Goal: Contribute content: Contribute content

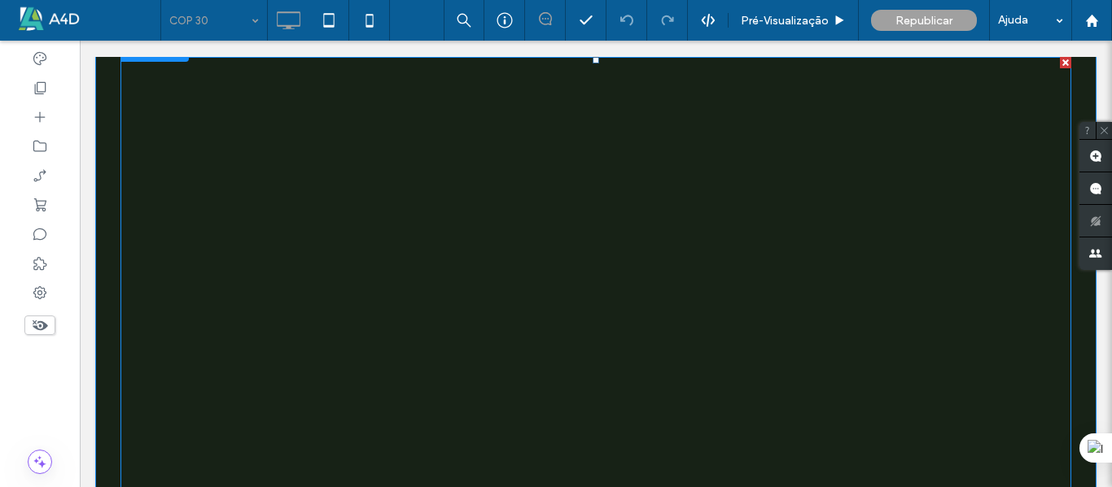
scroll to position [2685, 0]
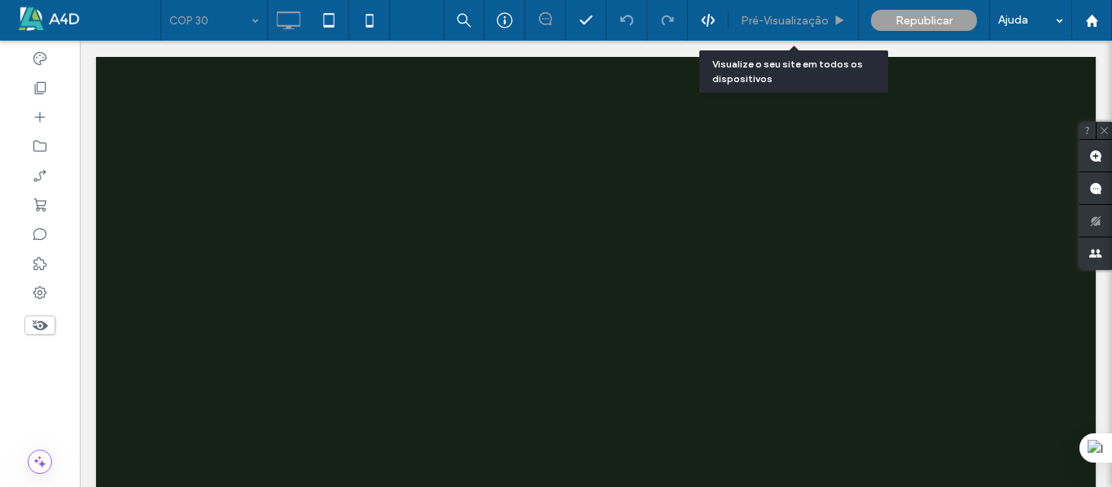
click at [789, 23] on span "Pré-Visualizaçāo" at bounding box center [785, 21] width 88 height 14
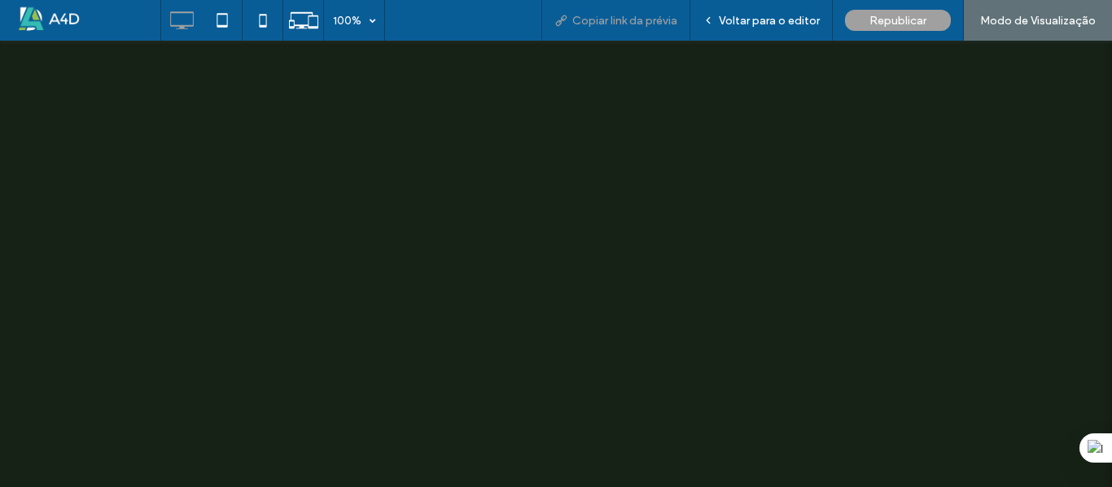
click at [637, 26] on div "Copiar link da prévia" at bounding box center [615, 20] width 149 height 41
click at [583, 17] on span "Copiar link da prévia" at bounding box center [624, 21] width 105 height 14
click at [736, 17] on span "Voltar para o editor" at bounding box center [769, 21] width 101 height 14
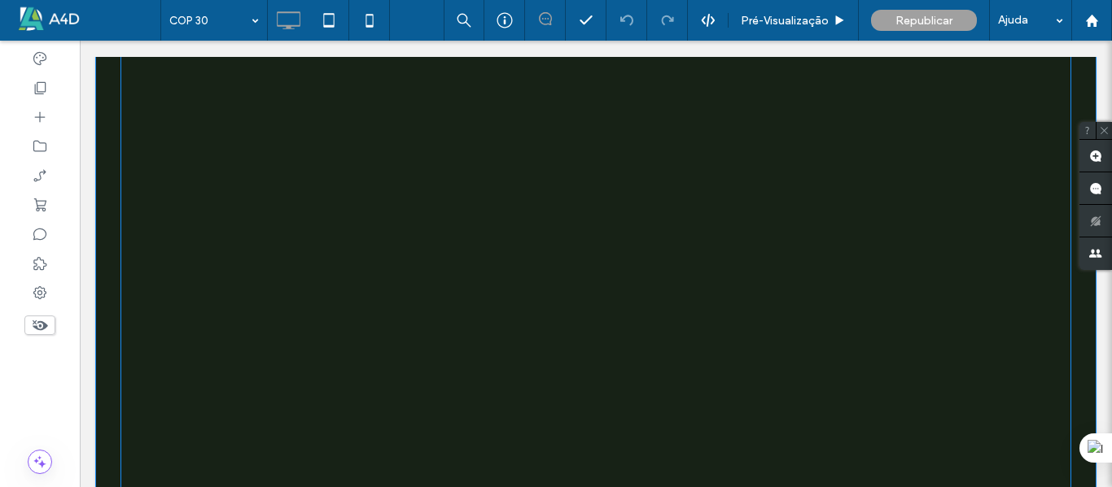
scroll to position [2701, 0]
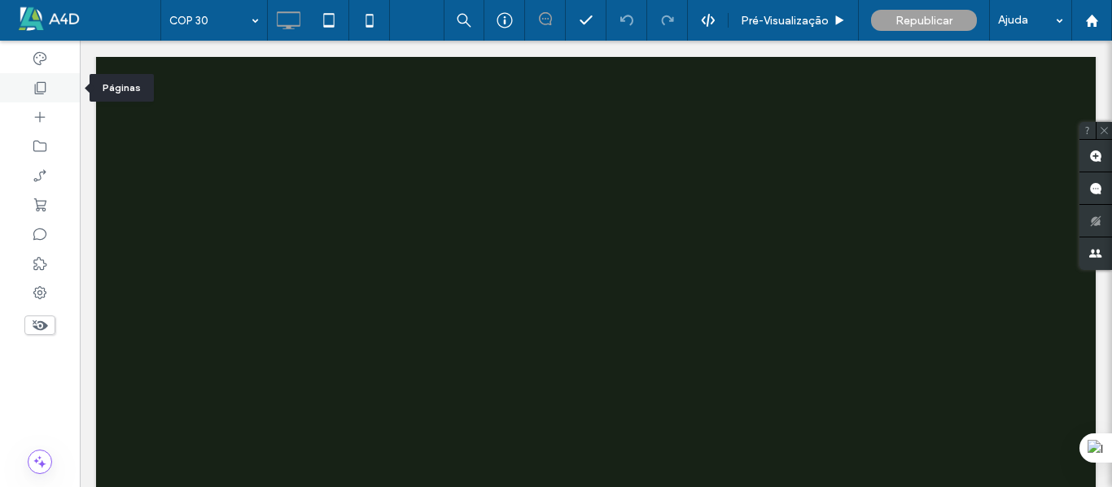
click at [40, 96] on div at bounding box center [40, 87] width 80 height 29
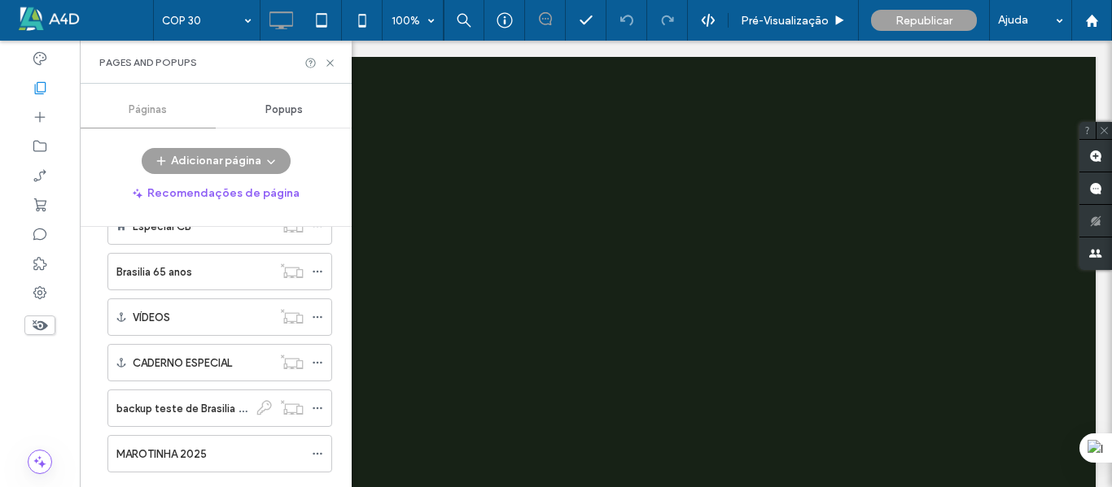
scroll to position [0, 0]
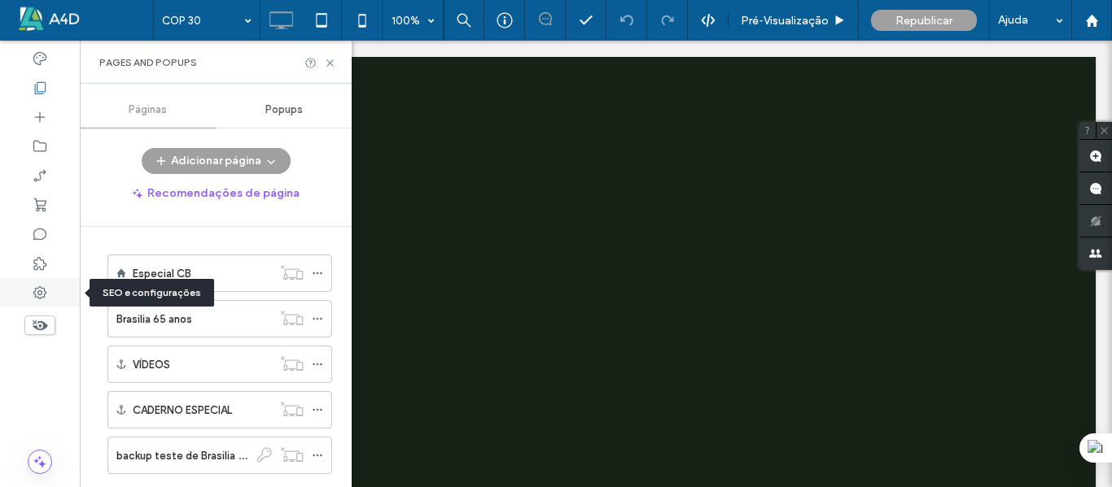
click at [44, 292] on icon at bounding box center [40, 293] width 16 height 16
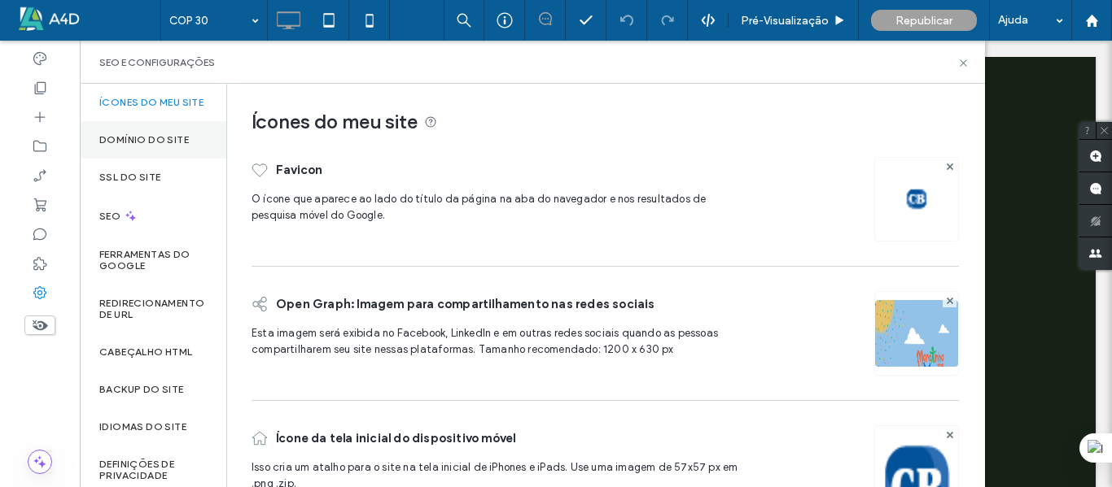
click at [129, 146] on label "Domínio do site" at bounding box center [144, 139] width 90 height 11
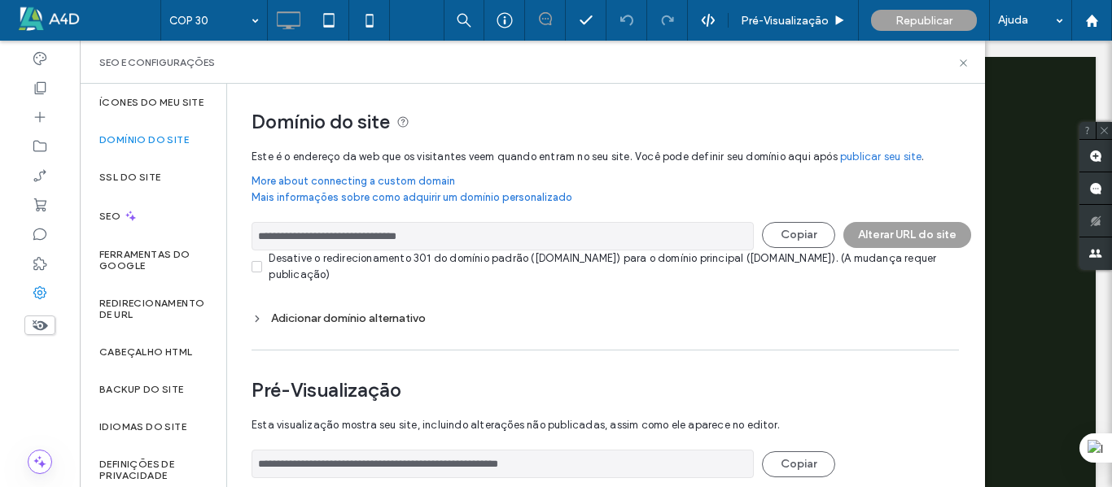
drag, startPoint x: 448, startPoint y: 238, endPoint x: 225, endPoint y: 247, distance: 223.9
click at [225, 247] on div "**********" at bounding box center [532, 286] width 905 height 404
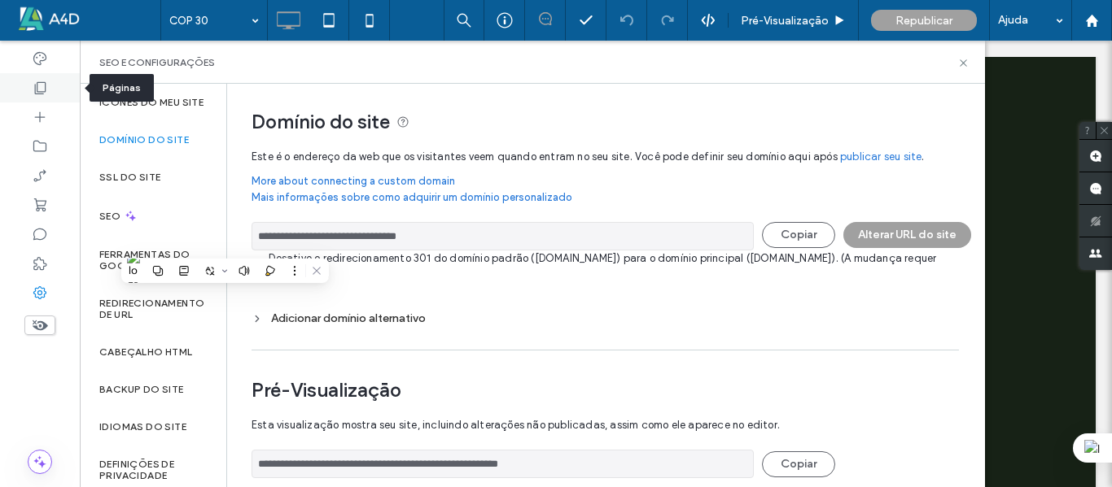
drag, startPoint x: 49, startPoint y: 82, endPoint x: 59, endPoint y: 87, distance: 10.9
click at [49, 81] on div at bounding box center [40, 87] width 80 height 29
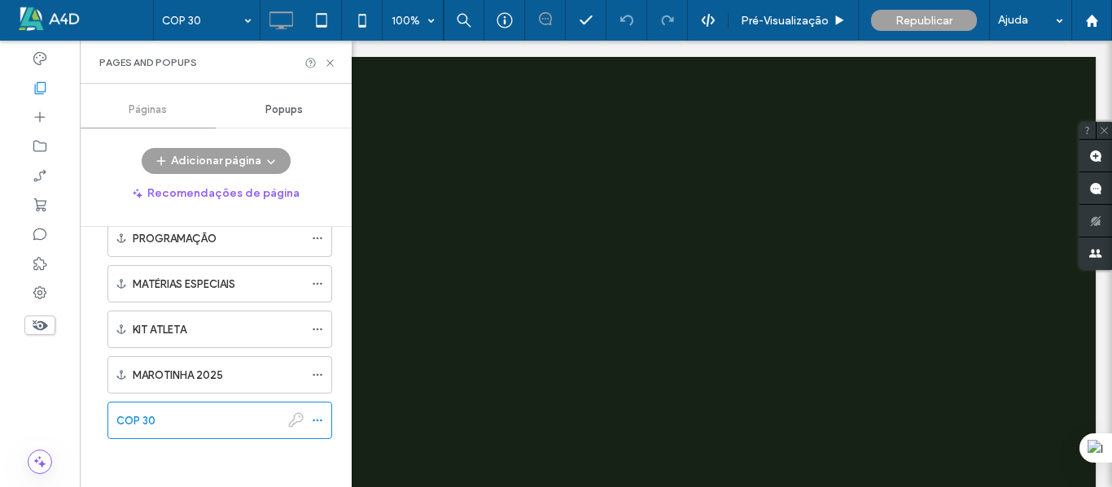
scroll to position [355, 0]
click at [313, 422] on icon at bounding box center [317, 419] width 11 height 11
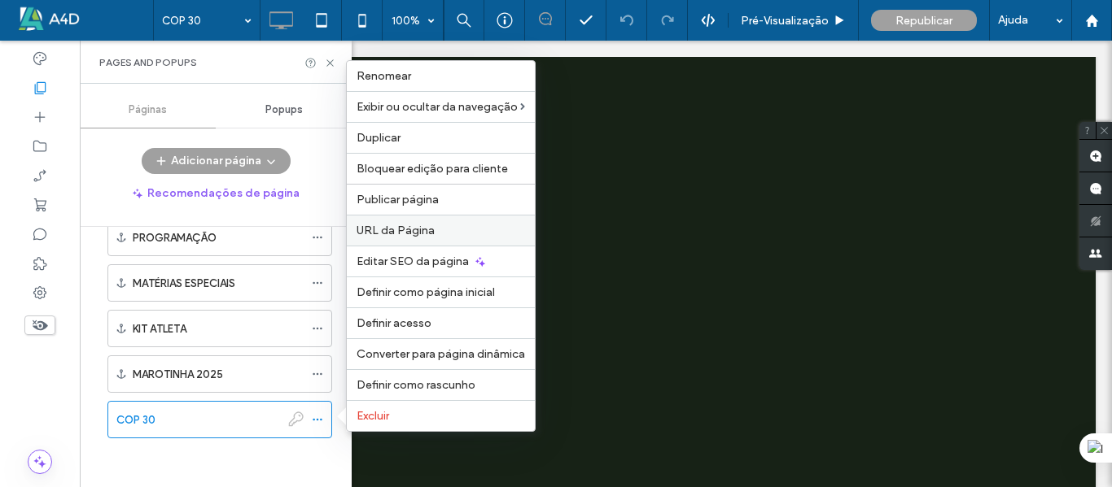
click at [390, 230] on span "URL da Página" at bounding box center [395, 231] width 78 height 14
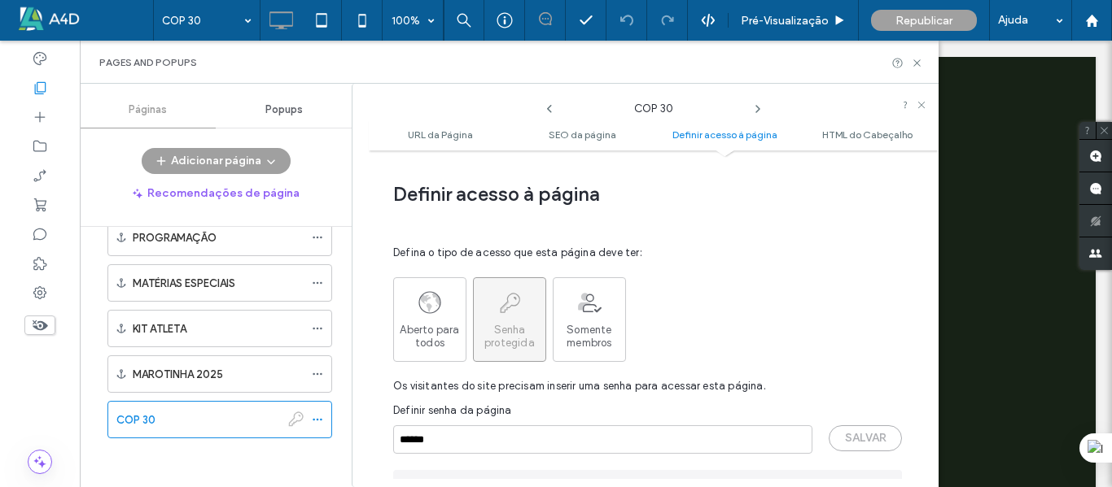
scroll to position [1392, 0]
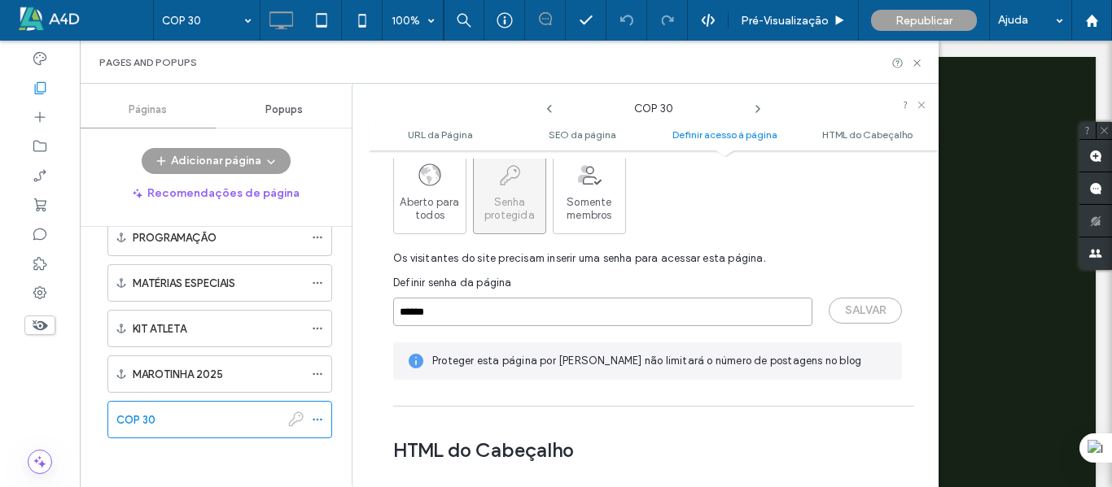
drag, startPoint x: 486, startPoint y: 302, endPoint x: 365, endPoint y: 297, distance: 120.5
click at [366, 296] on div "COP 30 URL da Página SEO da página Definir acesso à página HTML do Cabeçalho UR…" at bounding box center [645, 286] width 587 height 404
click at [910, 61] on div "Pages and Popups" at bounding box center [508, 62] width 819 height 13
click at [912, 55] on div "Pages and Popups" at bounding box center [509, 62] width 859 height 43
click at [920, 55] on div "Pages and Popups" at bounding box center [509, 62] width 859 height 43
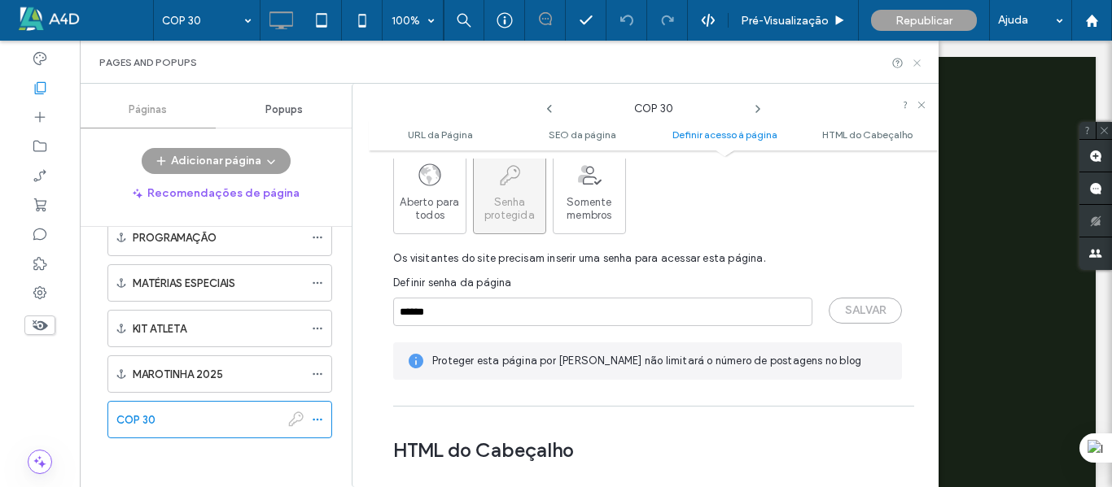
scroll to position [2782, 0]
click at [920, 61] on icon at bounding box center [917, 63] width 12 height 12
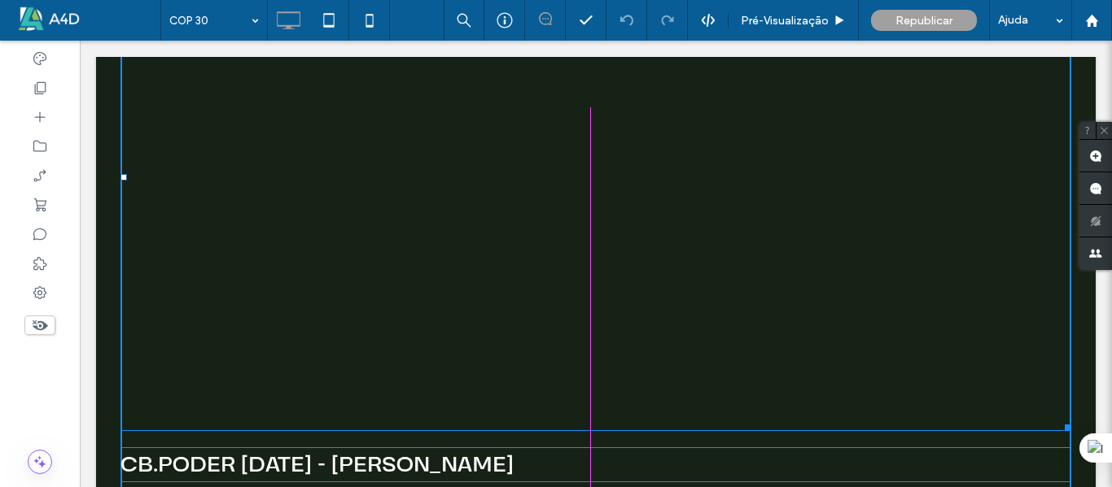
drag, startPoint x: 1057, startPoint y: 379, endPoint x: 1114, endPoint y: 348, distance: 64.8
click at [1059, 419] on div at bounding box center [1065, 425] width 12 height 12
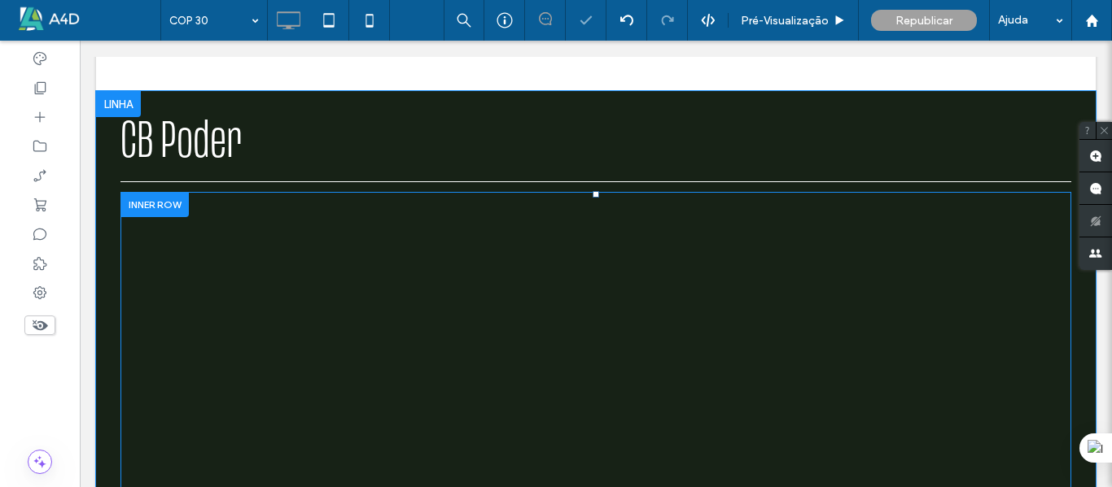
scroll to position [2457, 0]
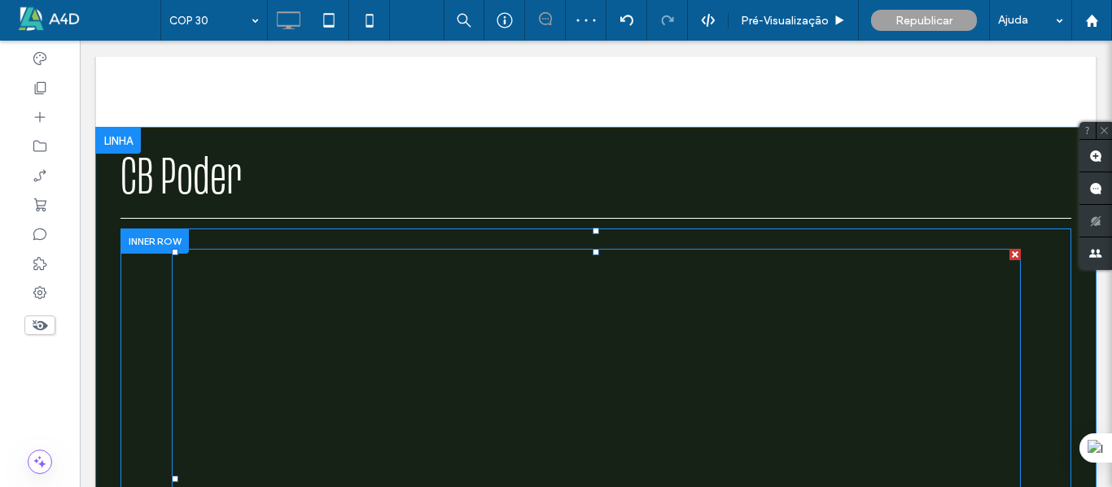
click at [998, 249] on span at bounding box center [596, 479] width 849 height 460
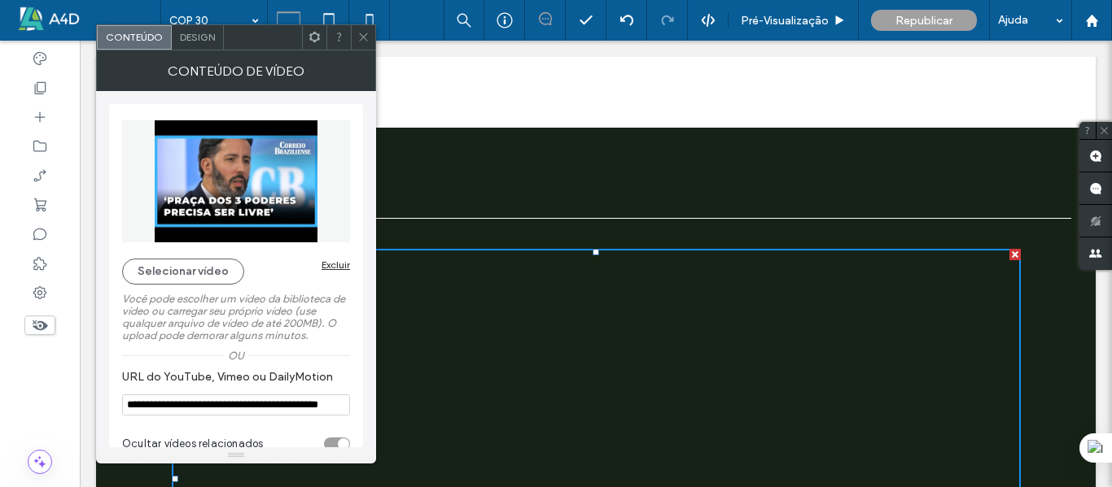
click at [213, 44] on div "Design" at bounding box center [198, 37] width 52 height 24
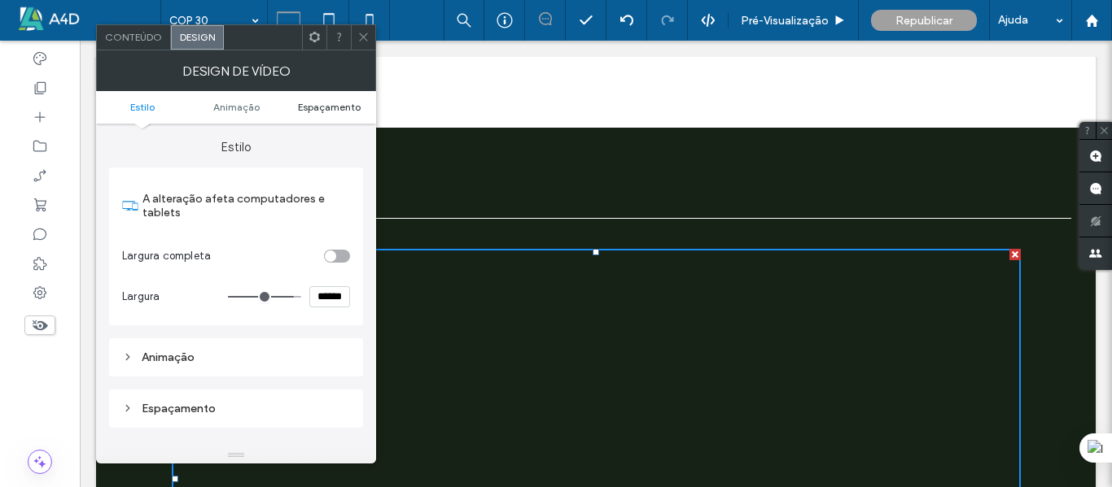
click at [322, 106] on span "Espaçamento" at bounding box center [329, 107] width 63 height 12
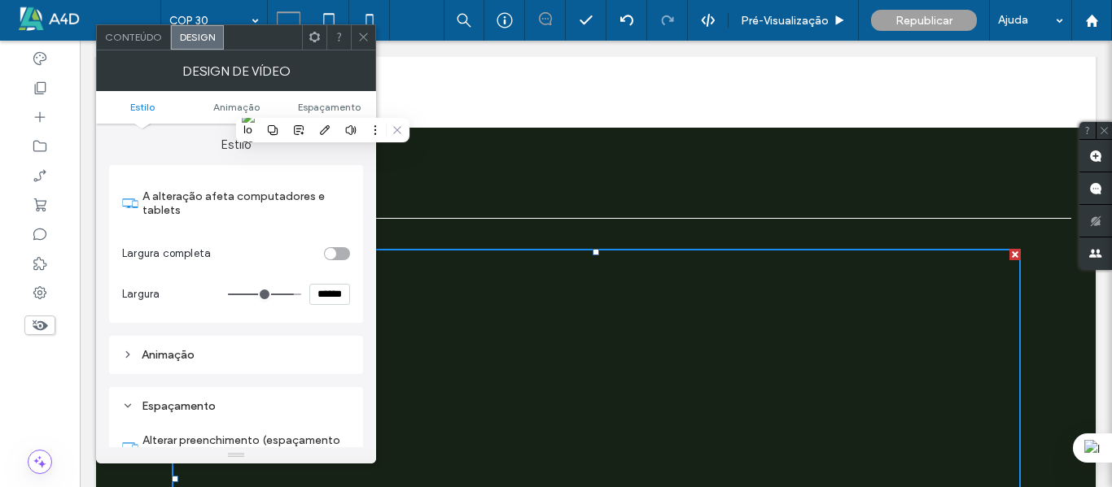
scroll to position [0, 0]
click at [136, 36] on span "Conteúdo" at bounding box center [133, 37] width 57 height 12
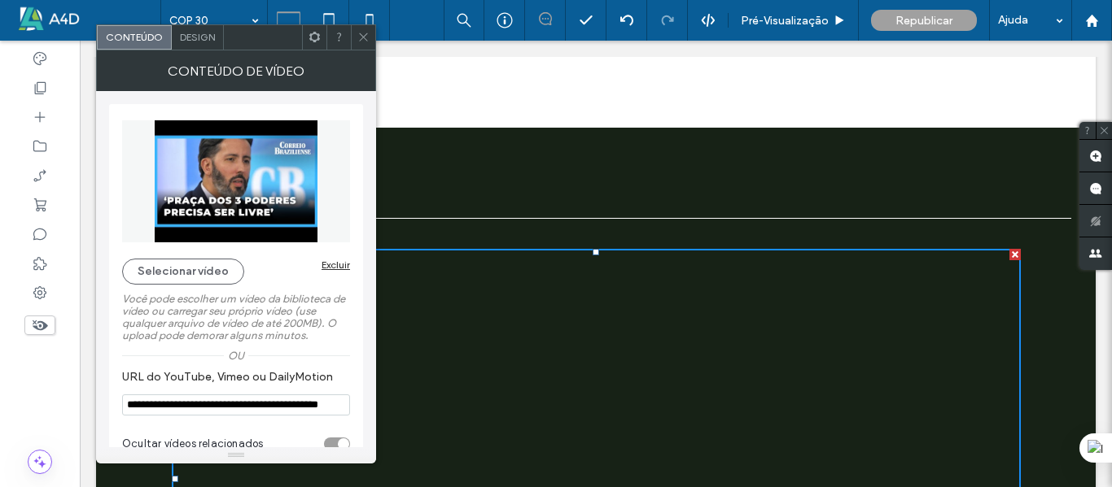
click at [186, 33] on span "Design" at bounding box center [197, 37] width 35 height 12
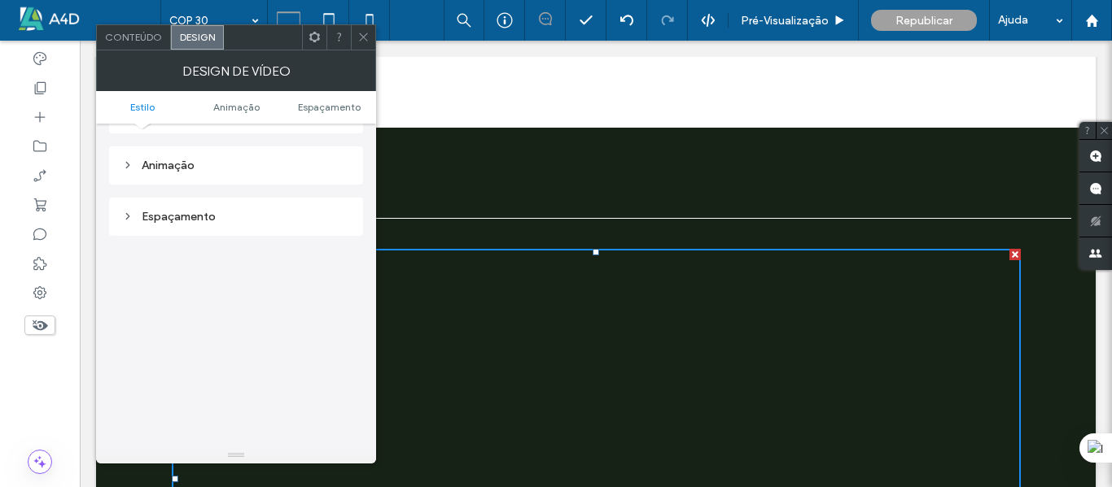
scroll to position [244, 0]
click at [194, 171] on div "Espaçamento" at bounding box center [236, 165] width 228 height 14
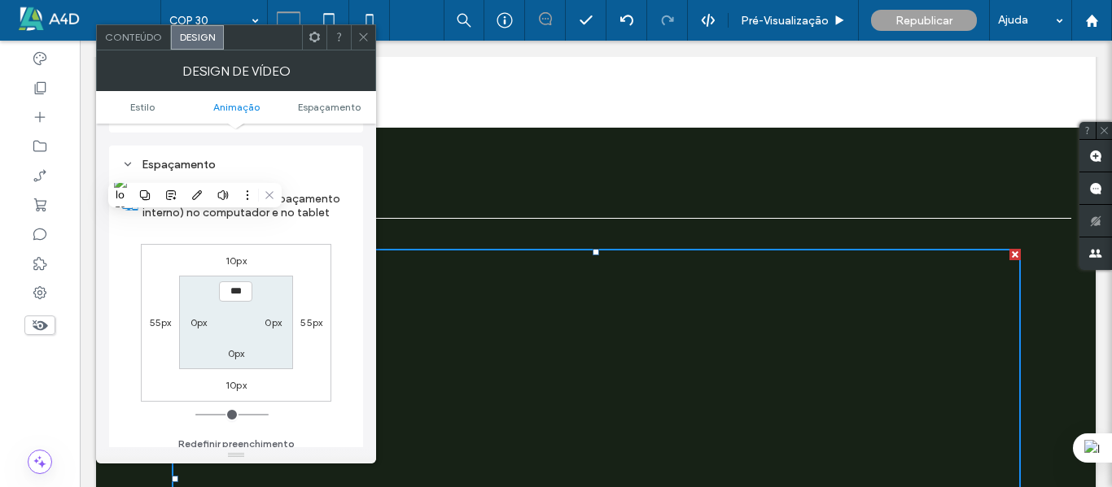
scroll to position [163, 0]
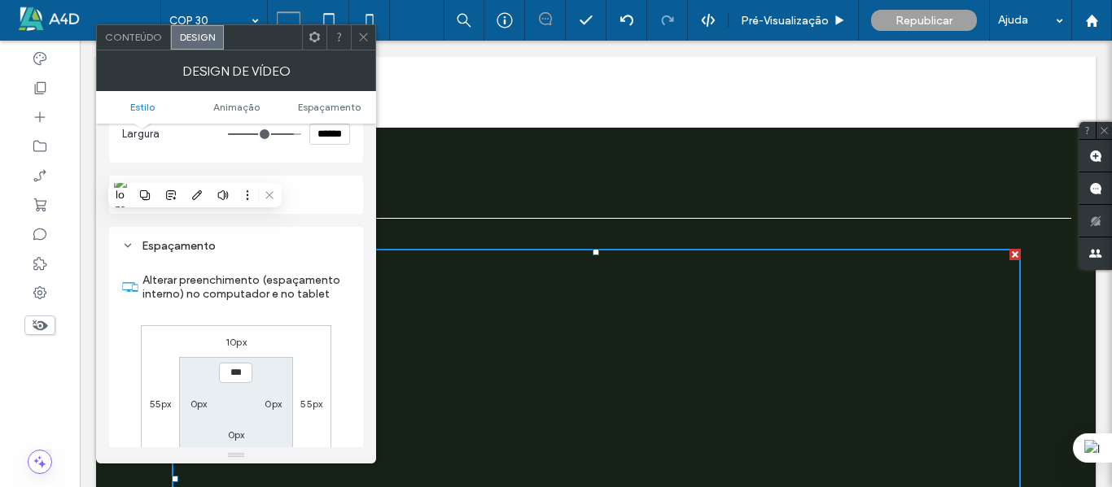
click at [213, 228] on div "Espaçamento Alterar preenchimento (espaçamento interno) no computador e no tabl…" at bounding box center [236, 388] width 254 height 323
click at [193, 198] on div "Animaçāo" at bounding box center [236, 195] width 228 height 14
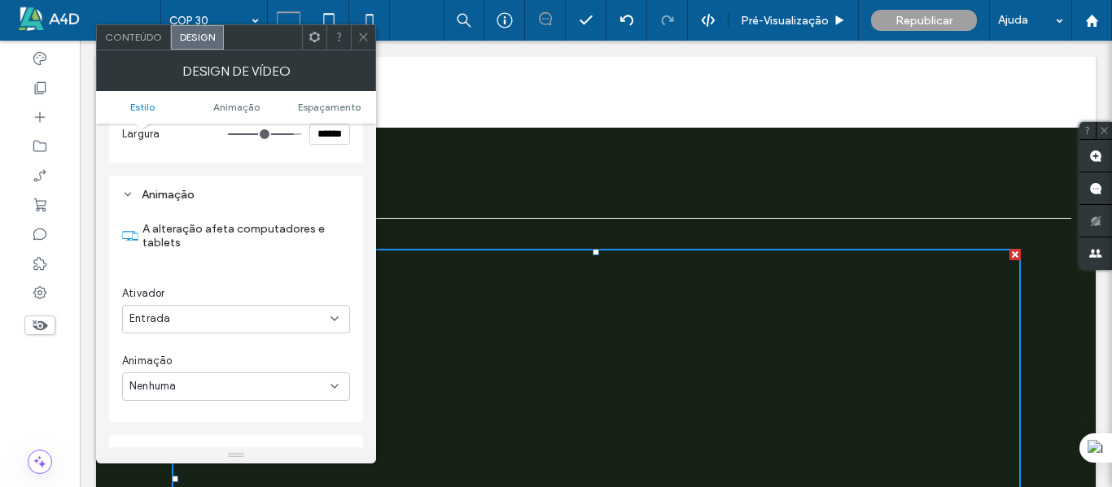
scroll to position [0, 0]
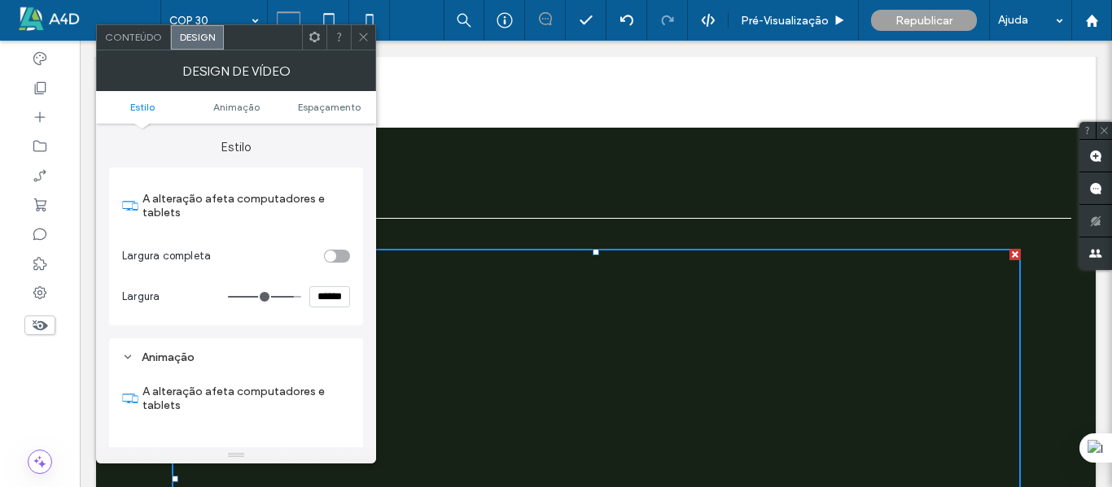
click at [128, 47] on div "Conteúdo" at bounding box center [134, 37] width 74 height 24
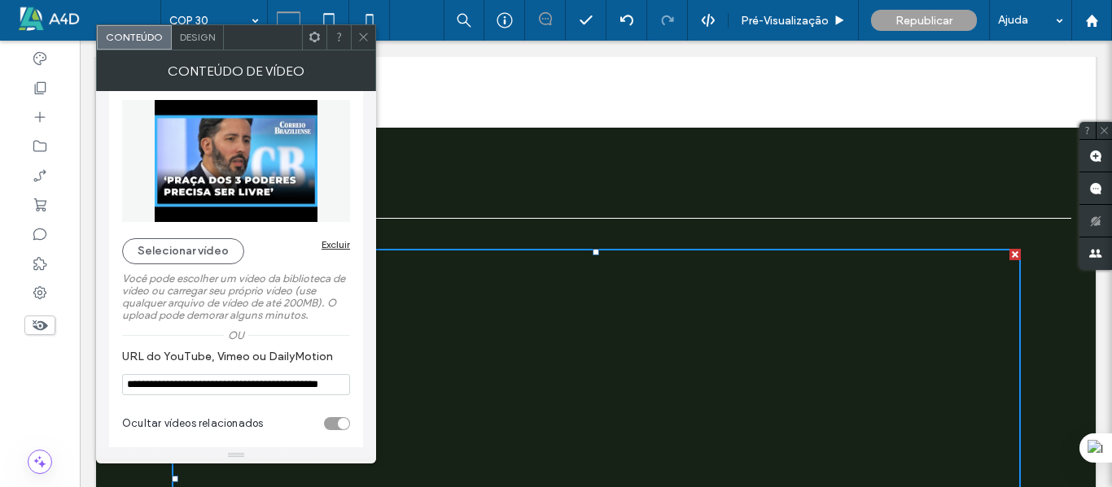
scroll to position [26, 0]
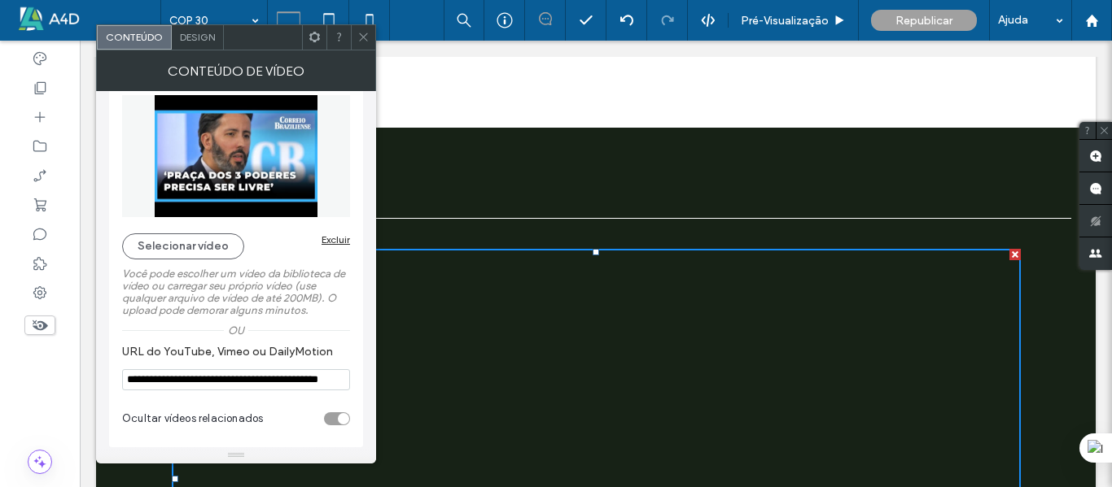
click at [367, 34] on icon at bounding box center [363, 37] width 12 height 12
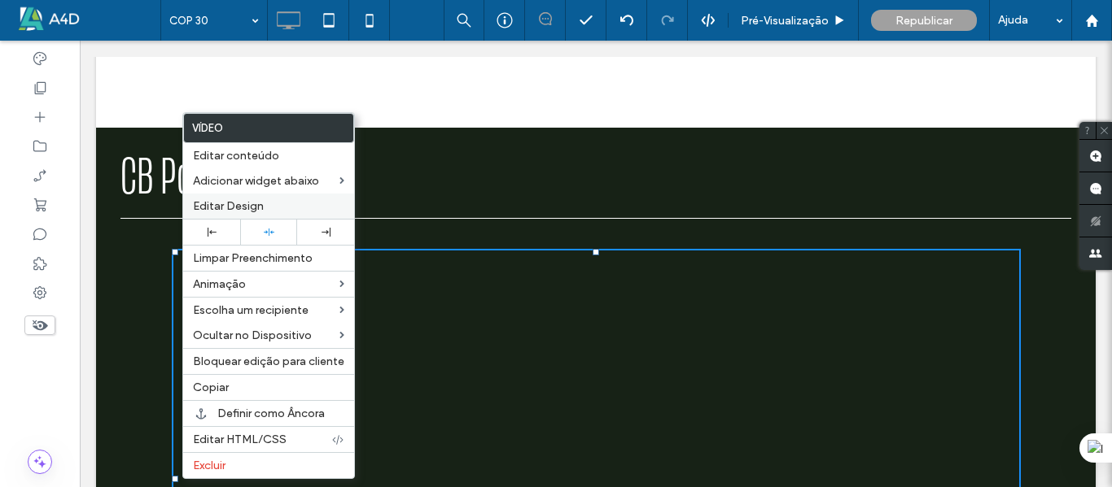
click at [231, 203] on span "Editar Design" at bounding box center [228, 206] width 71 height 14
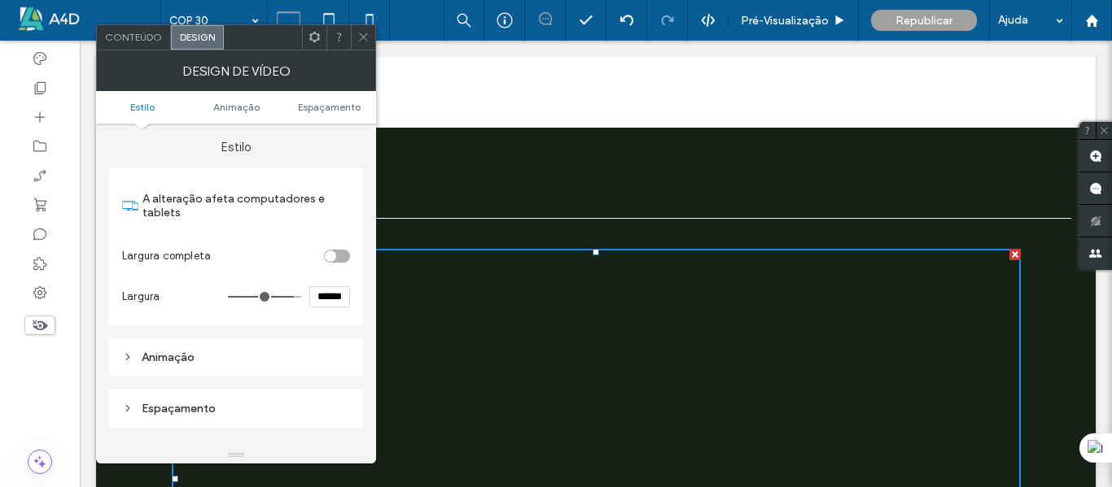
click at [364, 33] on icon at bounding box center [363, 37] width 12 height 12
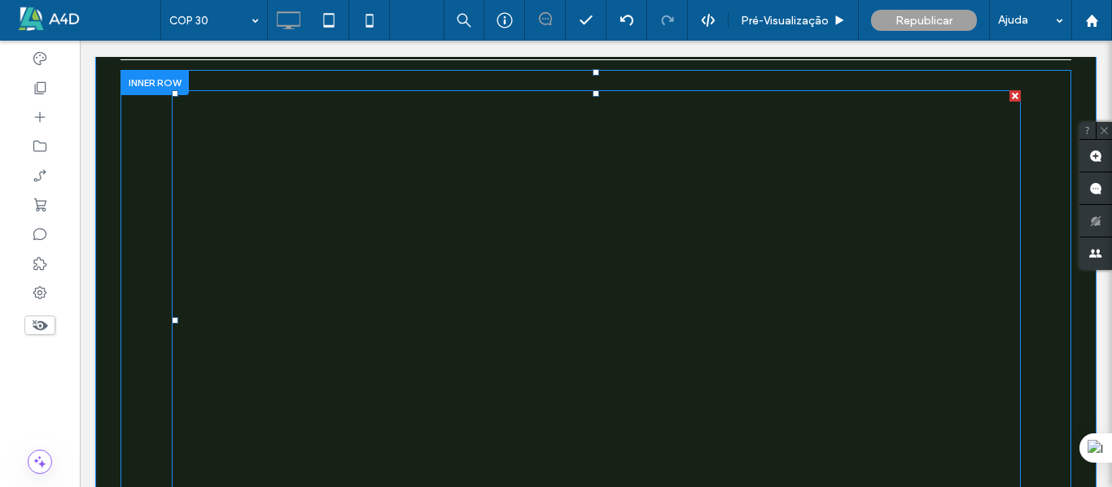
scroll to position [2701, 0]
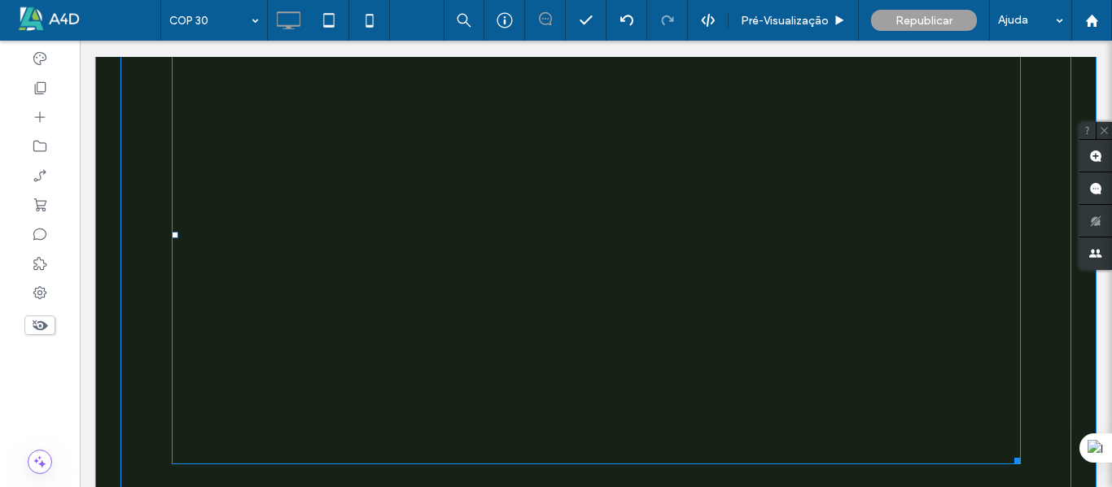
click at [173, 308] on span at bounding box center [596, 235] width 849 height 460
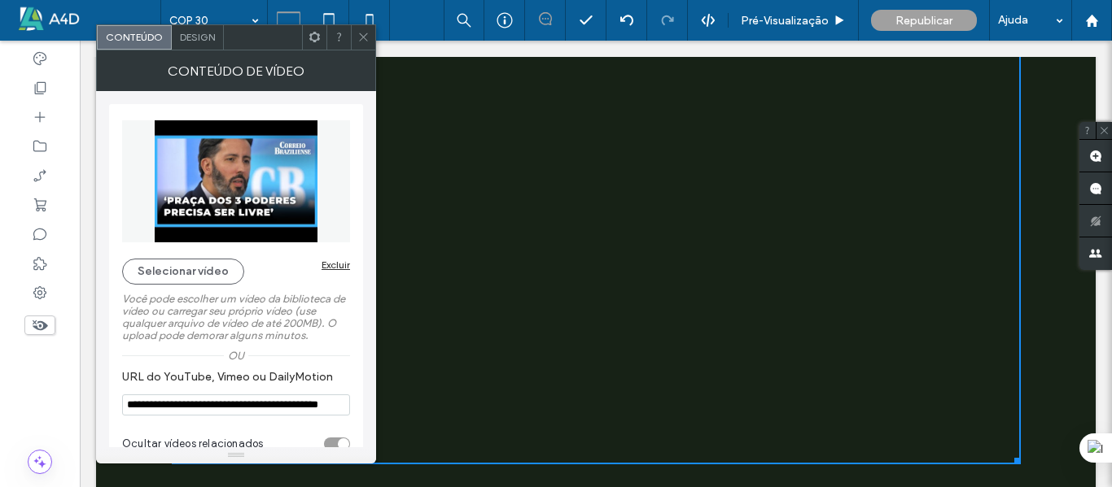
click at [199, 28] on div "Design" at bounding box center [198, 37] width 52 height 24
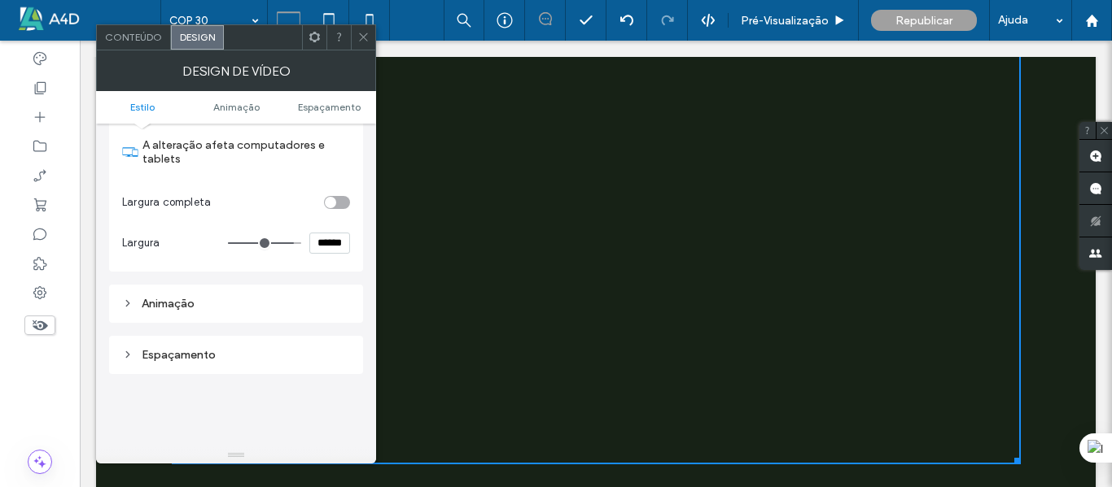
scroll to position [81, 0]
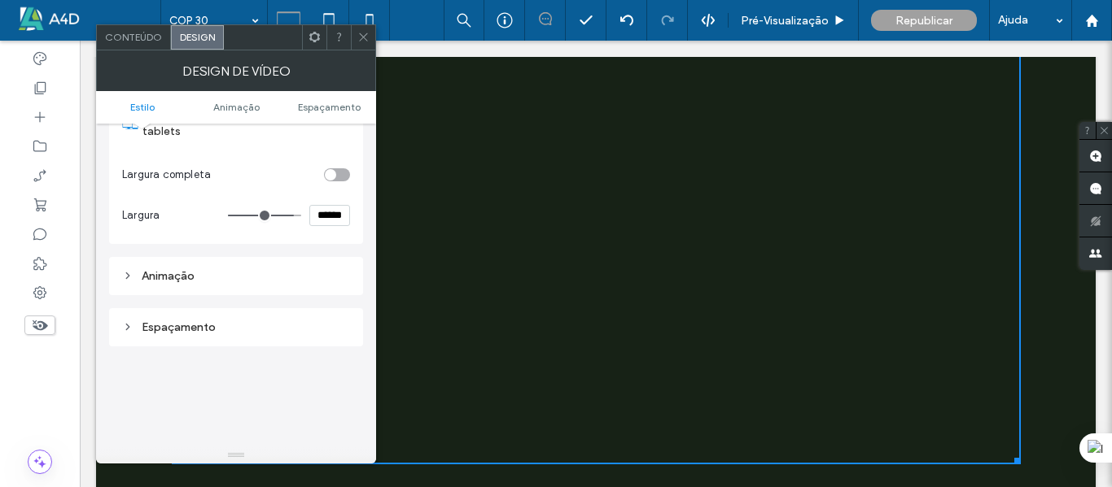
click at [343, 178] on div "toggle" at bounding box center [337, 174] width 26 height 13
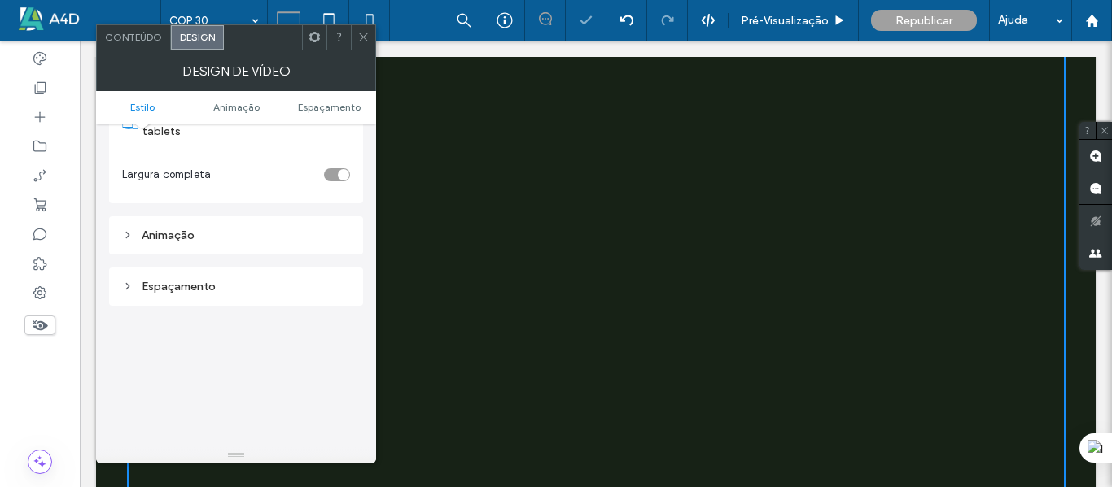
click at [330, 177] on div "toggle" at bounding box center [337, 174] width 26 height 13
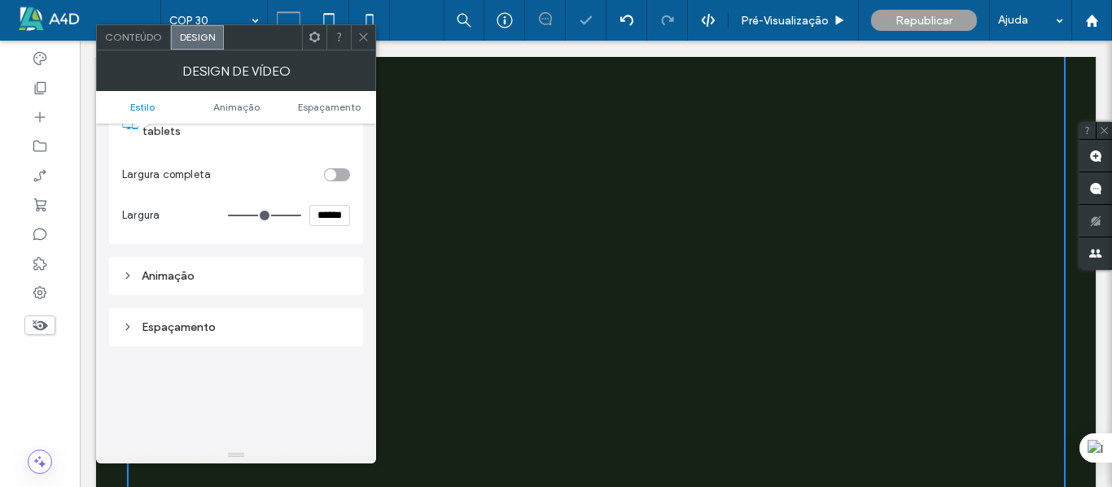
click at [369, 42] on icon at bounding box center [363, 37] width 12 height 12
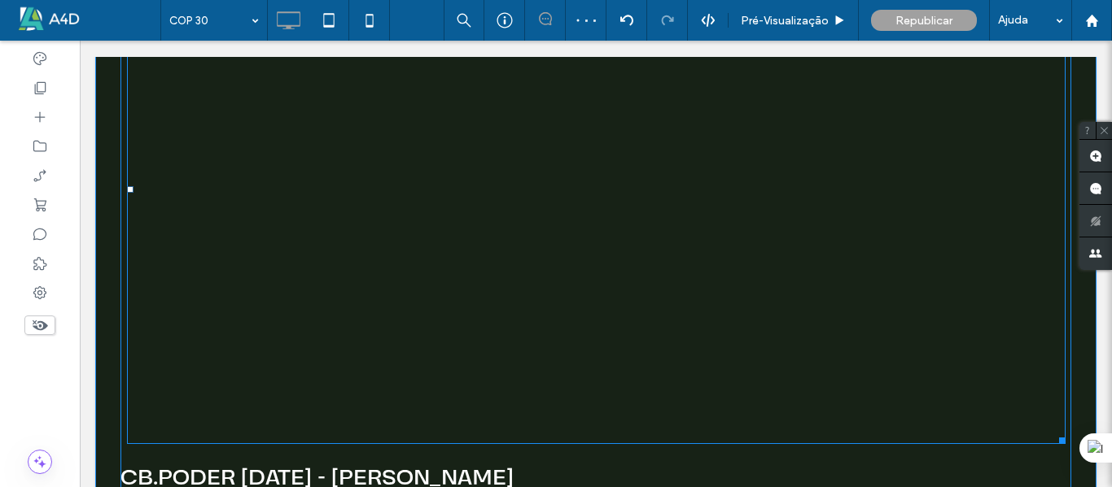
scroll to position [2864, 0]
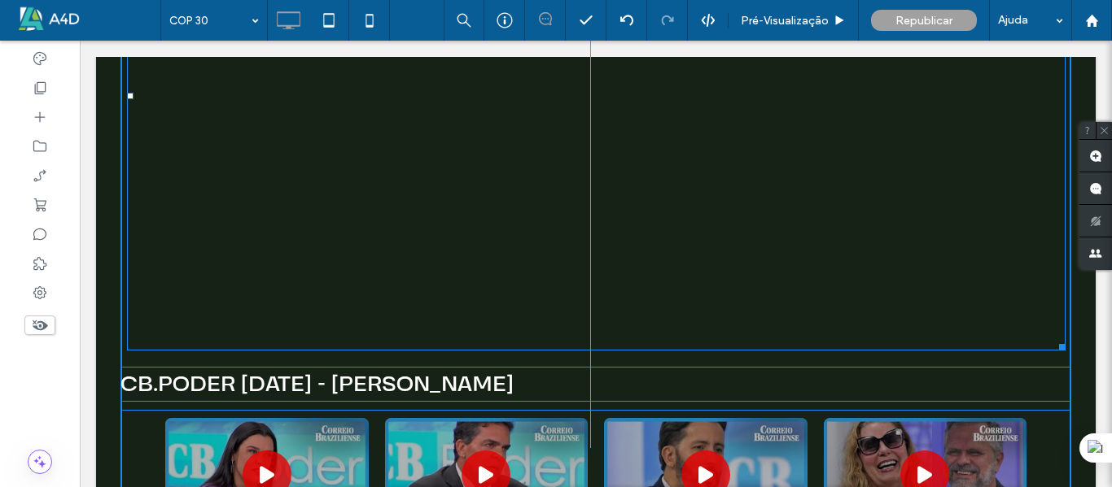
drag, startPoint x: 1057, startPoint y: 303, endPoint x: 1090, endPoint y: 321, distance: 37.5
click at [1053, 339] on div at bounding box center [1059, 345] width 12 height 12
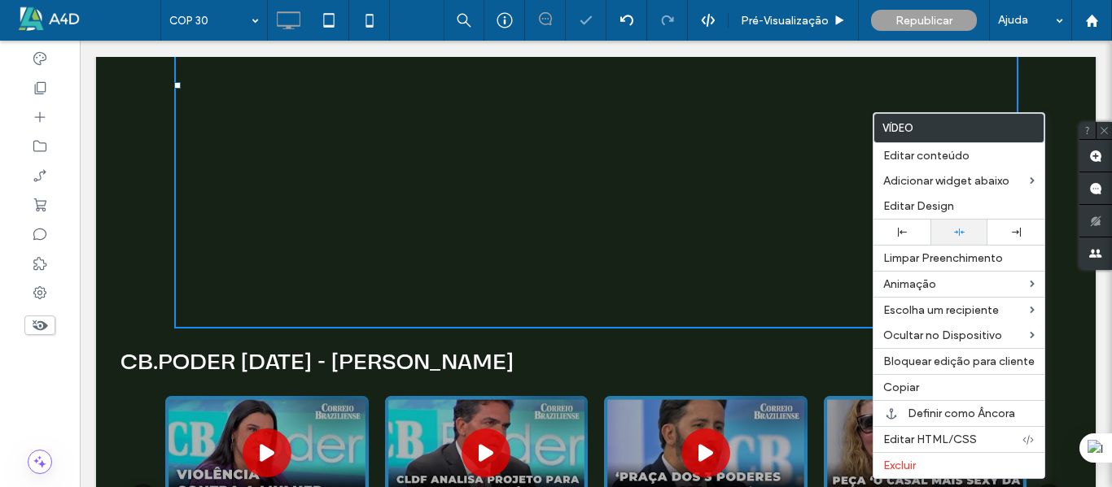
click at [958, 231] on icon at bounding box center [959, 232] width 11 height 11
click at [1045, 89] on div "CB.PODER 11/08/2025 - Leandro Grass CB Poder CAMPANHA AGOSTO LILÁS TERÁ 100 AÇÕ…" at bounding box center [595, 218] width 950 height 768
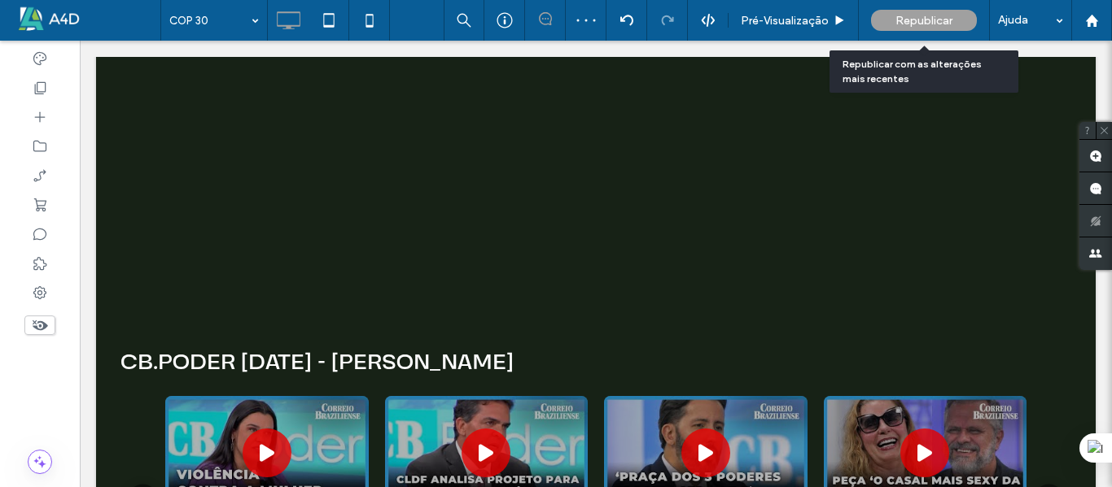
drag, startPoint x: 916, startPoint y: 25, endPoint x: 945, endPoint y: 23, distance: 28.6
click at [919, 24] on span "Republicar" at bounding box center [923, 21] width 57 height 14
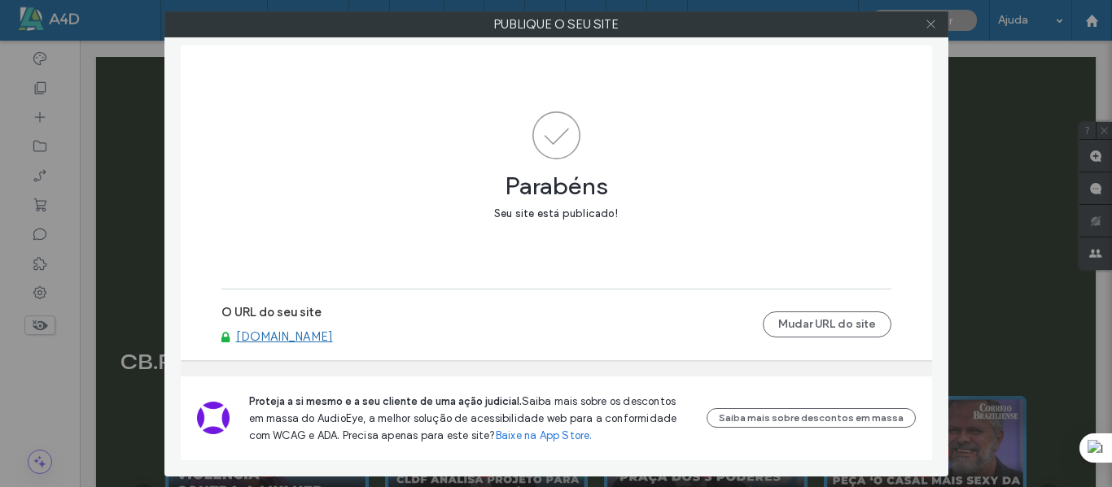
click at [936, 24] on icon at bounding box center [930, 24] width 12 height 12
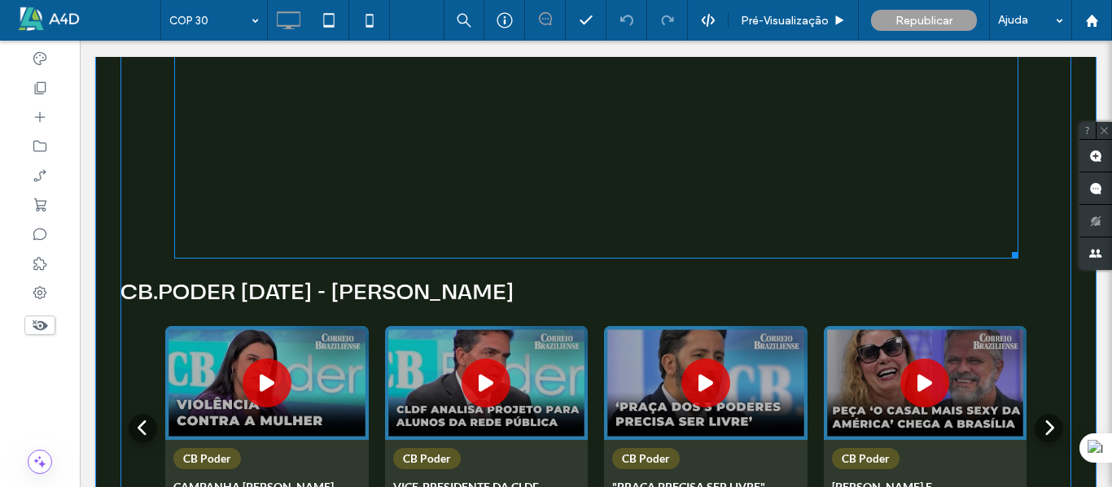
scroll to position [3026, 0]
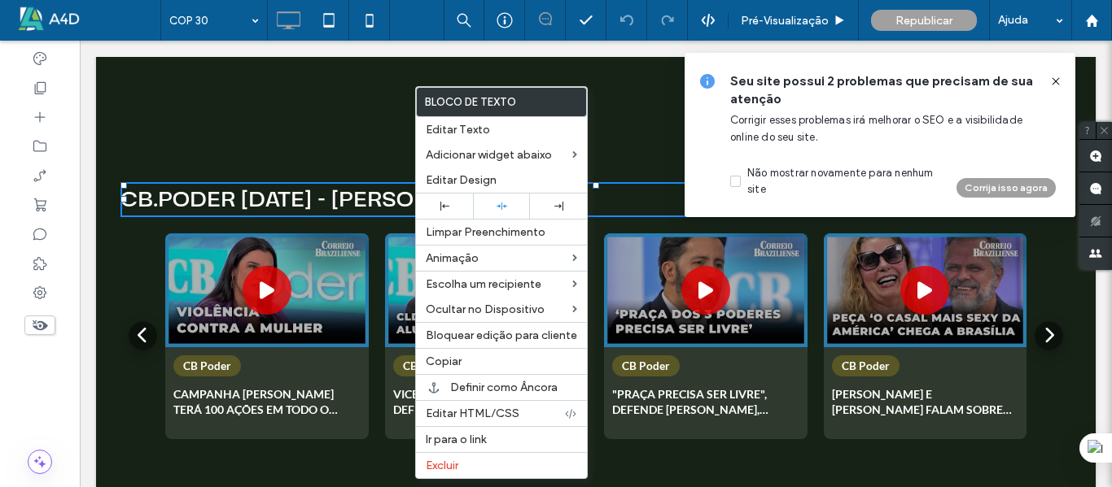
click at [1051, 85] on icon at bounding box center [1055, 81] width 13 height 13
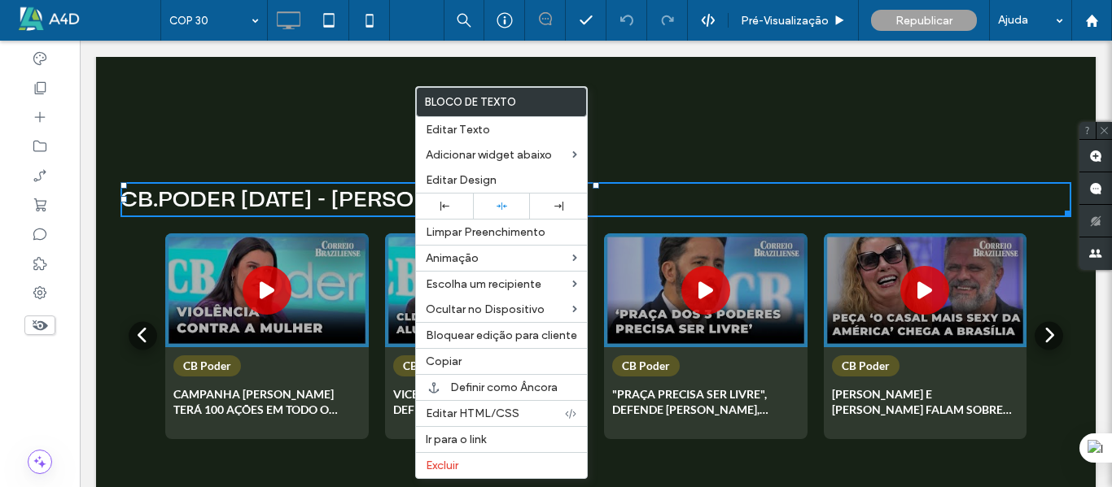
click at [1022, 72] on div "CB.PODER 11/08/2025 - Leandro Grass CB Poder CAMPANHA AGOSTO LILÁS TERÁ 100 AÇÕ…" at bounding box center [595, 55] width 950 height 768
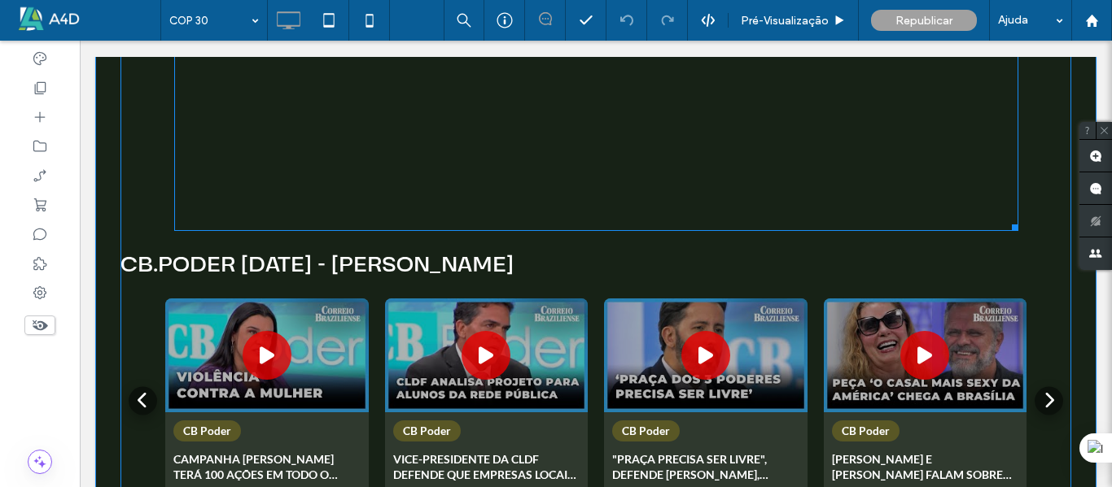
scroll to position [2945, 0]
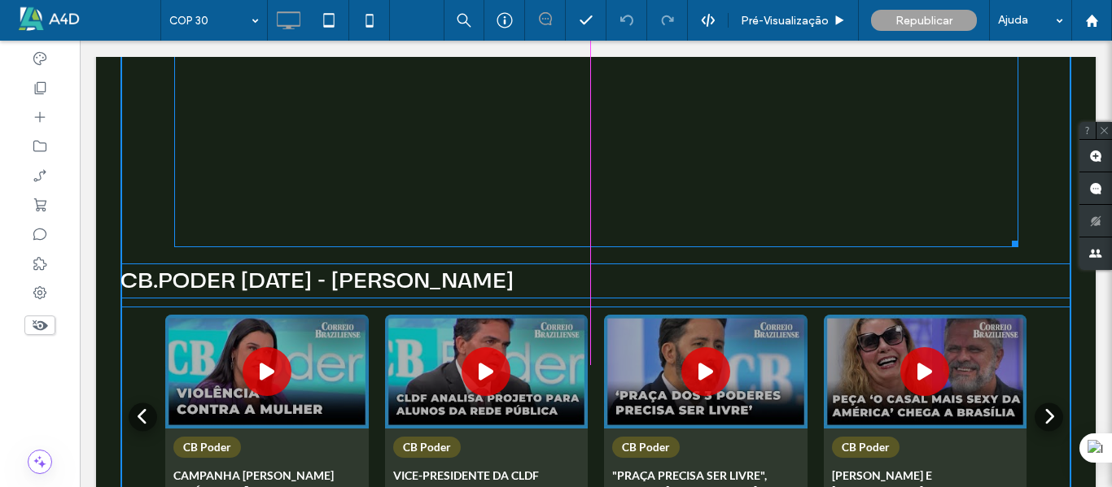
drag, startPoint x: 1010, startPoint y: 198, endPoint x: 1020, endPoint y: 196, distance: 9.9
click at [1018, 235] on div at bounding box center [1012, 241] width 12 height 12
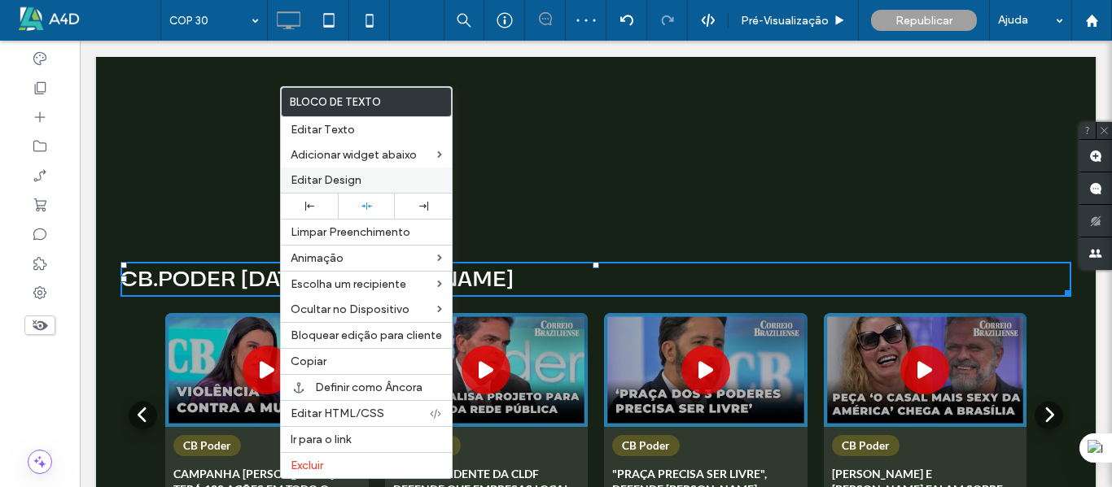
click at [319, 177] on span "Editar Design" at bounding box center [326, 180] width 71 height 14
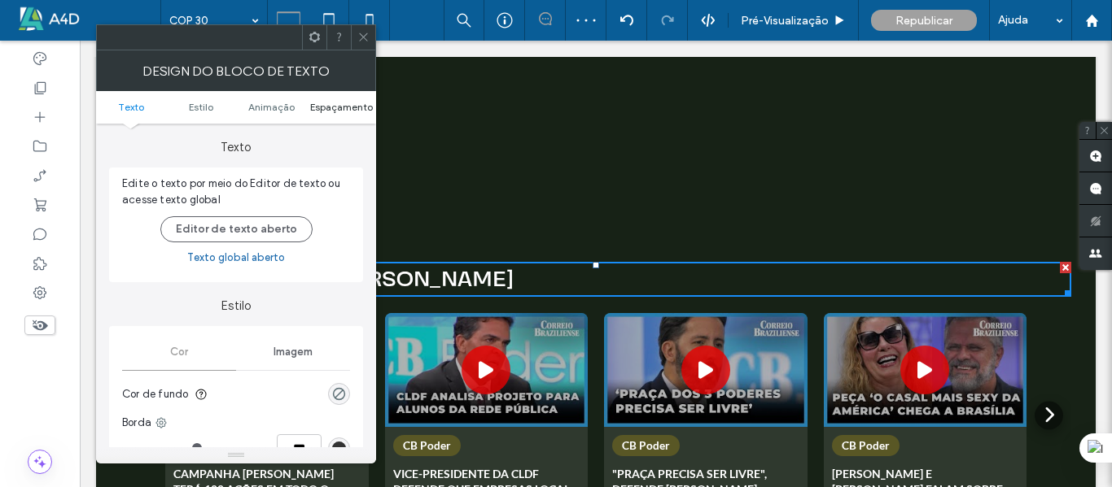
click at [334, 103] on span "Espaçamento" at bounding box center [341, 107] width 63 height 12
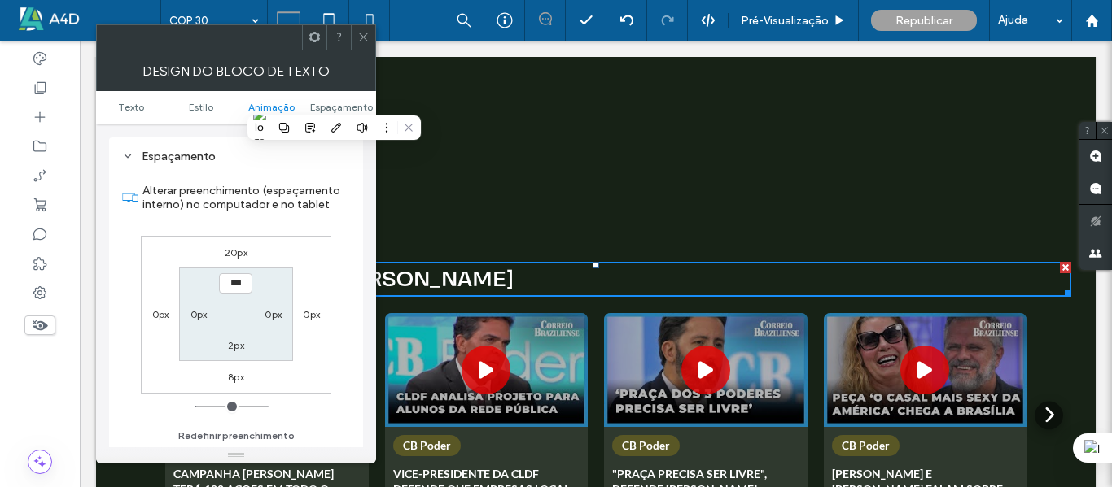
scroll to position [466, 0]
click at [199, 313] on label "0px" at bounding box center [198, 314] width 17 height 12
type input "*"
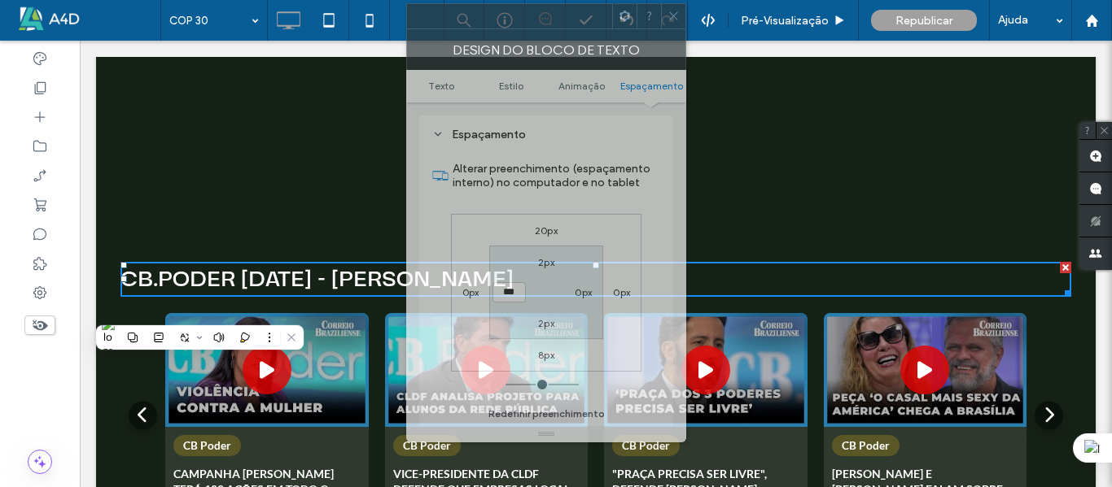
drag, startPoint x: 243, startPoint y: 46, endPoint x: 554, endPoint y: 26, distance: 311.5
click at [554, 26] on div at bounding box center [509, 16] width 205 height 24
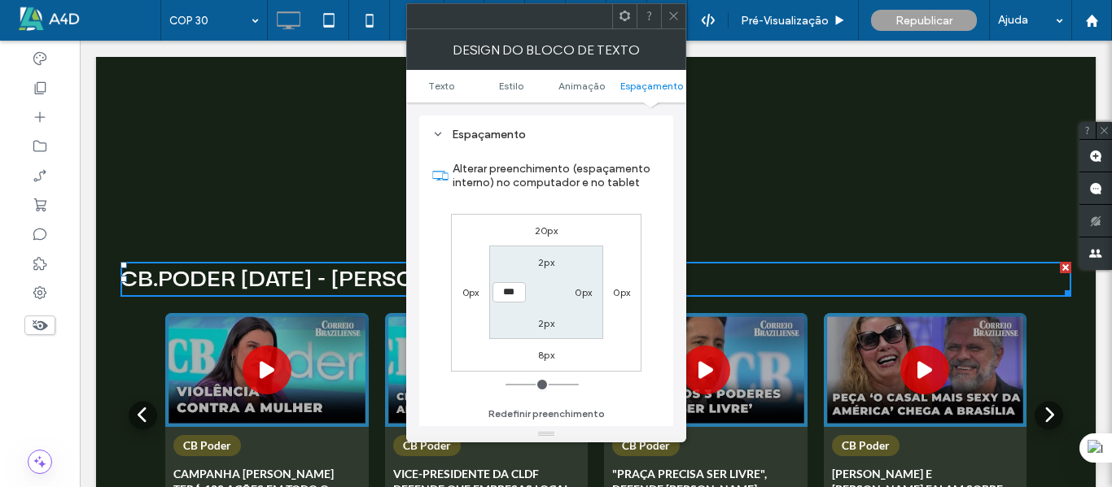
click at [472, 293] on label "0px" at bounding box center [470, 292] width 17 height 12
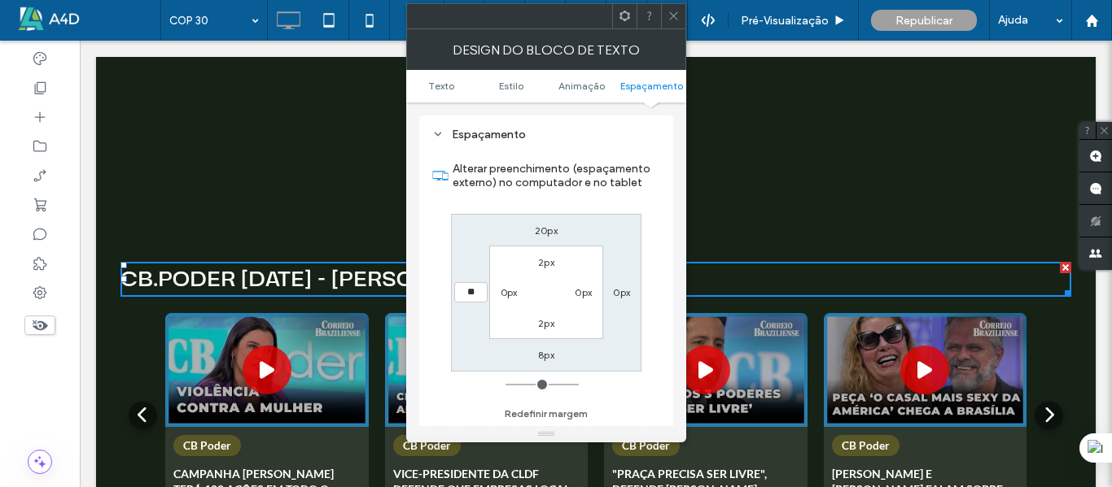
type input "**"
drag, startPoint x: 468, startPoint y: 292, endPoint x: 444, endPoint y: 292, distance: 24.4
click at [444, 292] on div "Alterar preenchimento (espaçamento externo) no computador e no tablet 20px 0px …" at bounding box center [546, 286] width 228 height 281
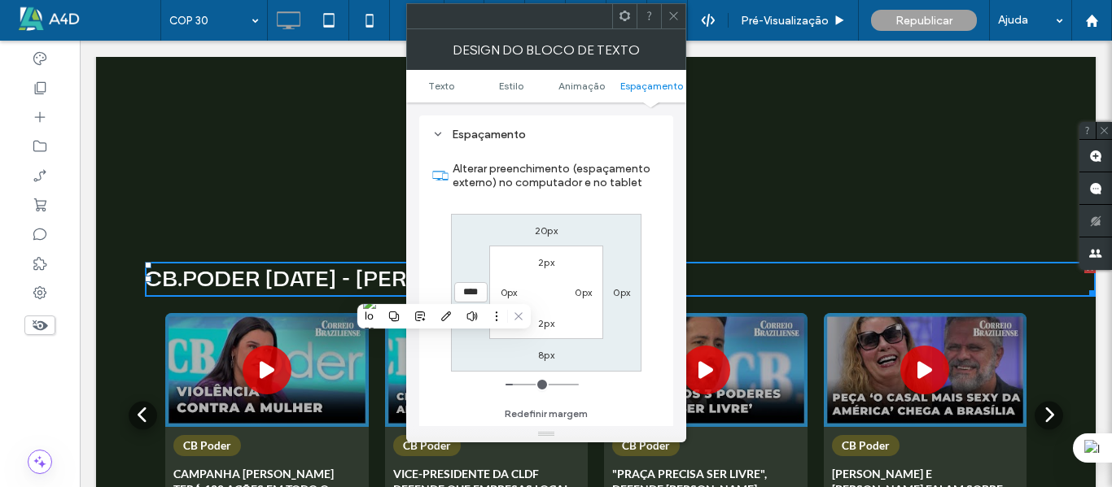
type input "****"
type input "**"
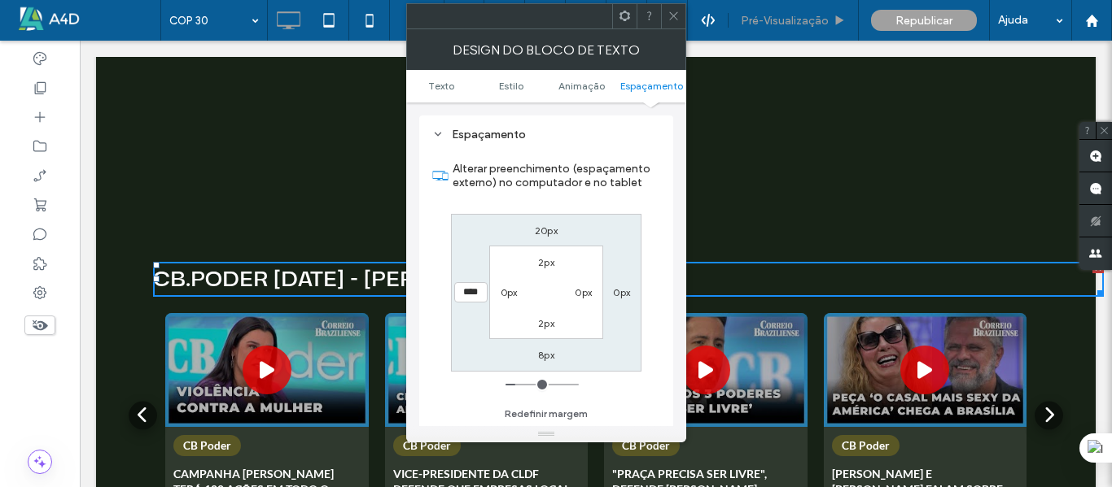
drag, startPoint x: 670, startPoint y: 17, endPoint x: 757, endPoint y: 14, distance: 87.1
click at [672, 17] on icon at bounding box center [673, 16] width 12 height 12
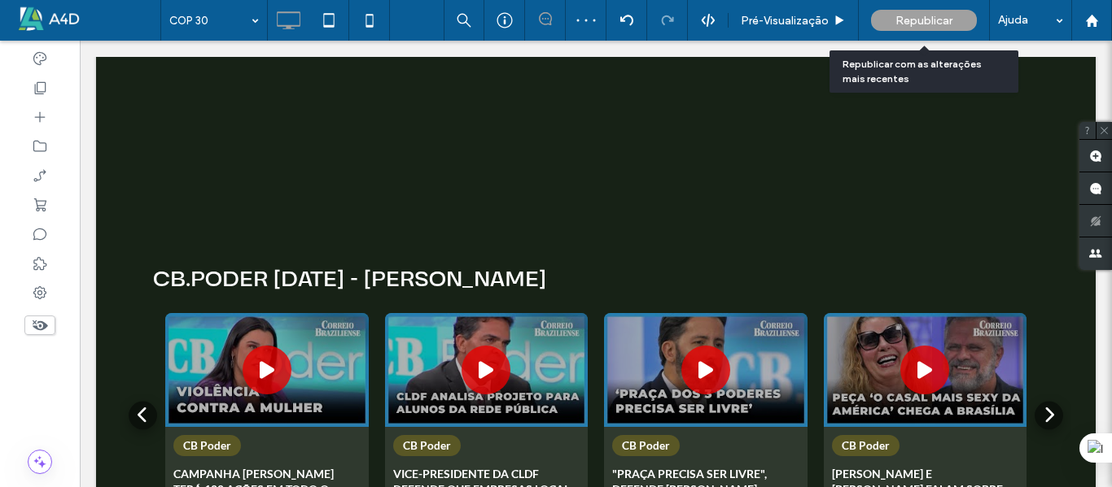
click at [915, 25] on span "Republicar" at bounding box center [923, 21] width 57 height 14
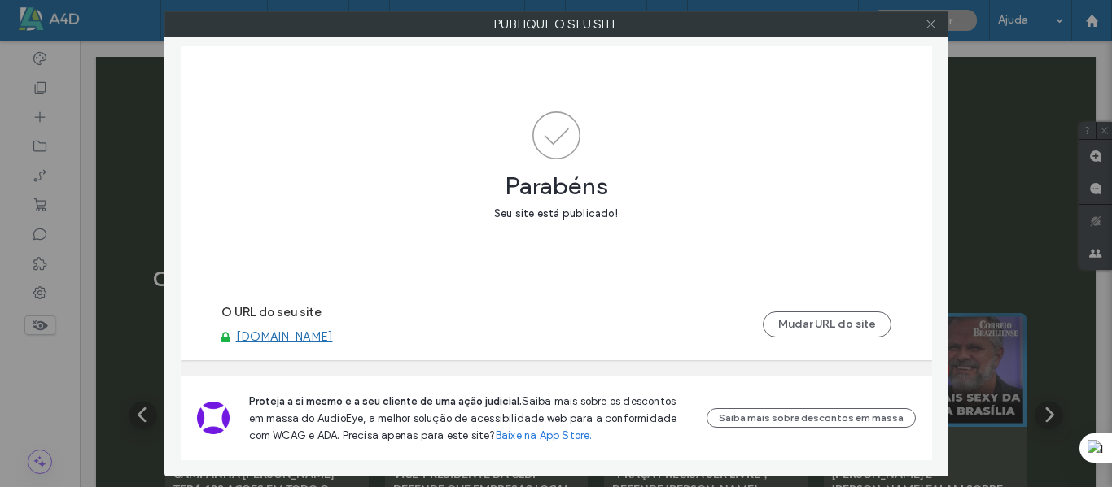
click at [933, 24] on icon at bounding box center [930, 24] width 12 height 12
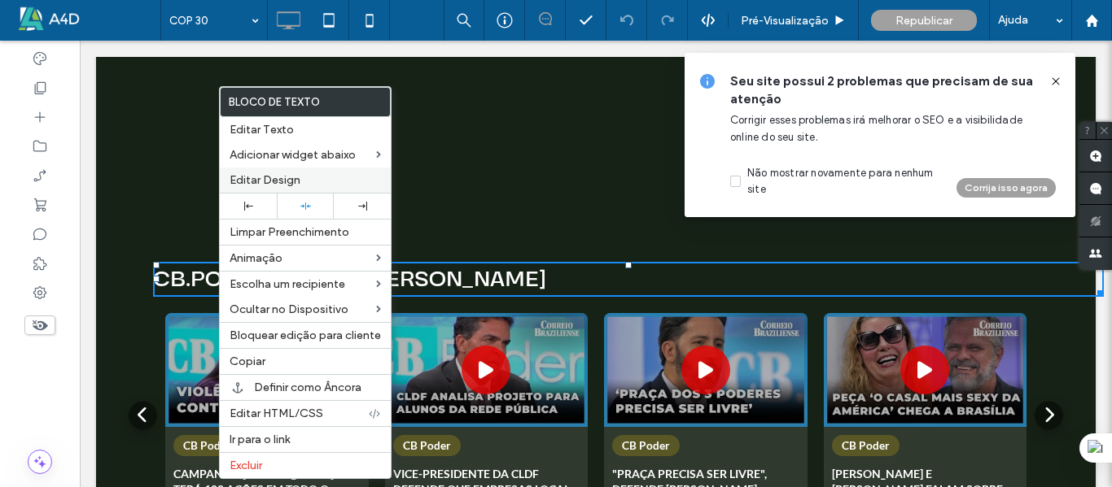
click at [262, 176] on span "Editar Design" at bounding box center [264, 180] width 71 height 14
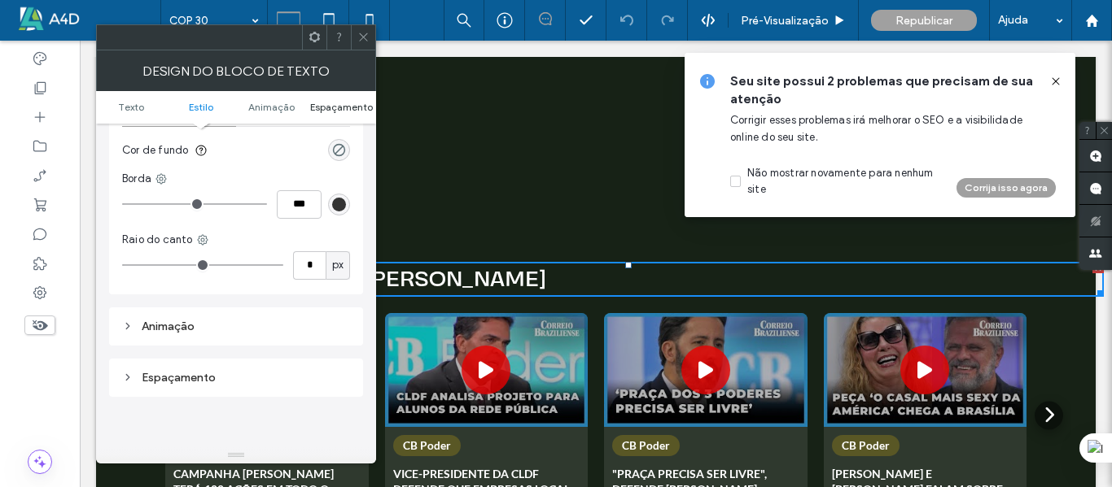
click at [325, 105] on span "Espaçamento" at bounding box center [341, 107] width 63 height 12
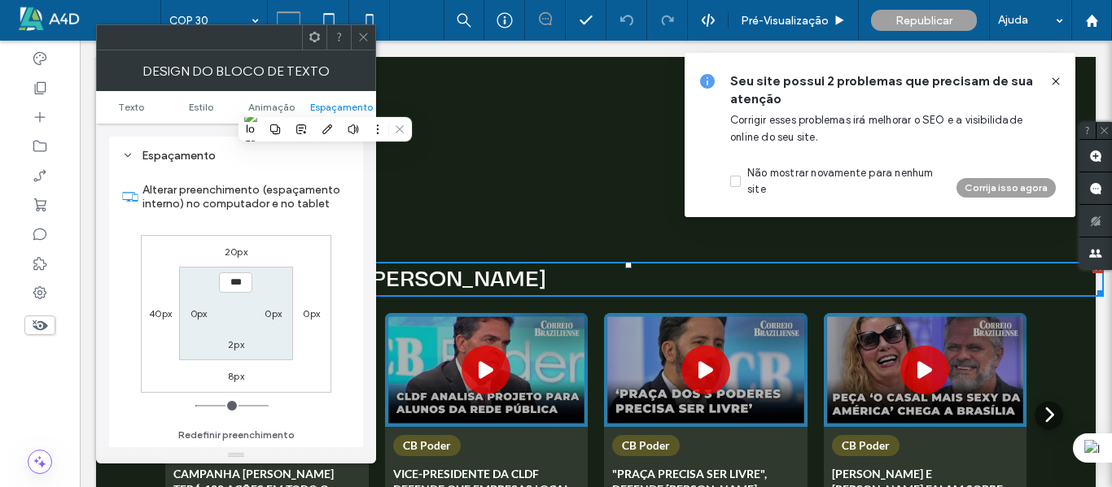
drag, startPoint x: 157, startPoint y: 312, endPoint x: 242, endPoint y: 296, distance: 86.0
click at [157, 311] on label "40px" at bounding box center [160, 314] width 23 height 12
type input "**"
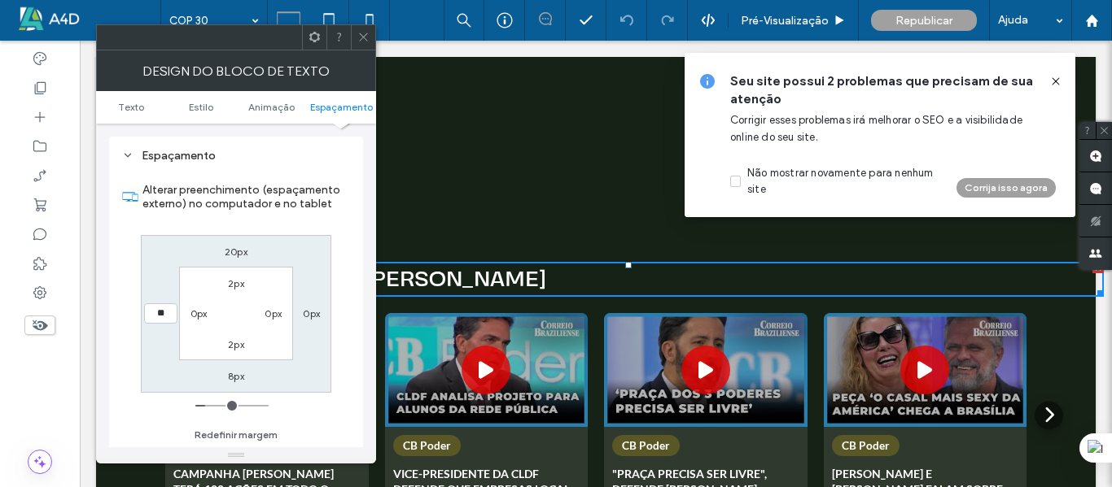
type input "**"
type input "****"
click at [185, 225] on section "Alterar preenchimento (espaçamento externo) no computador e no tablet" at bounding box center [236, 197] width 228 height 60
click at [362, 46] on span at bounding box center [363, 37] width 12 height 24
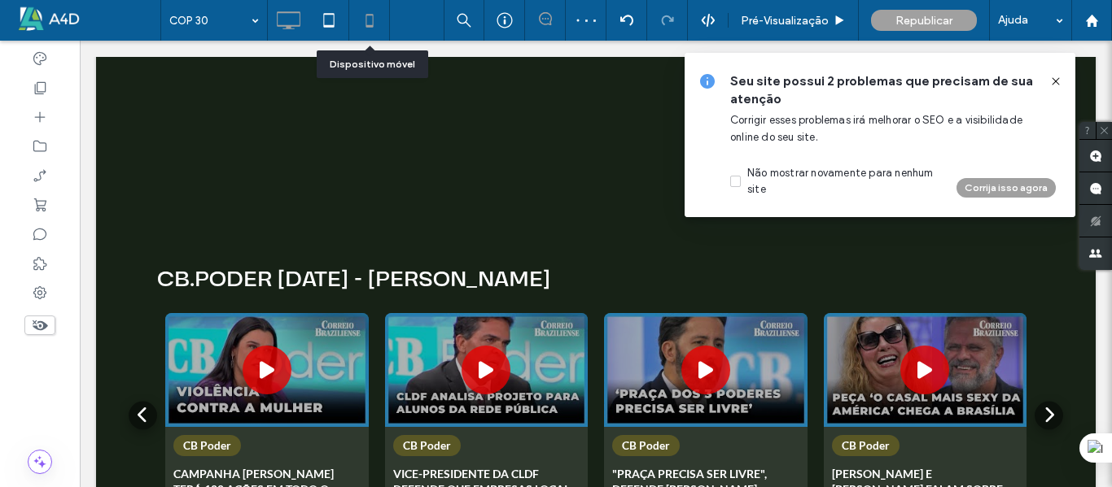
click at [370, 20] on icon at bounding box center [369, 20] width 33 height 33
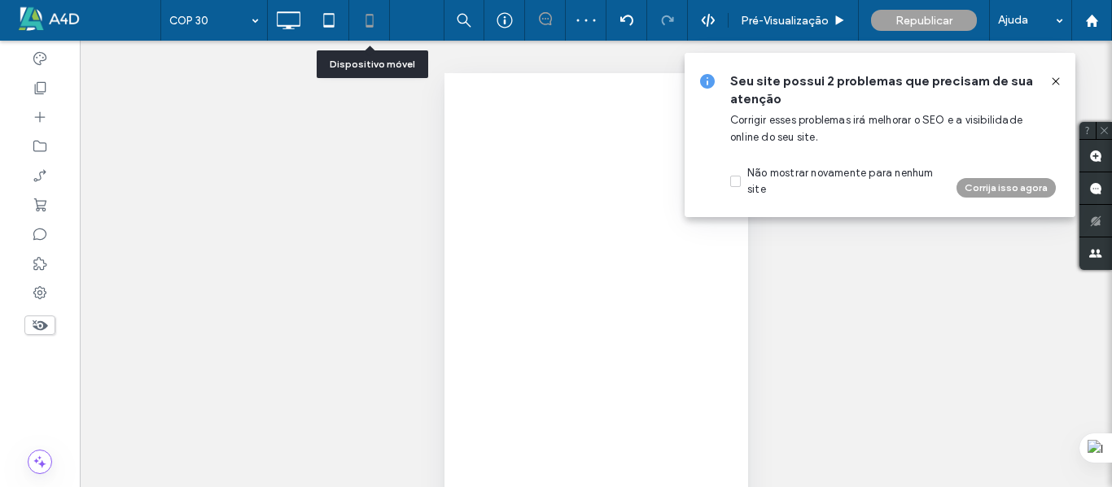
scroll to position [0, 0]
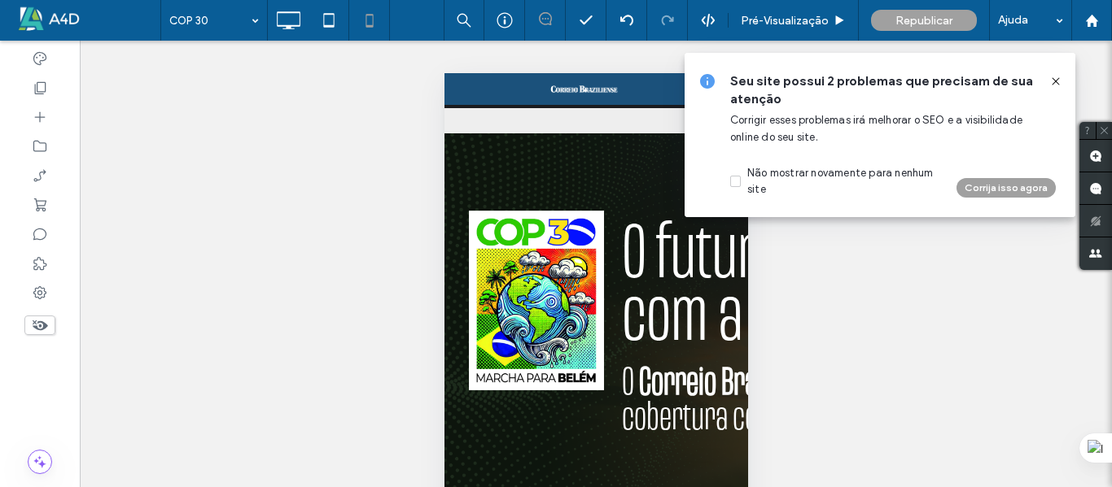
click at [1056, 81] on use at bounding box center [1054, 80] width 7 height 7
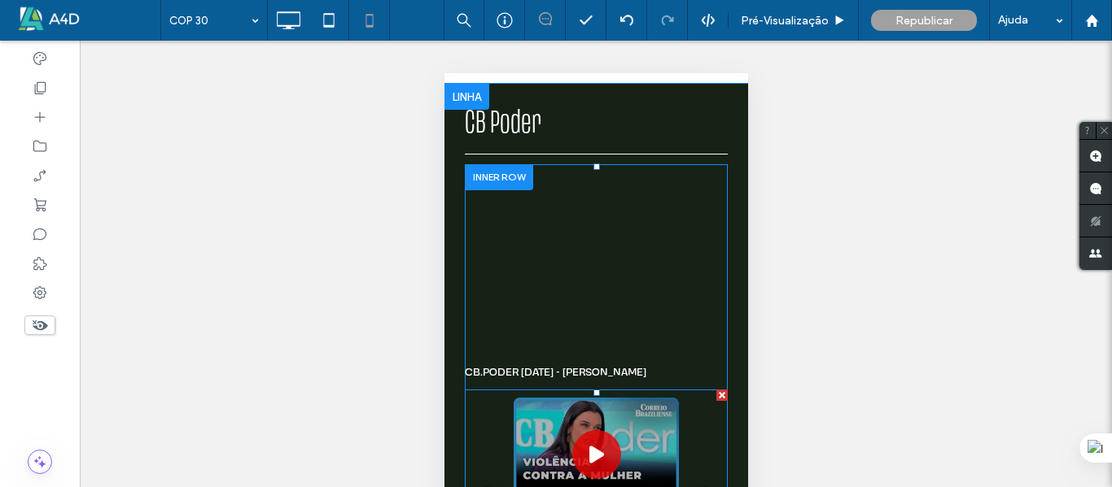
scroll to position [2197, 0]
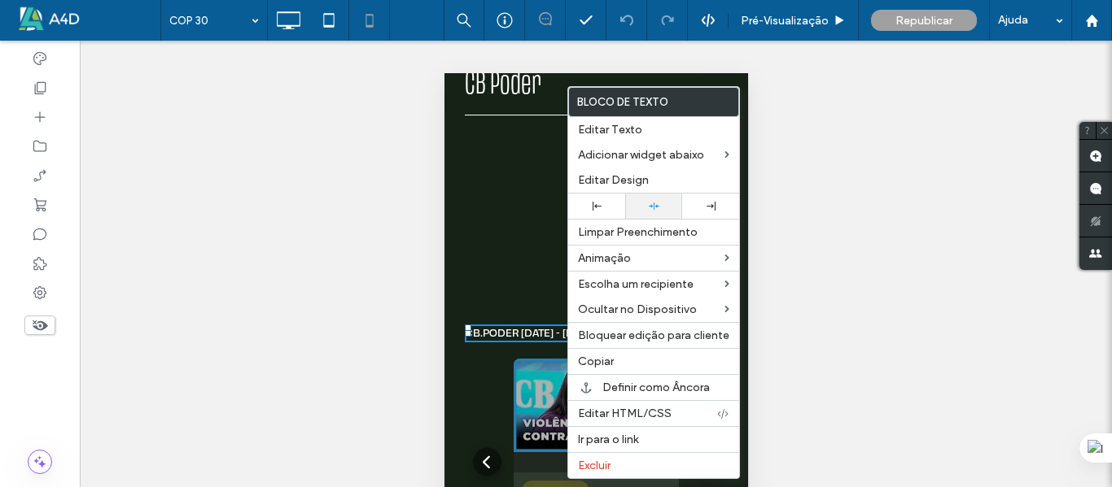
click at [652, 204] on use at bounding box center [654, 206] width 11 height 7
click at [840, 235] on div "Reexibir? Sim Reexibir? Sim Reexibir? Sim Reexibir? Sim Reexibir? Sim Reexibir?…" at bounding box center [596, 284] width 1032 height 487
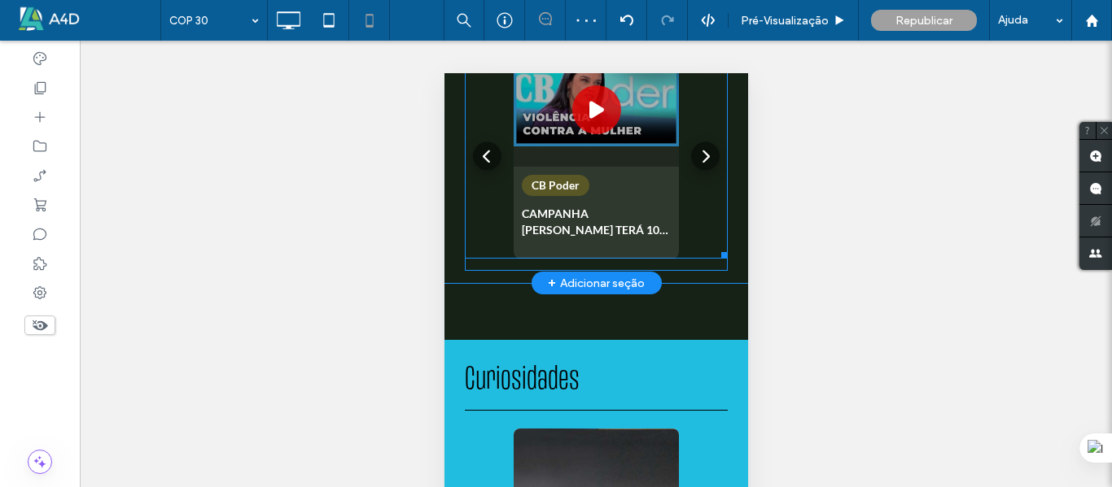
scroll to position [2441, 0]
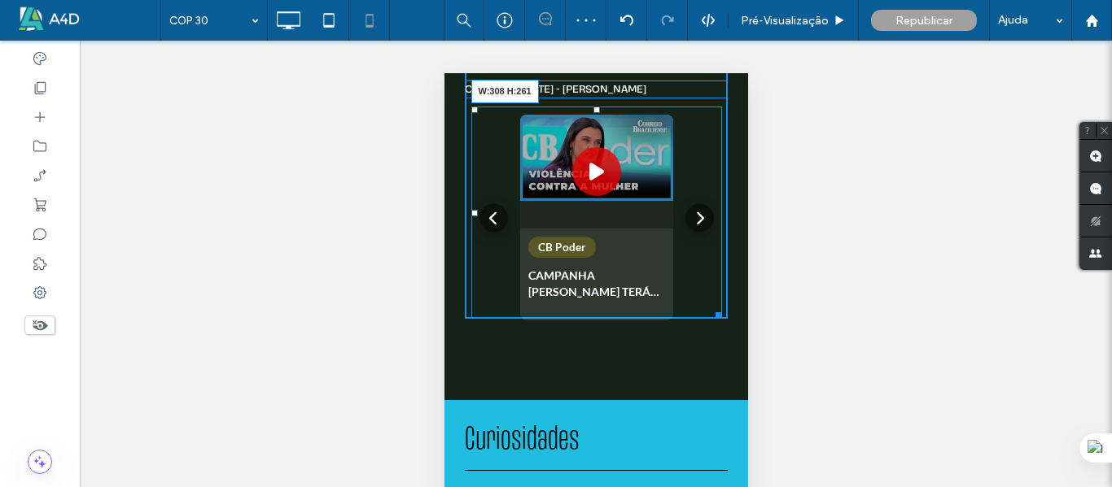
drag, startPoint x: 709, startPoint y: 287, endPoint x: 728, endPoint y: 286, distance: 19.6
click at [728, 286] on div "CB Poder MANEJO INTEGRADO DO FOGO PODE REDUZIR DEVASTAÇÃO DE FLORESTAS | CB.POD…" at bounding box center [596, 72] width 304 height 543
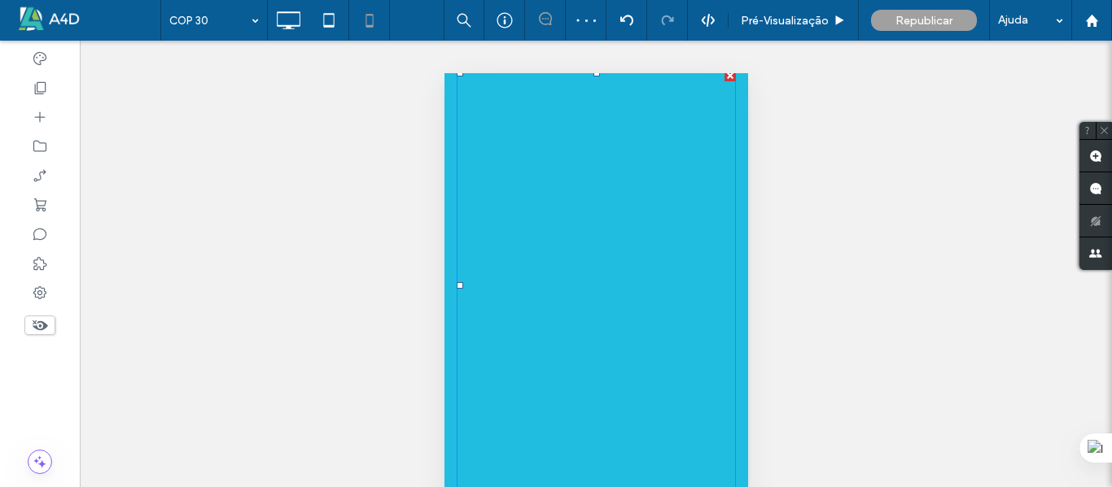
scroll to position [3418, 0]
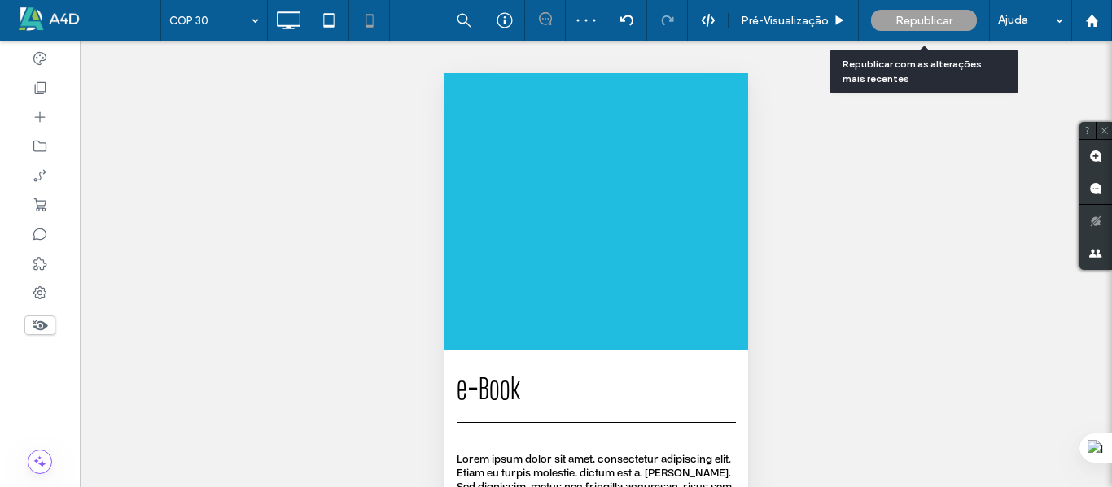
click at [926, 24] on span "Republicar" at bounding box center [923, 21] width 57 height 14
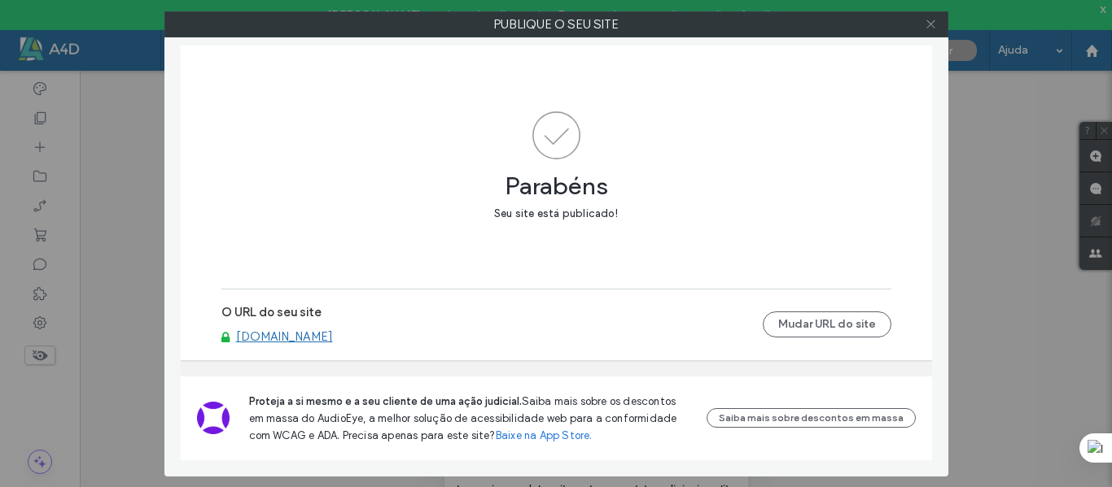
click at [933, 30] on span at bounding box center [930, 24] width 12 height 24
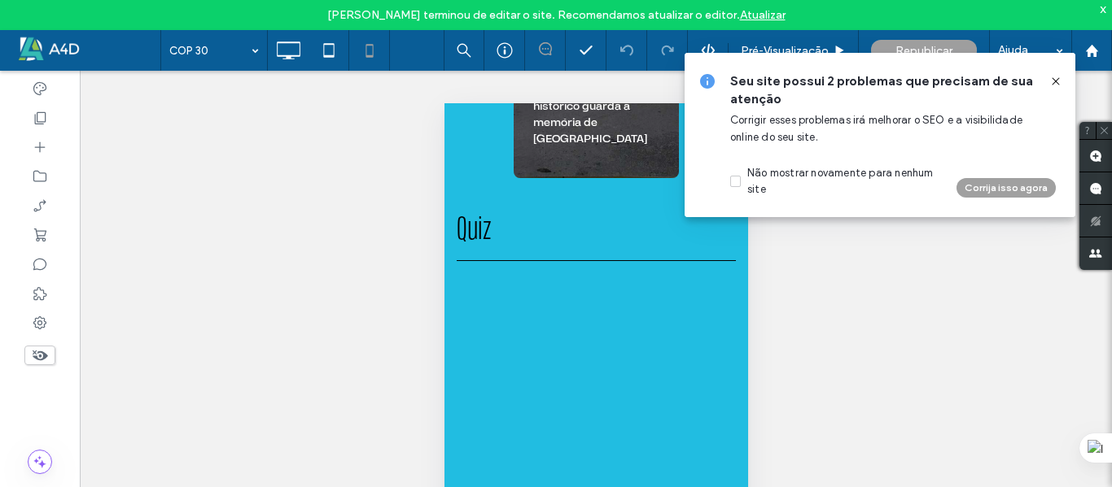
scroll to position [2848, 0]
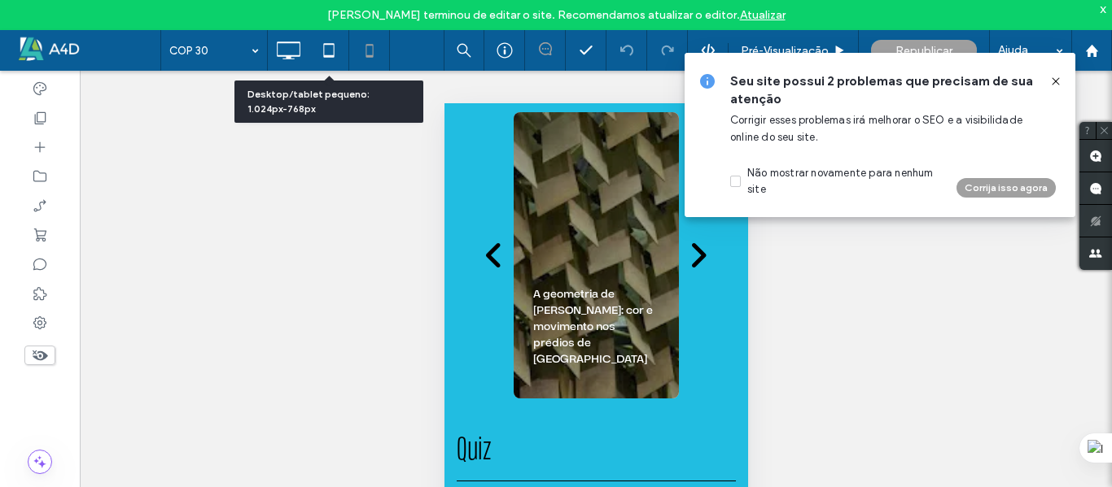
click at [324, 42] on icon at bounding box center [328, 50] width 33 height 33
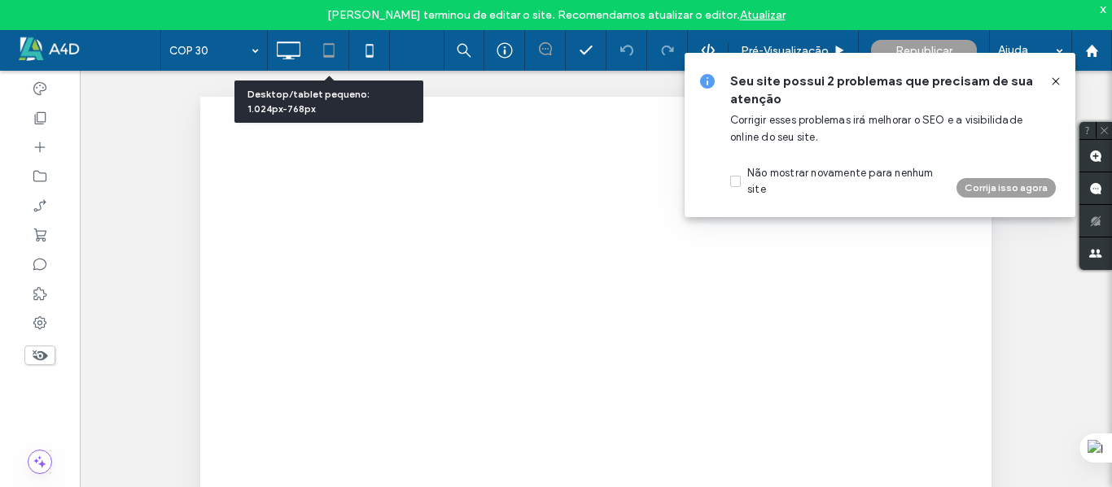
scroll to position [0, 0]
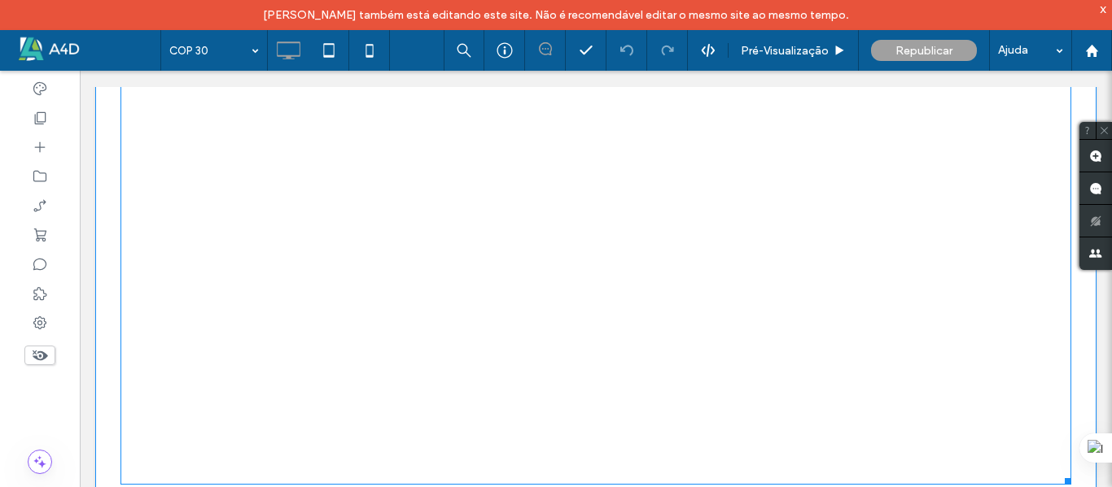
scroll to position [2197, 0]
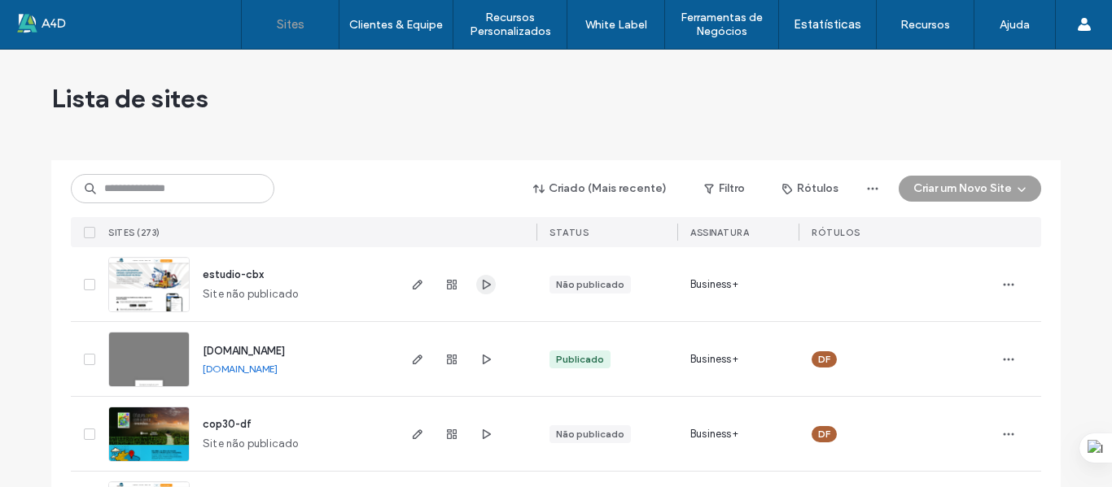
click at [483, 288] on use "button" at bounding box center [487, 284] width 8 height 10
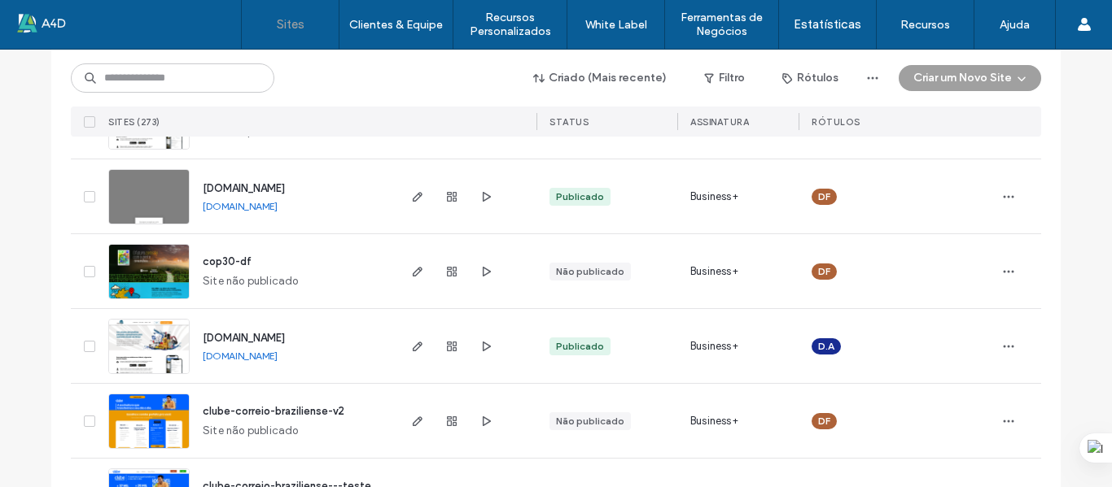
scroll to position [81, 0]
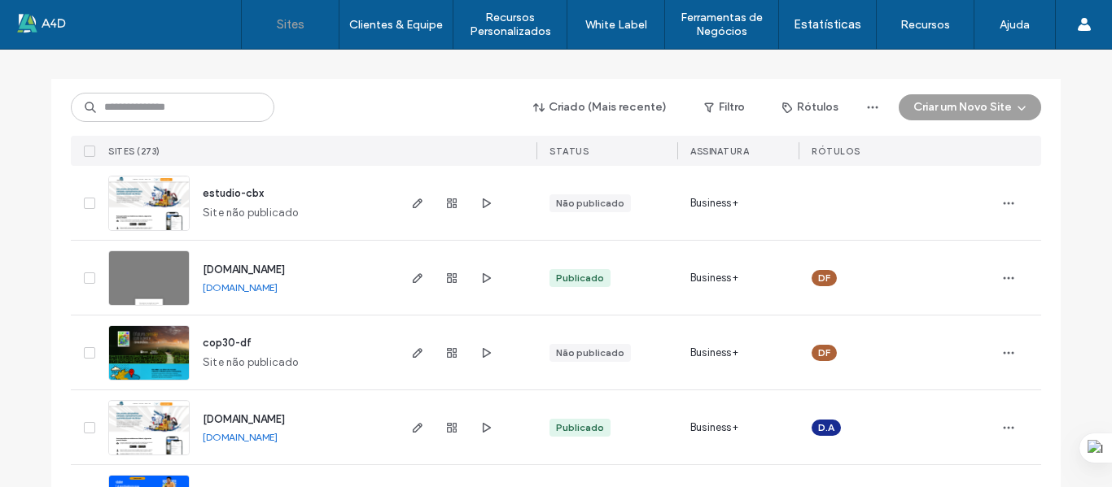
click at [190, 91] on div "Criado (Mais recente) Filtro Rótulos Criar um Novo Site Sites (273) STATUS Assi…" at bounding box center [556, 122] width 970 height 87
click at [181, 106] on input at bounding box center [172, 107] width 203 height 29
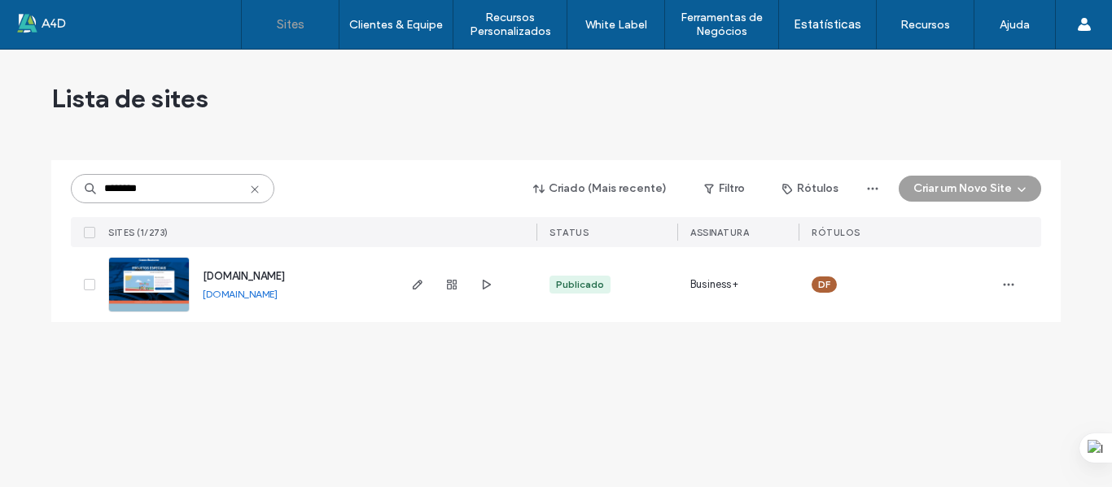
scroll to position [0, 0]
type input "********"
click at [420, 286] on icon "button" at bounding box center [417, 284] width 13 height 13
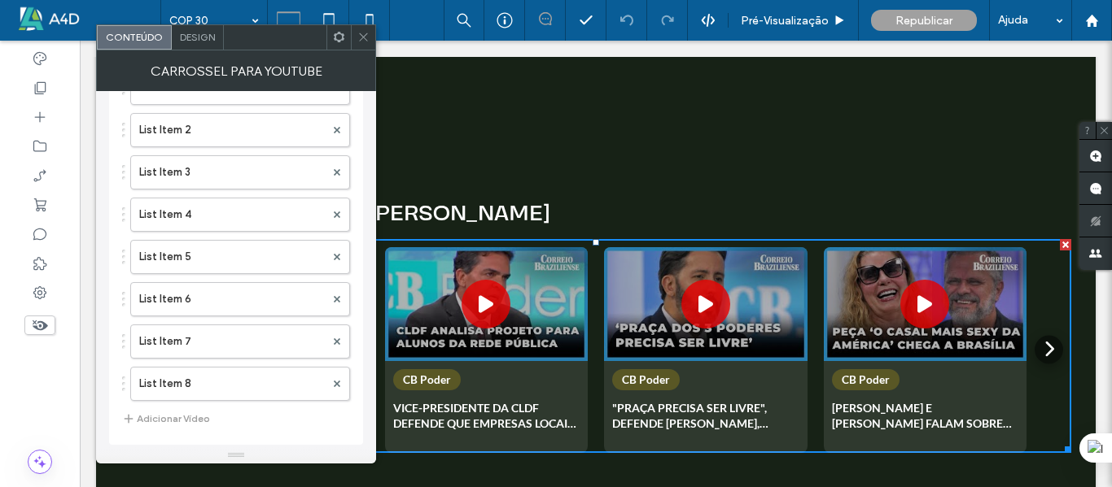
scroll to position [147, 0]
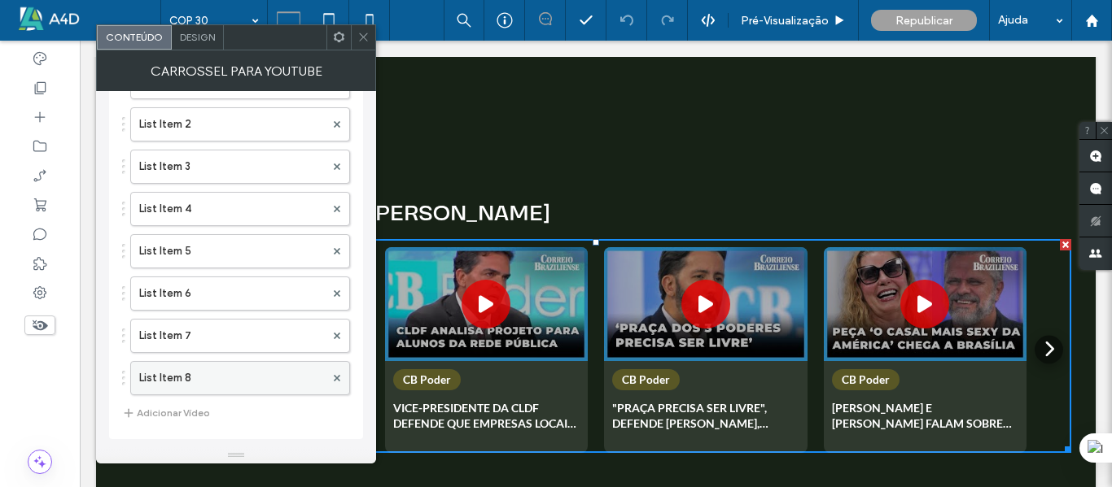
click at [193, 381] on label "List Item 8" at bounding box center [232, 378] width 186 height 33
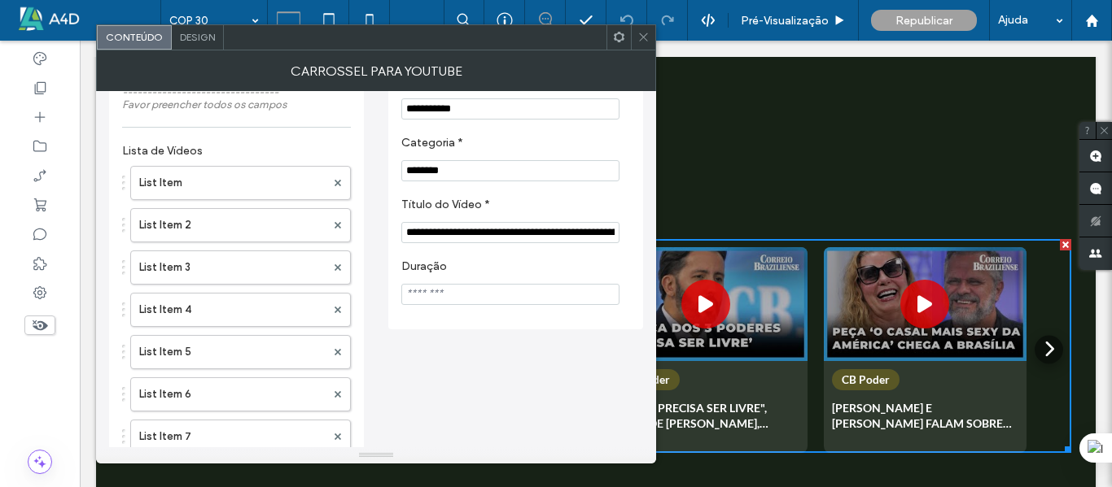
scroll to position [0, 0]
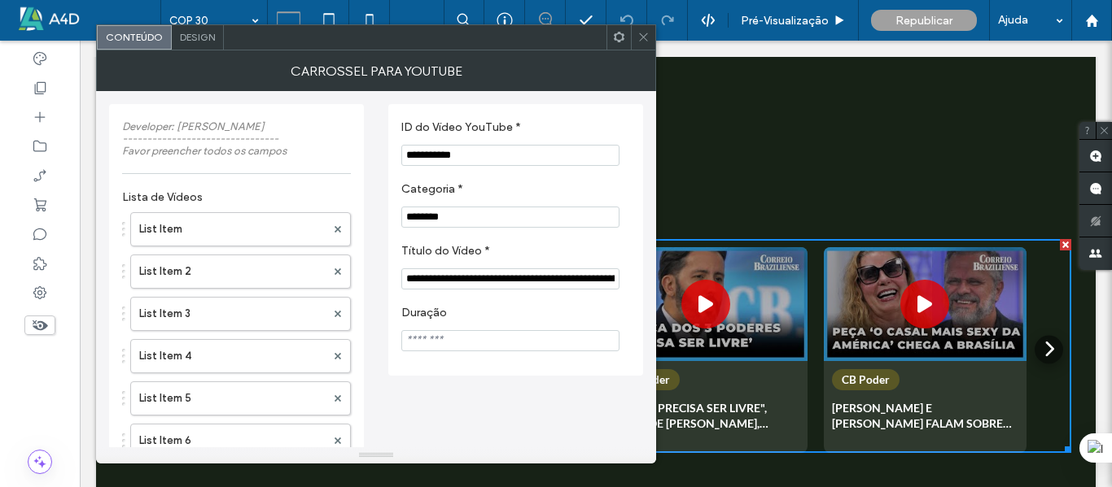
click at [500, 156] on input "**********" at bounding box center [510, 155] width 218 height 21
drag, startPoint x: 501, startPoint y: 158, endPoint x: 400, endPoint y: 164, distance: 101.9
click at [400, 164] on div "**********" at bounding box center [515, 240] width 255 height 272
paste input "***"
type input "**********"
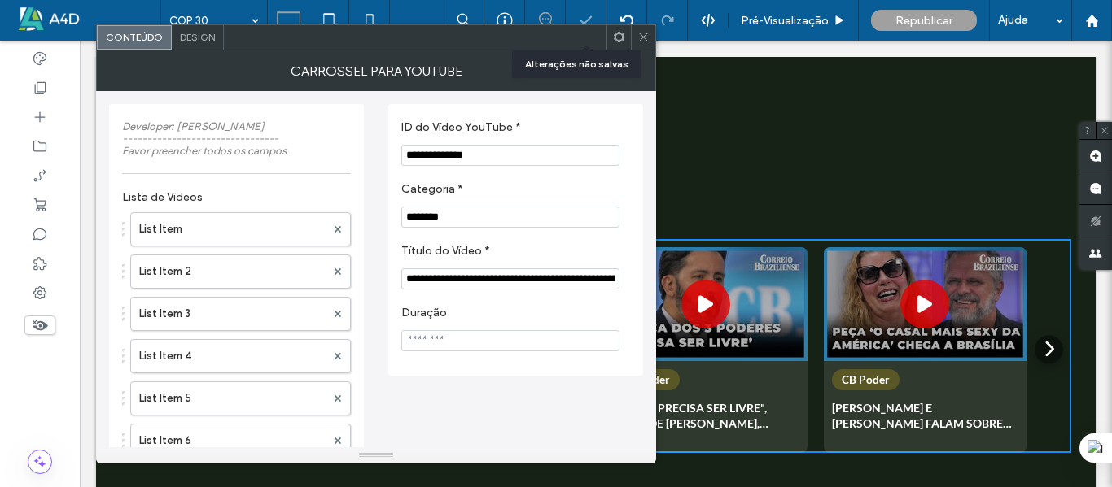
click at [542, 116] on section "**********" at bounding box center [515, 143] width 229 height 62
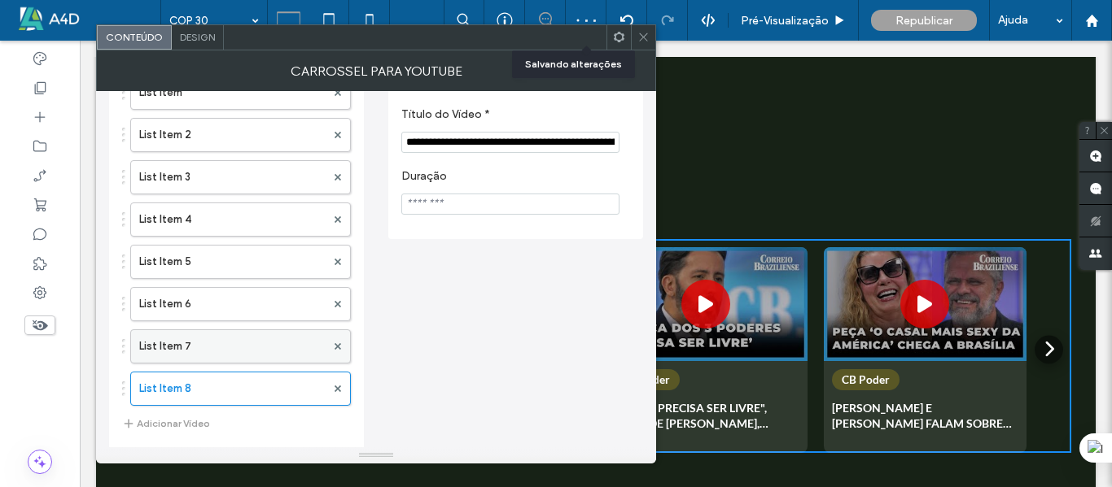
scroll to position [139, 0]
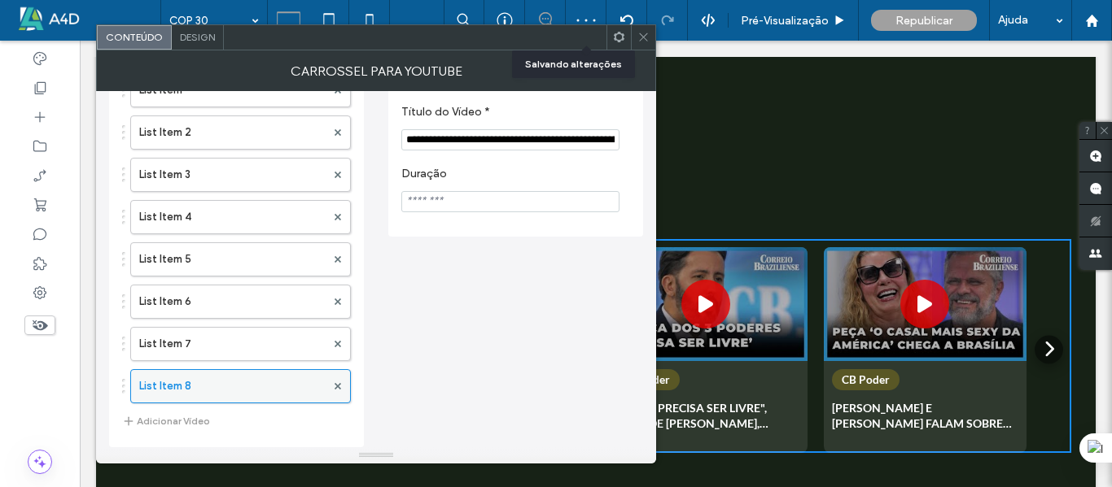
click at [230, 385] on label "List Item 8" at bounding box center [232, 386] width 186 height 33
click at [221, 351] on label "List Item 7" at bounding box center [232, 344] width 186 height 33
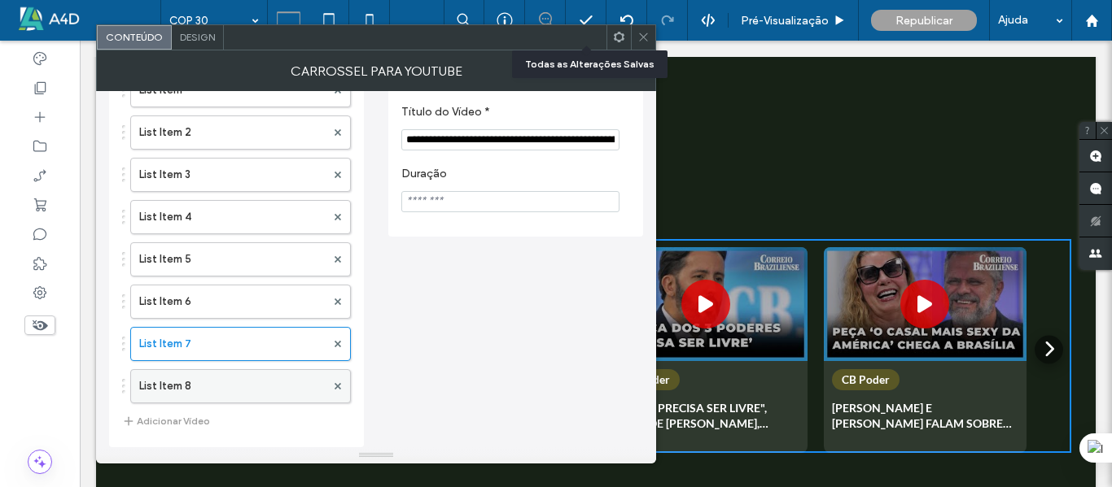
click at [209, 372] on label "List Item 8" at bounding box center [232, 386] width 186 height 33
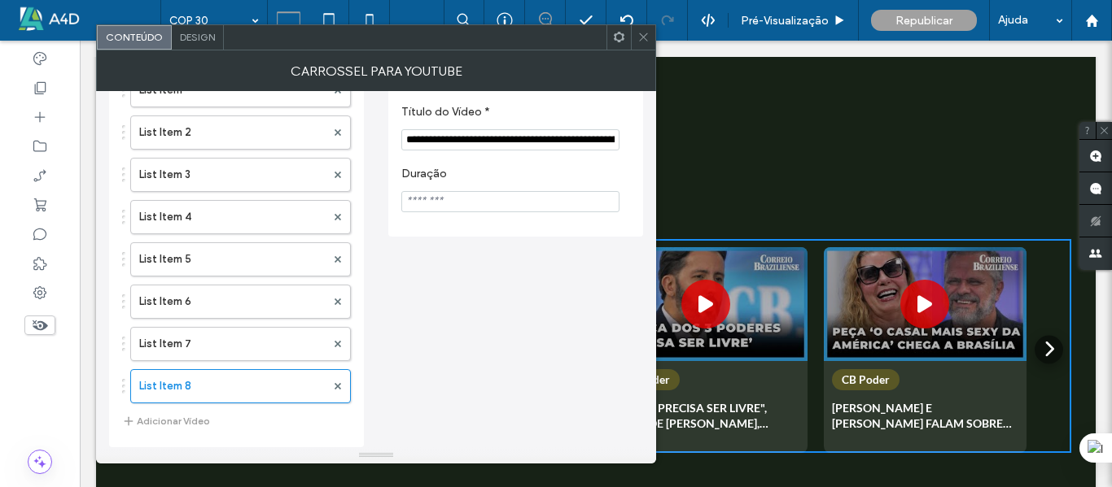
drag, startPoint x: 645, startPoint y: 30, endPoint x: 683, endPoint y: 26, distance: 37.7
click at [646, 30] on span at bounding box center [643, 37] width 12 height 24
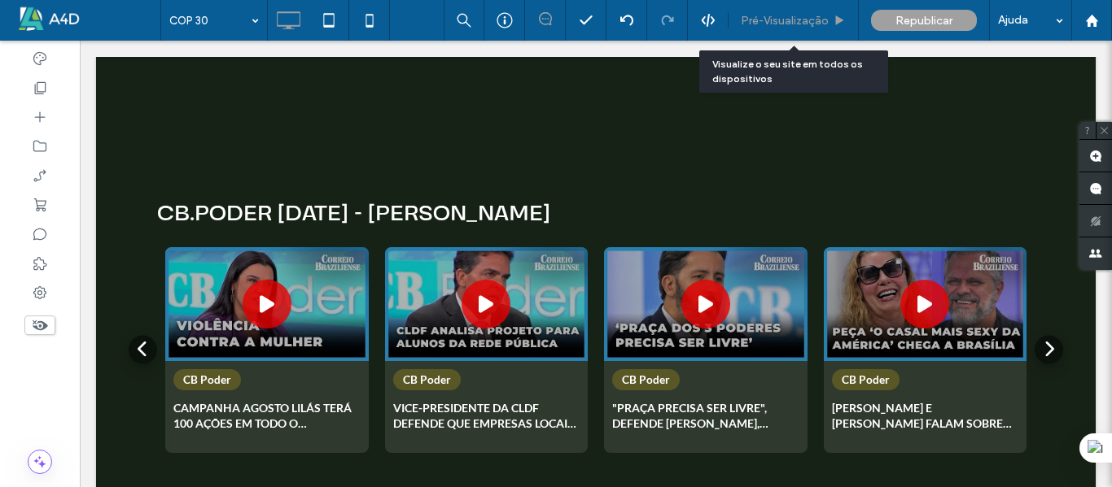
click at [766, 20] on span "Pré-Visualizaçāo" at bounding box center [785, 21] width 88 height 14
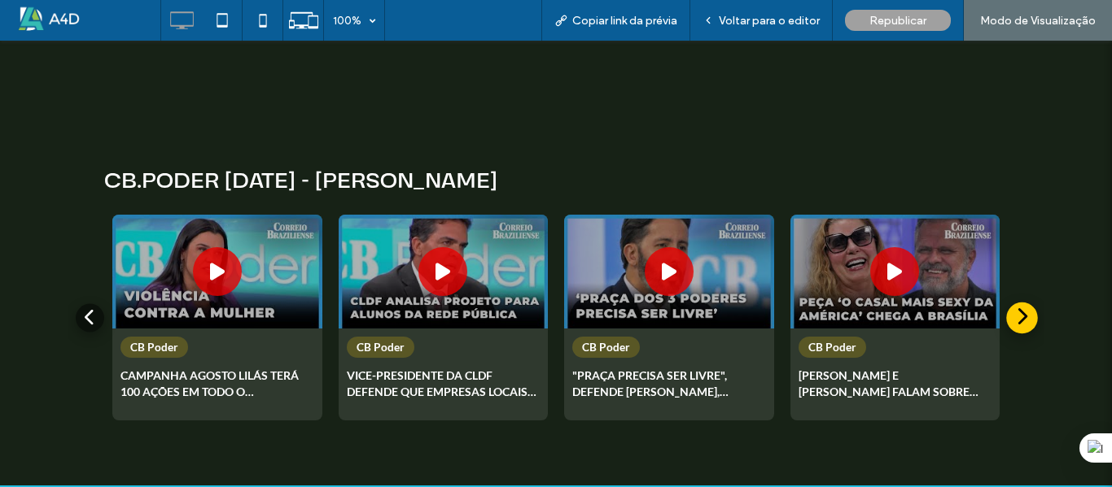
click at [1016, 308] on icon at bounding box center [1021, 317] width 11 height 19
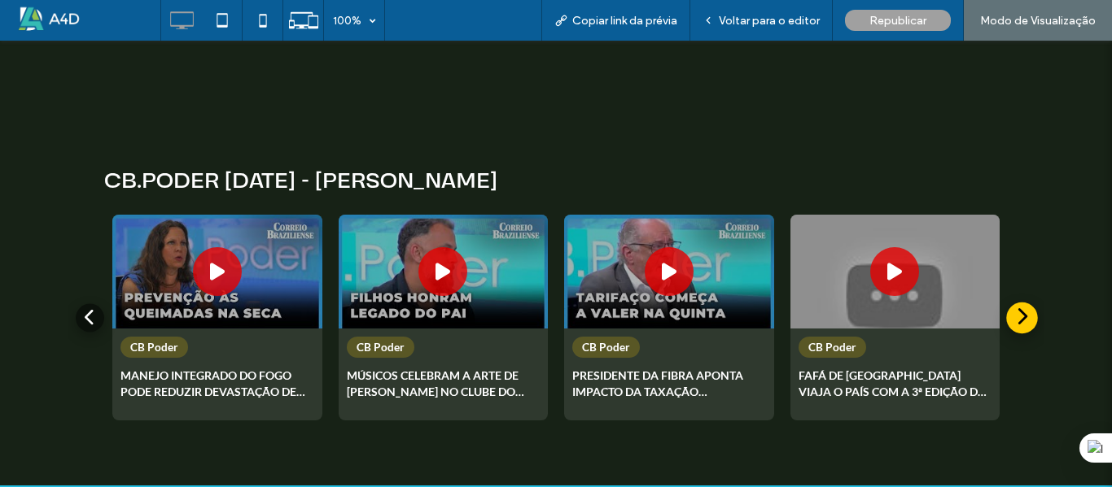
click at [1016, 308] on icon at bounding box center [1021, 317] width 11 height 19
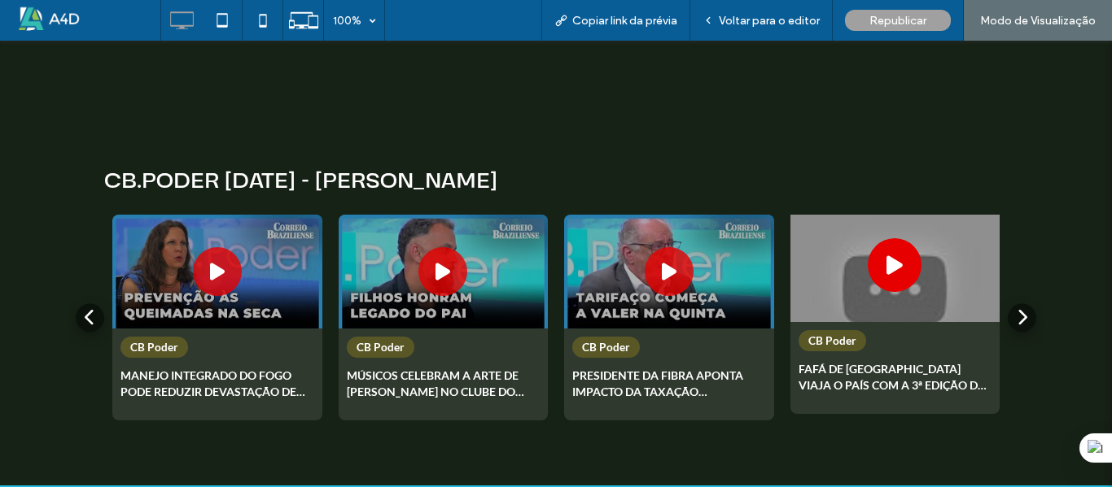
click at [886, 255] on icon at bounding box center [894, 265] width 16 height 21
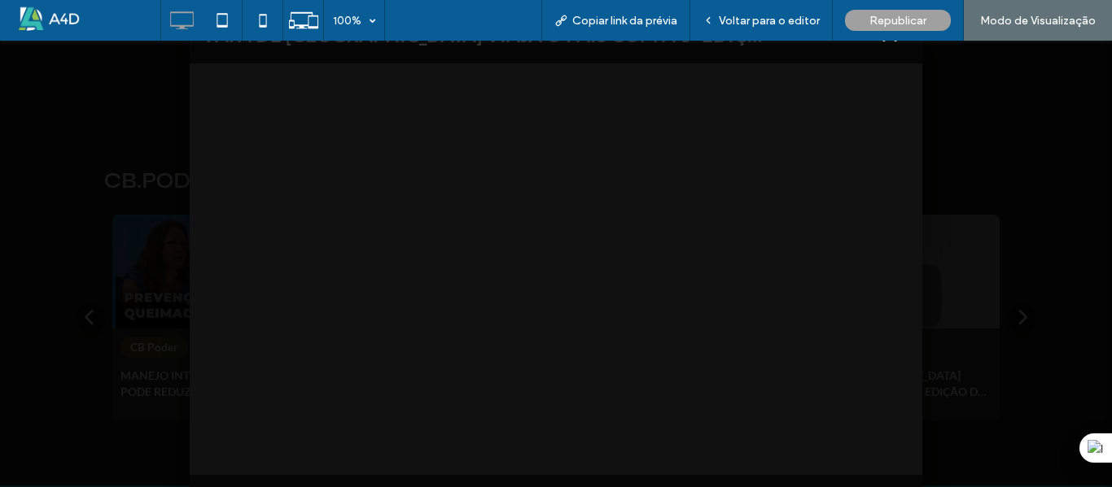
click at [1019, 151] on div "FAFÁ DE BELÉM VIAJA O PAÍS COM A 3ª EDIÇÃO DO FÓRUM VARANDA CB Poder" at bounding box center [556, 264] width 1112 height 447
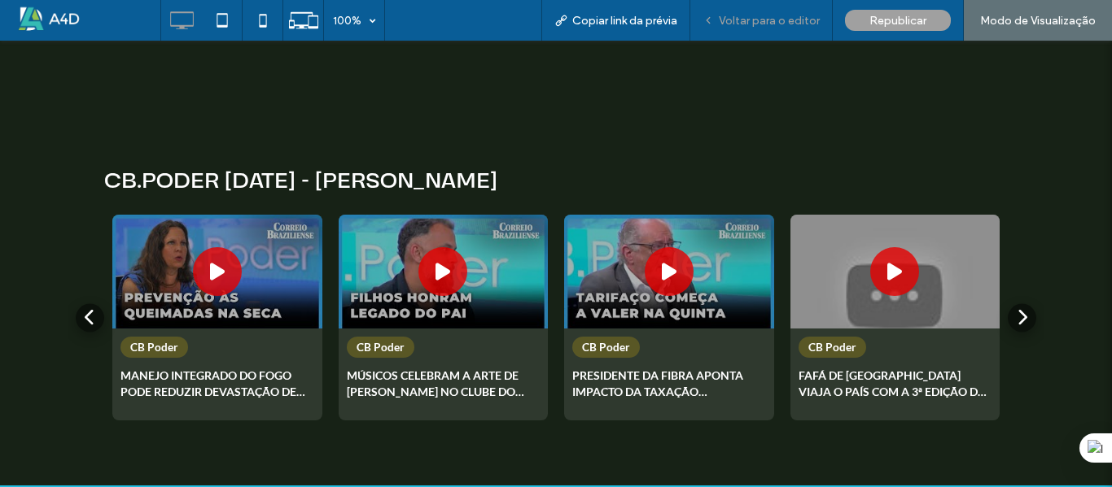
click at [778, 30] on div "Voltar para o editor" at bounding box center [761, 20] width 142 height 41
click at [77, 302] on button at bounding box center [90, 318] width 32 height 32
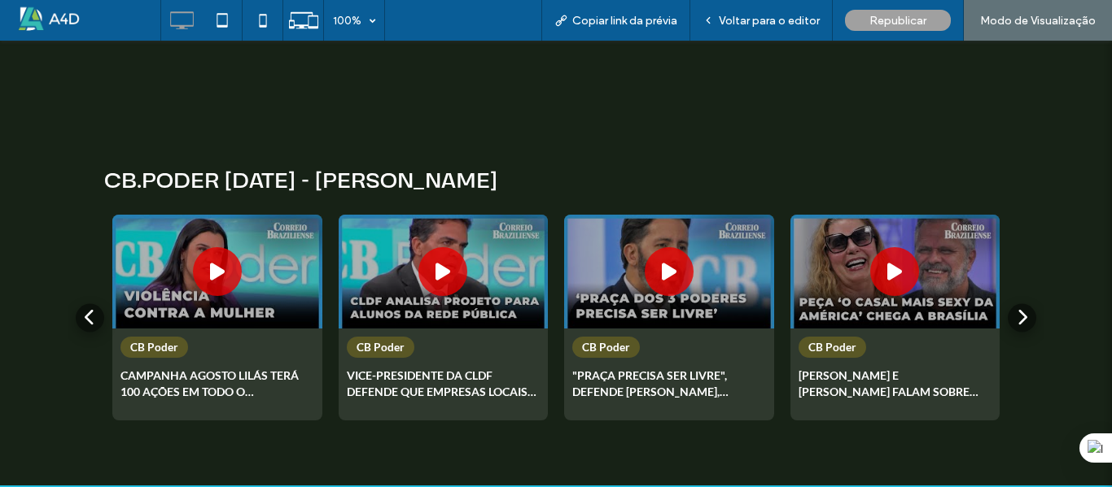
click at [95, 282] on div "CB Poder CAMPANHA AGOSTO LILÁS TERÁ 100 AÇÕES EM TODO O DF CB Poder VICE-PRESID…" at bounding box center [556, 318] width 977 height 206
click at [780, 17] on span "Voltar para o editor" at bounding box center [769, 21] width 101 height 14
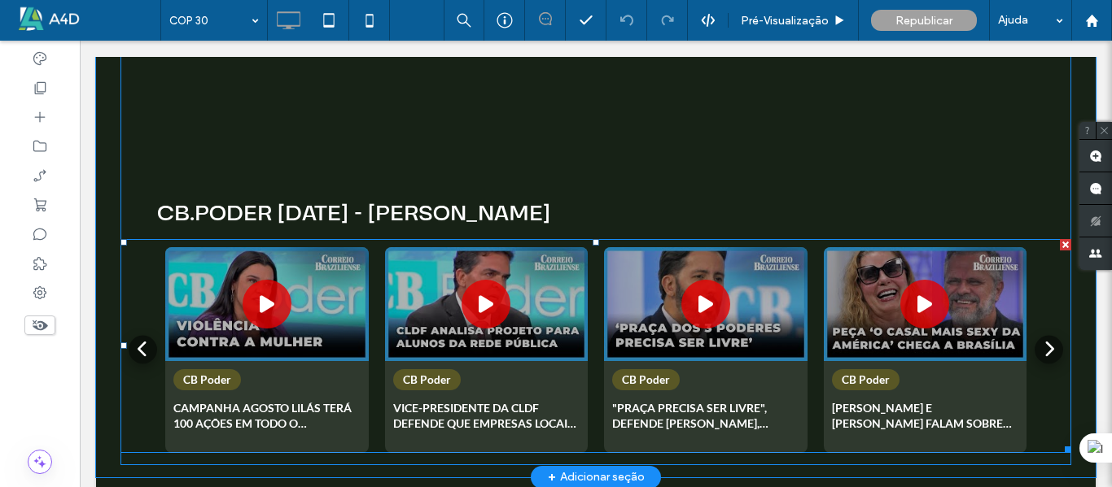
scroll to position [3026, 0]
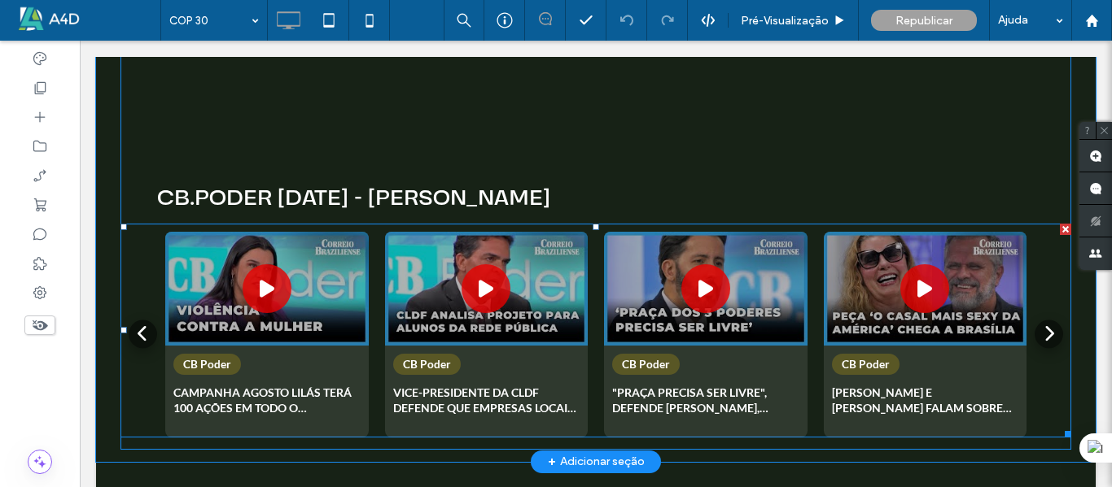
click at [312, 279] on span at bounding box center [595, 331] width 950 height 214
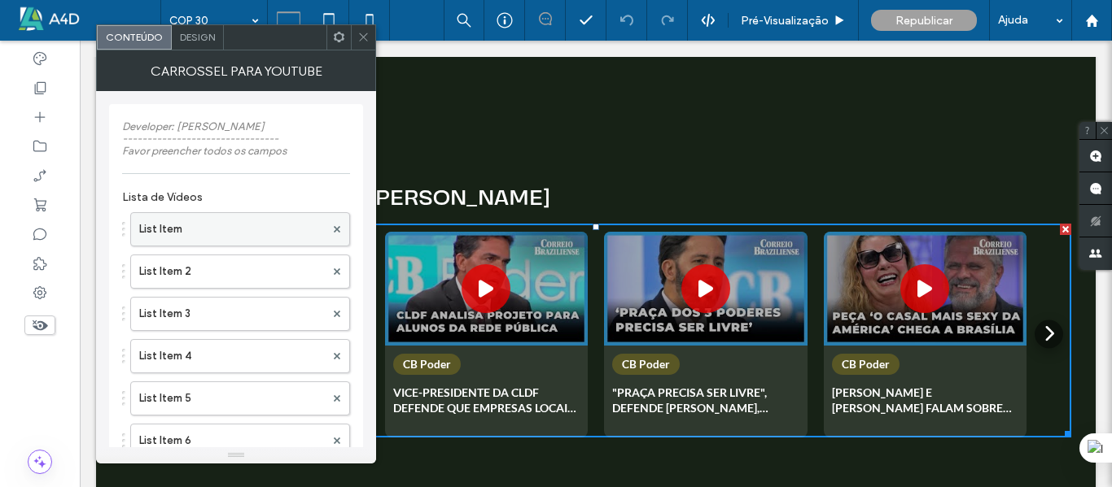
click at [231, 231] on label "List Item" at bounding box center [232, 229] width 186 height 33
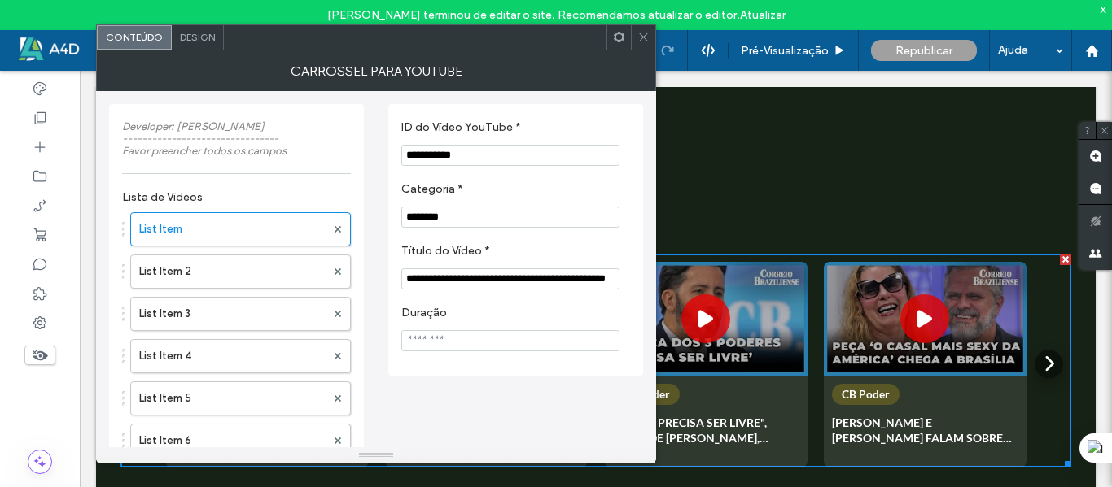
click at [487, 151] on input "**********" at bounding box center [510, 155] width 218 height 21
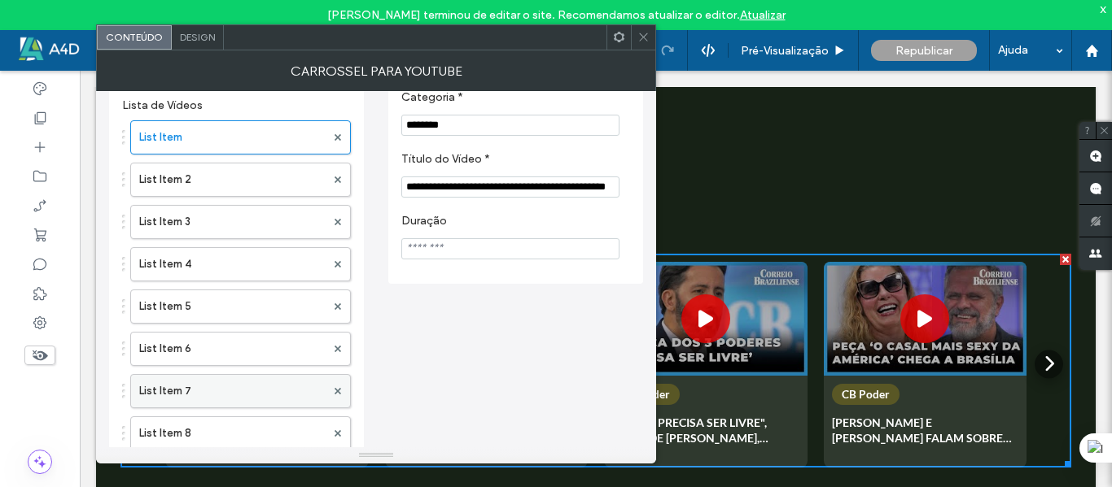
scroll to position [139, 0]
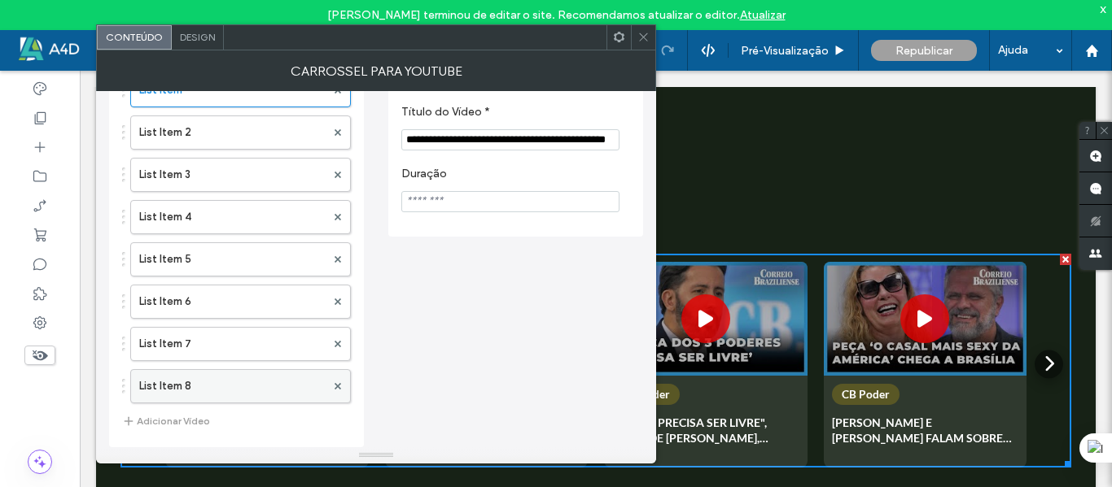
click at [223, 379] on label "List Item 8" at bounding box center [232, 386] width 186 height 33
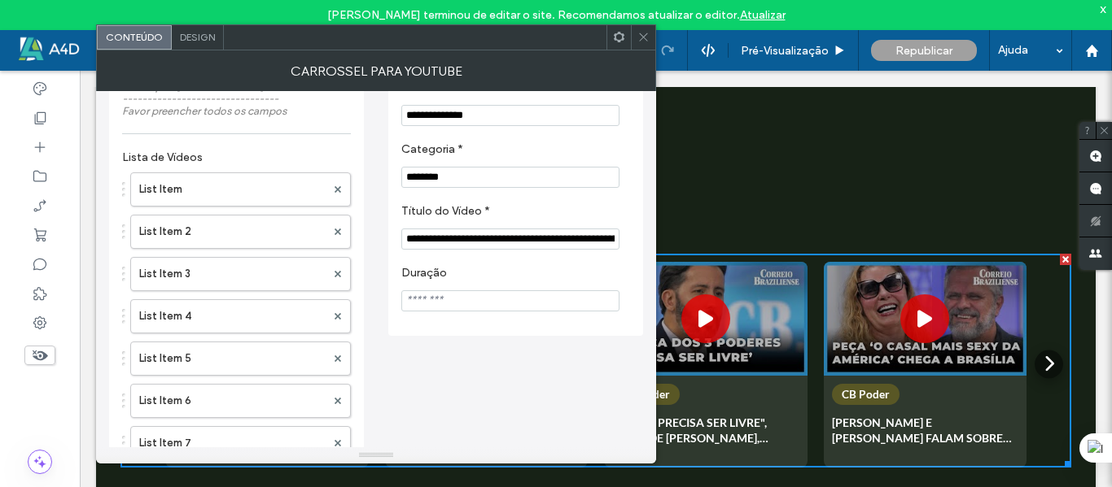
scroll to position [0, 0]
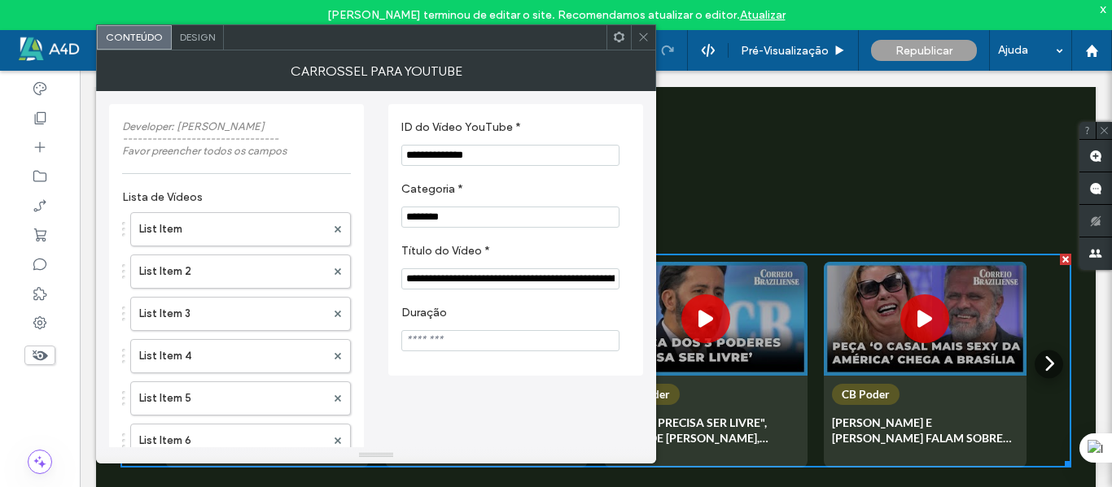
drag, startPoint x: 520, startPoint y: 151, endPoint x: 334, endPoint y: 173, distance: 186.7
click at [334, 173] on div "**********" at bounding box center [376, 339] width 534 height 496
paste input "ID do Vídeo YouTube *"
type input "******"
click at [551, 137] on label "ID do Vídeo YouTube *" at bounding box center [512, 129] width 222 height 18
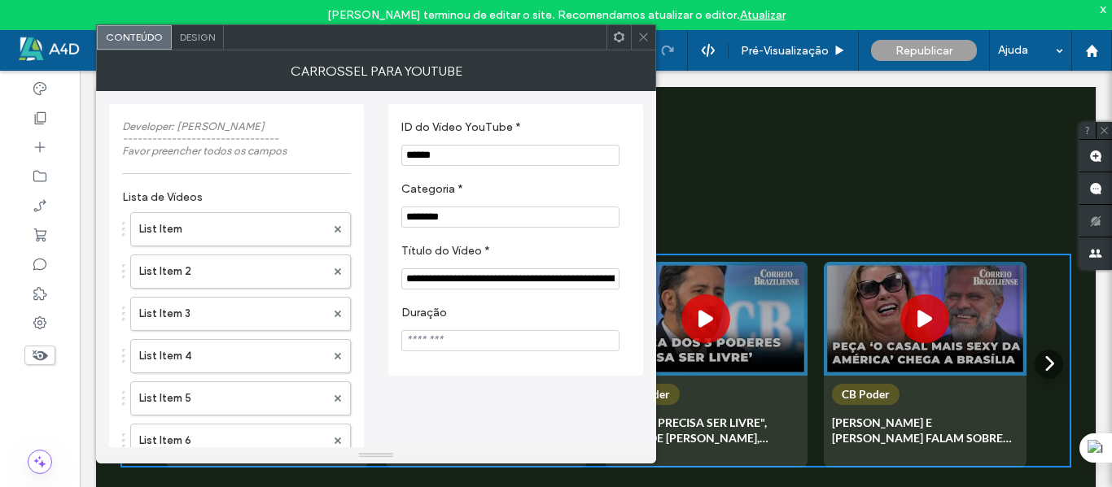
drag, startPoint x: 642, startPoint y: 42, endPoint x: 719, endPoint y: 21, distance: 79.4
click at [642, 42] on icon at bounding box center [643, 37] width 12 height 12
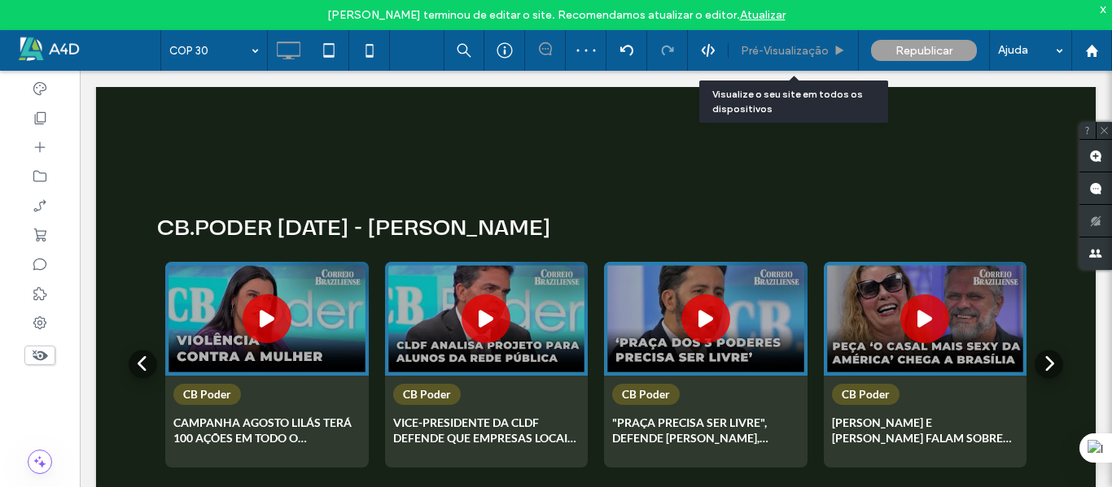
click at [792, 44] on span "Pré-Visualizaçāo" at bounding box center [785, 51] width 88 height 14
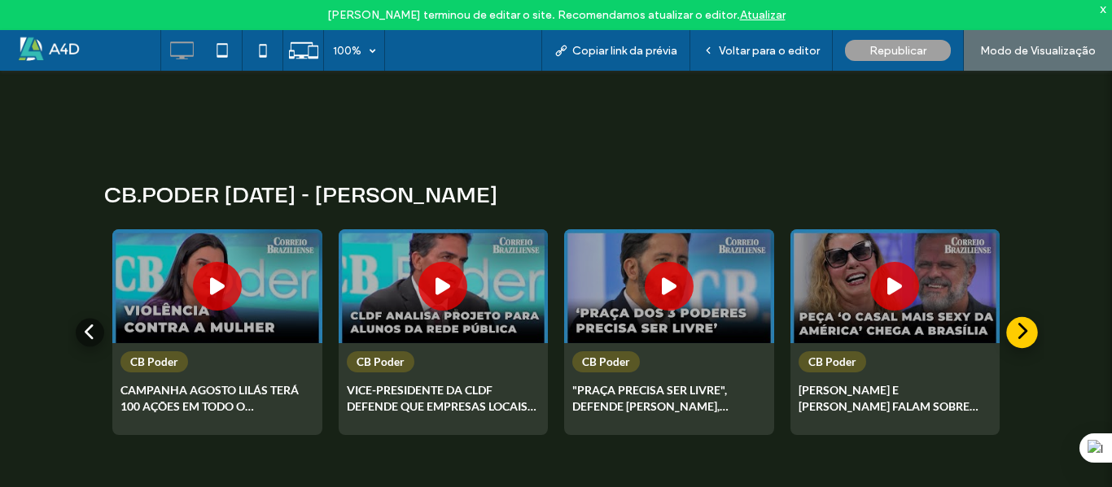
click at [1027, 317] on button at bounding box center [1022, 333] width 32 height 32
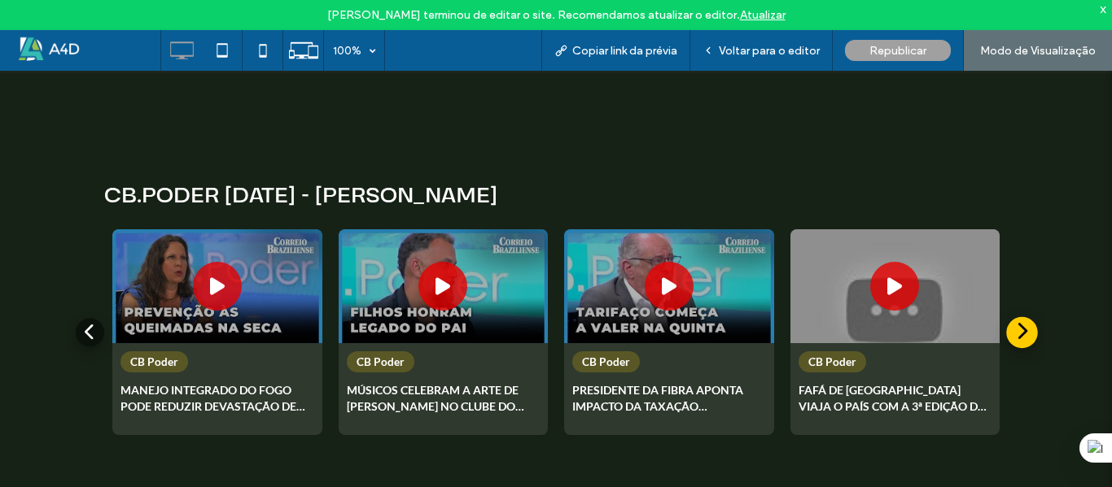
click at [1027, 317] on button at bounding box center [1022, 333] width 32 height 32
click at [776, 57] on span "Voltar para o editor" at bounding box center [769, 51] width 101 height 14
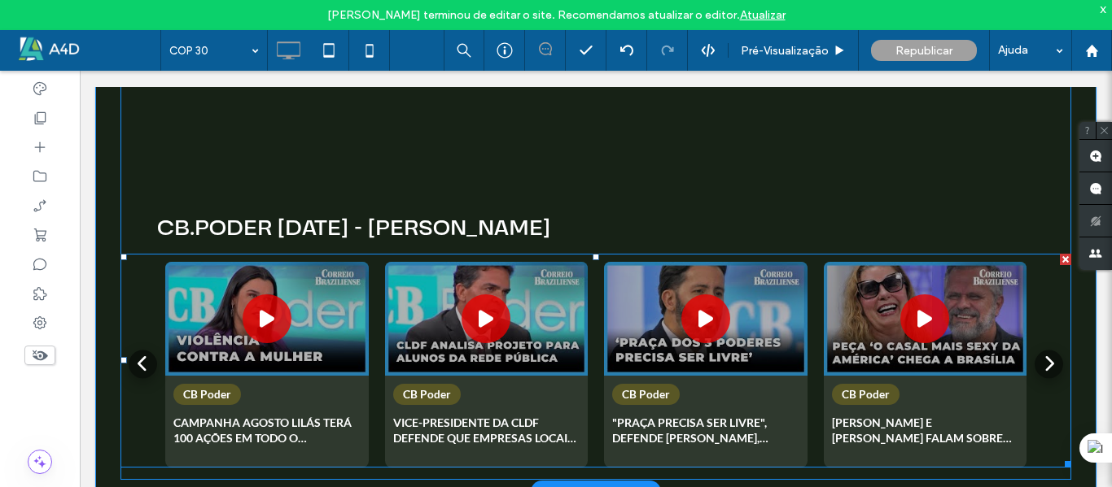
scroll to position [3042, 0]
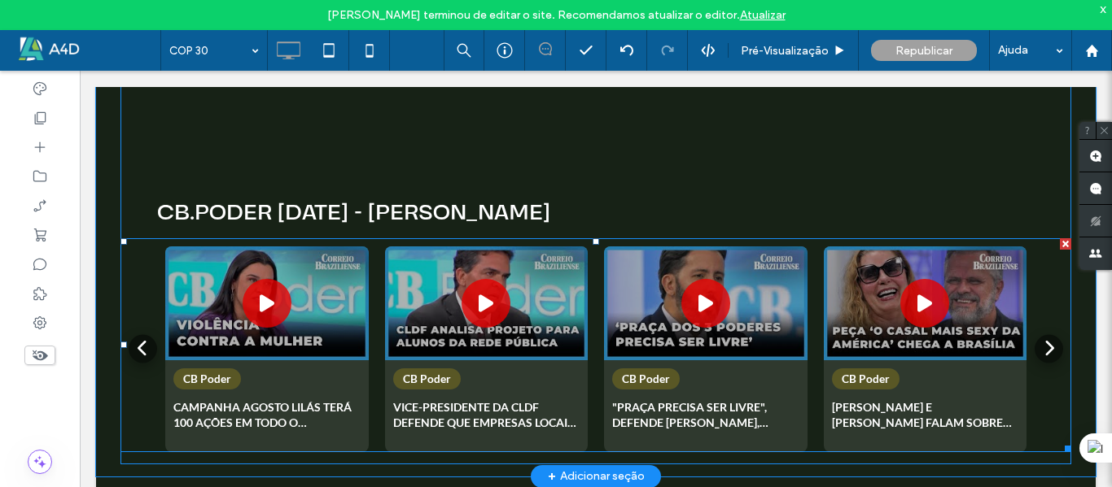
click at [871, 338] on span at bounding box center [595, 345] width 950 height 214
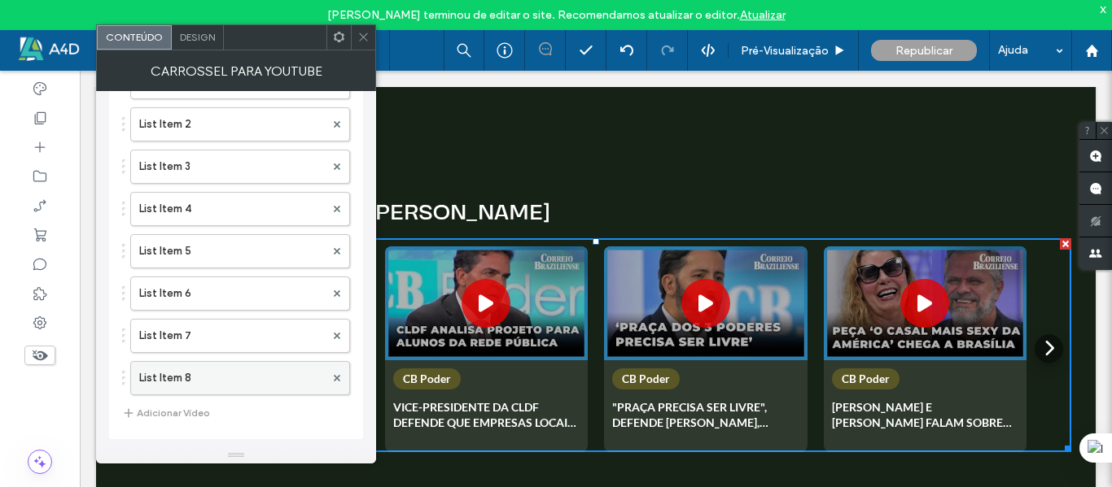
click at [220, 374] on label "List Item 8" at bounding box center [232, 378] width 186 height 33
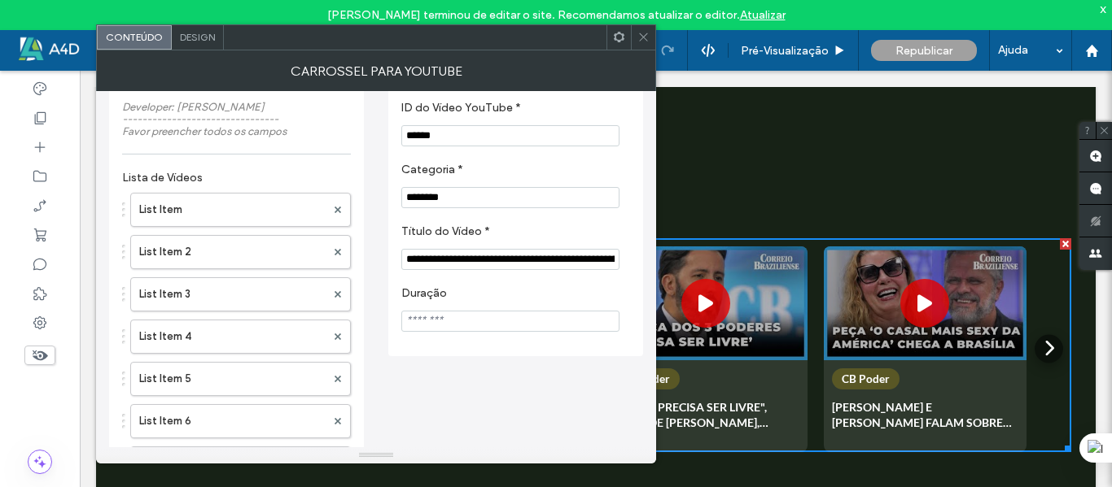
scroll to position [0, 0]
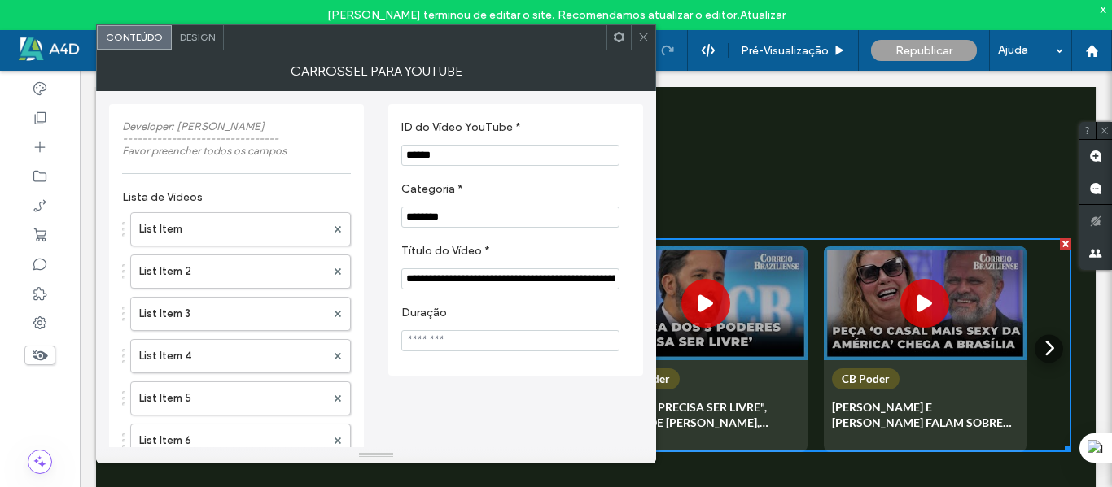
drag, startPoint x: 387, startPoint y: 148, endPoint x: 363, endPoint y: 149, distance: 23.6
click at [363, 149] on div "**********" at bounding box center [376, 339] width 534 height 496
paste input "**********"
type input "**********"
click at [575, 124] on label "ID do Vídeo YouTube *" at bounding box center [512, 129] width 222 height 18
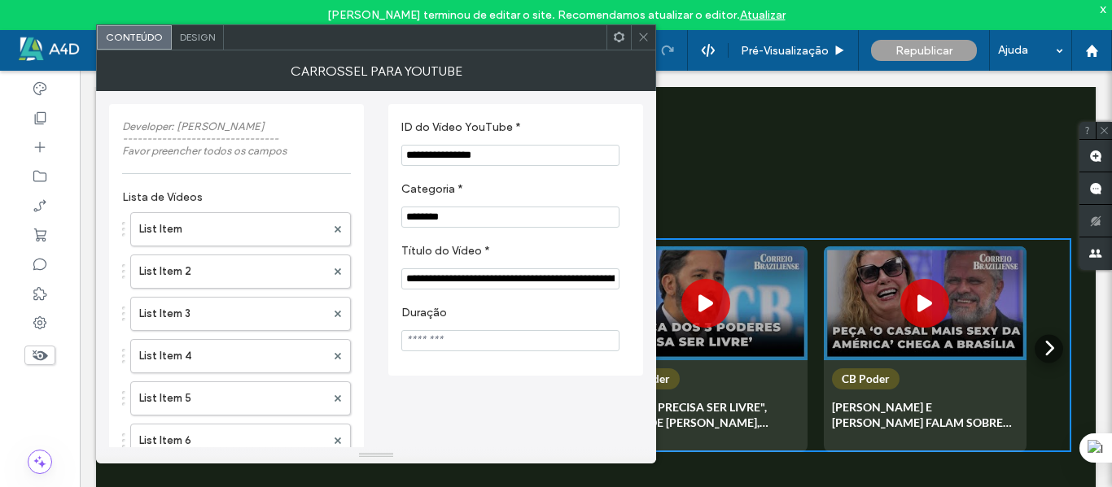
click at [548, 105] on div "**********" at bounding box center [515, 240] width 255 height 272
click at [645, 35] on use at bounding box center [643, 37] width 8 height 8
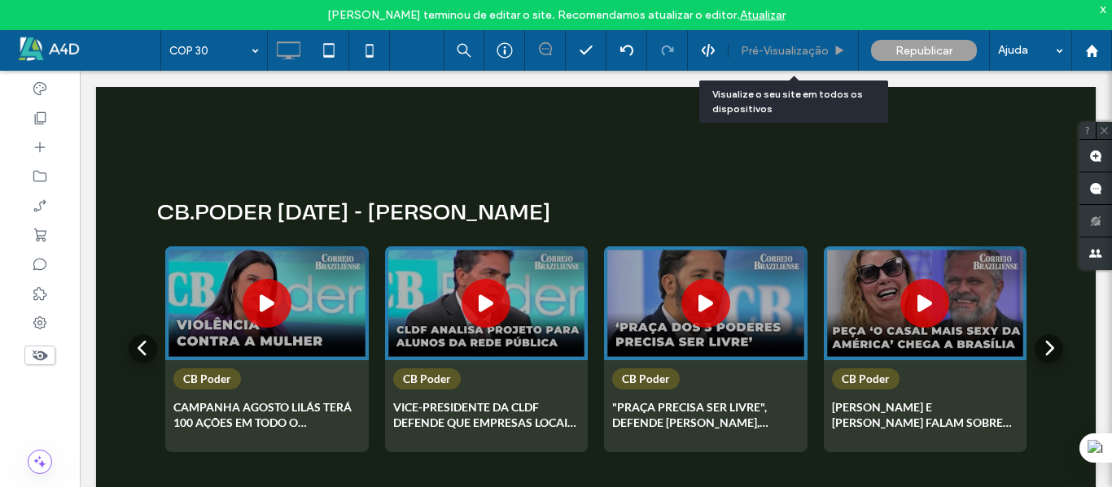
click at [789, 49] on span "Pré-Visualizaçāo" at bounding box center [785, 51] width 88 height 14
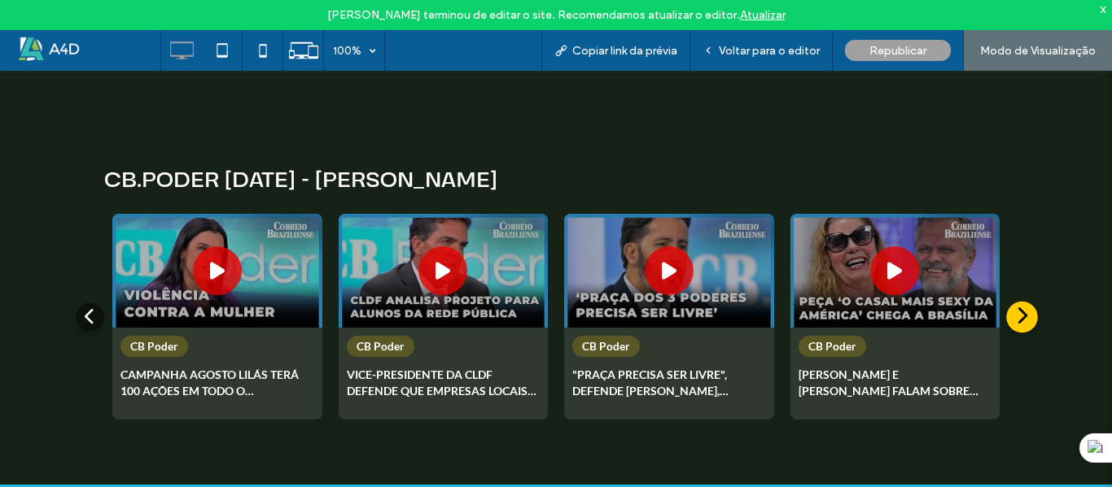
click at [1028, 301] on button at bounding box center [1022, 317] width 32 height 32
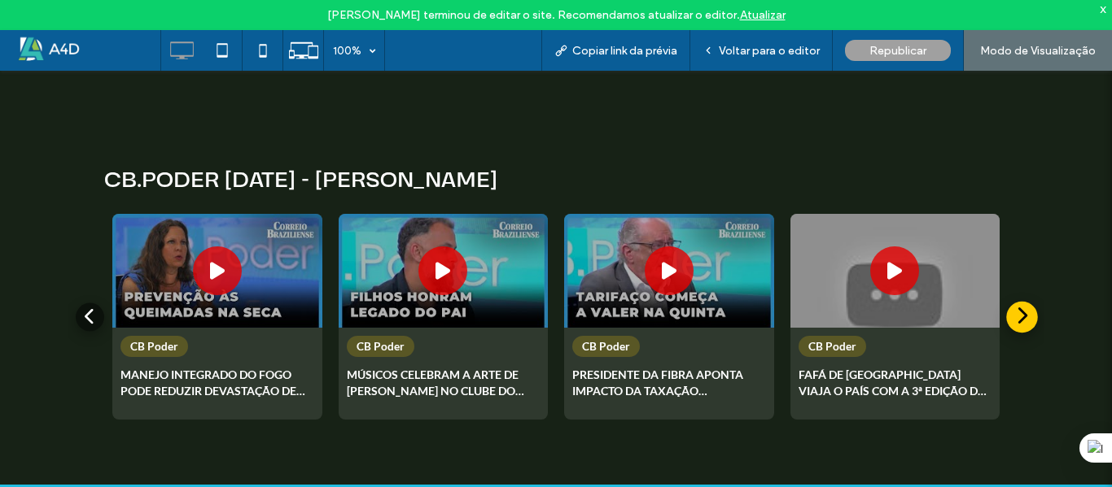
click at [1028, 301] on button at bounding box center [1022, 317] width 32 height 32
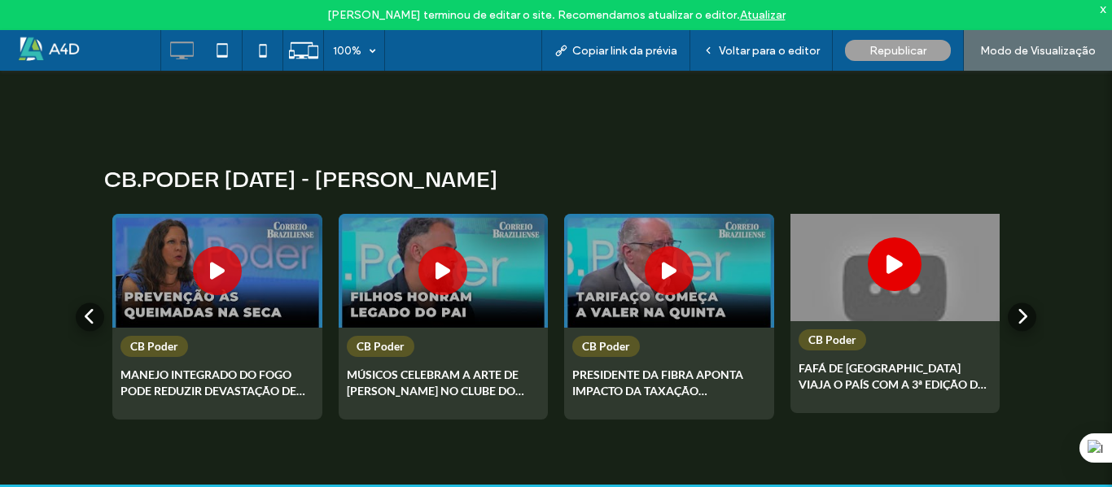
click at [877, 238] on div at bounding box center [894, 265] width 54 height 54
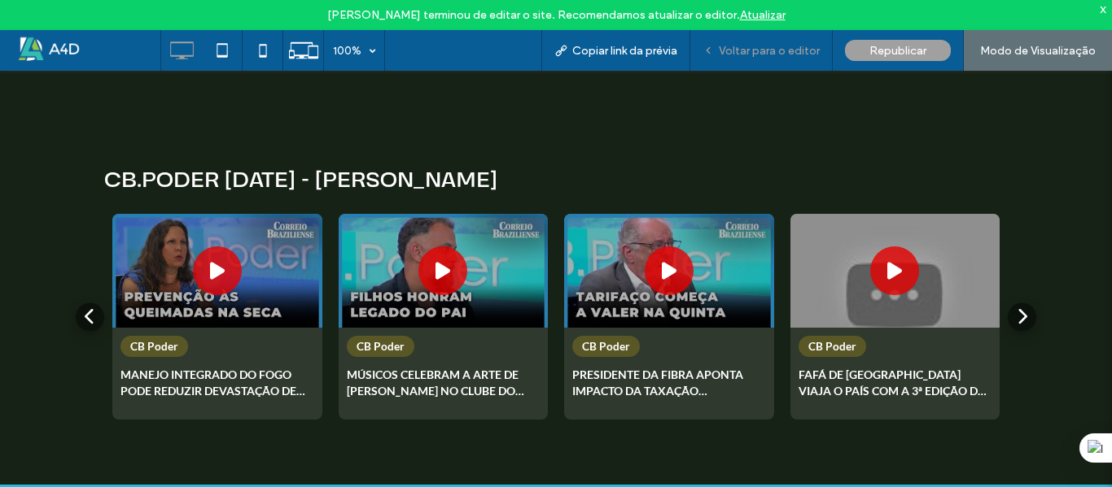
click at [734, 40] on div "Voltar para o editor" at bounding box center [761, 50] width 142 height 41
click at [754, 60] on div "Voltar para o editor" at bounding box center [761, 50] width 142 height 41
click at [761, 39] on div "Voltar para o editor" at bounding box center [761, 50] width 142 height 41
click at [805, 58] on div "Voltar para o editor" at bounding box center [761, 50] width 142 height 41
click at [771, 63] on div "Voltar para o editor" at bounding box center [761, 50] width 142 height 41
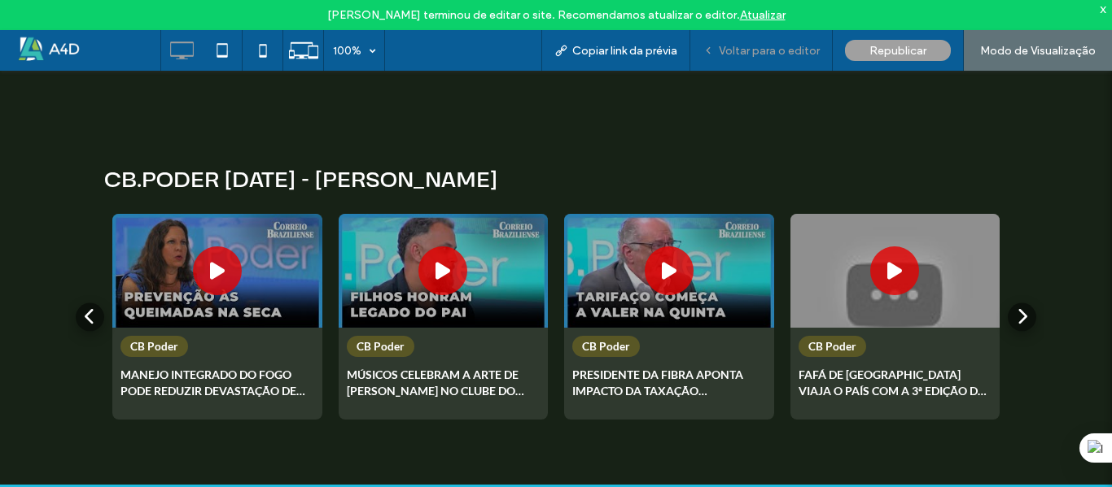
click at [756, 50] on span "Voltar para o editor" at bounding box center [769, 51] width 101 height 14
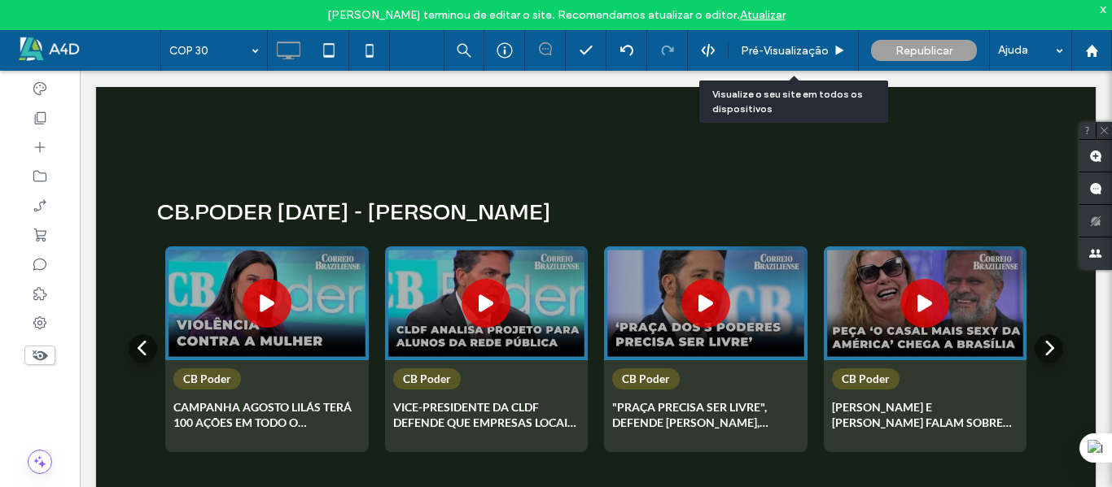
scroll to position [3057, 0]
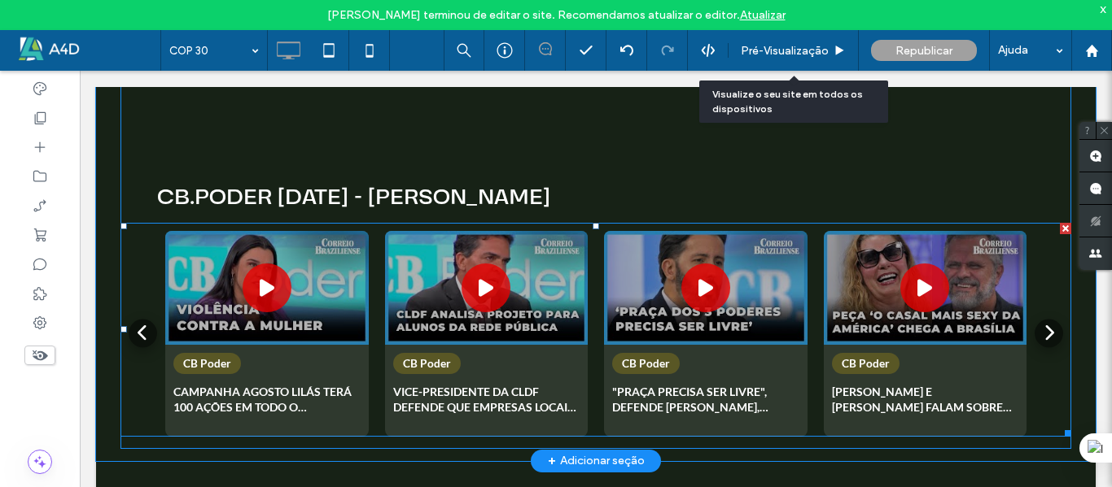
click at [795, 281] on span at bounding box center [595, 330] width 950 height 214
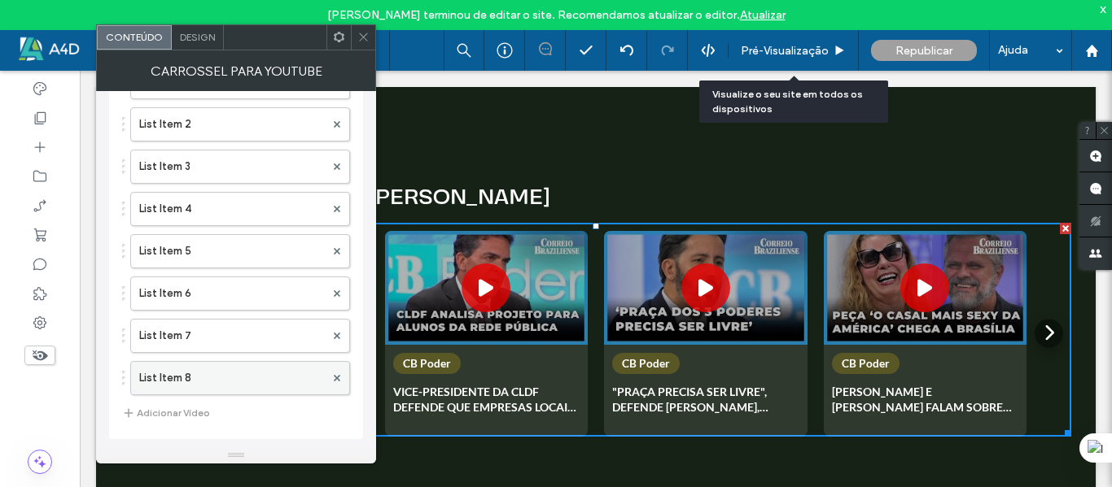
click at [226, 370] on label "List Item 8" at bounding box center [232, 378] width 186 height 33
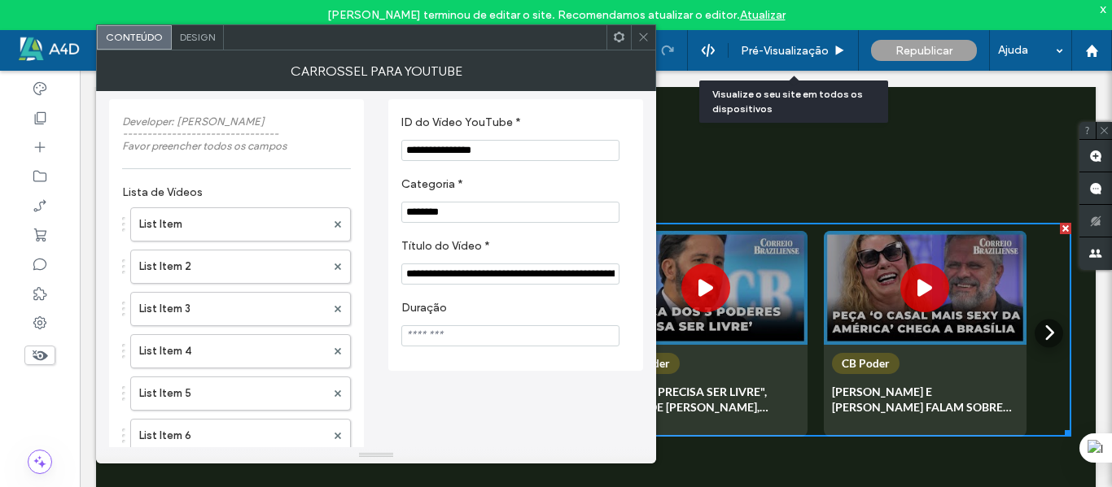
scroll to position [0, 0]
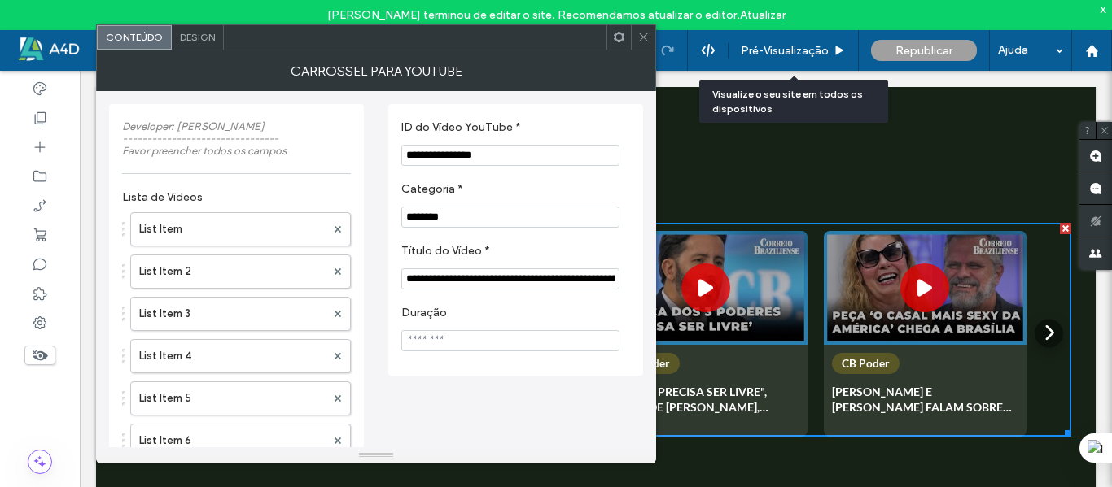
drag, startPoint x: 523, startPoint y: 158, endPoint x: 374, endPoint y: 156, distance: 148.9
click at [374, 156] on div "**********" at bounding box center [376, 339] width 534 height 496
paste input "ID do Vídeo YouTube *"
type input "**********"
click at [566, 139] on section "**********" at bounding box center [515, 143] width 229 height 62
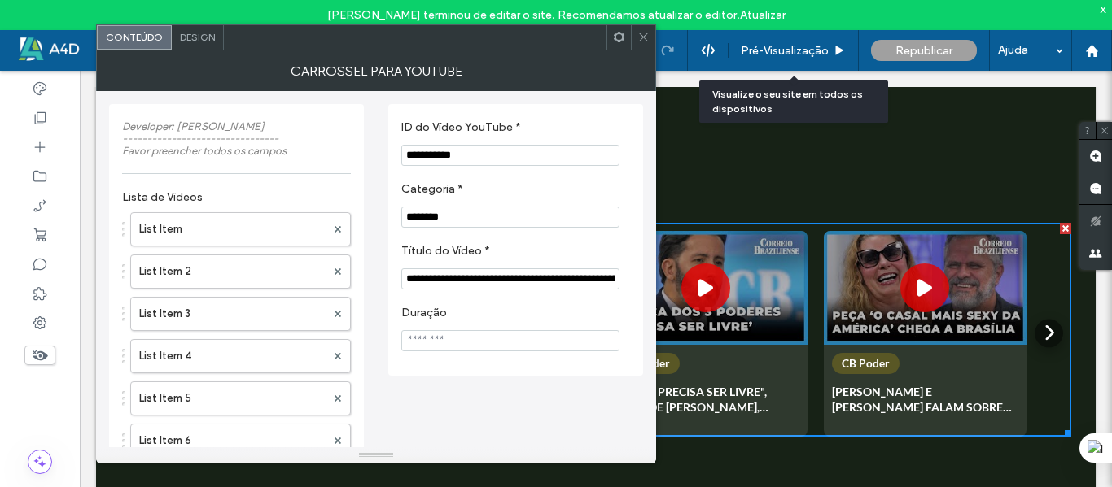
click at [649, 41] on div at bounding box center [643, 37] width 24 height 24
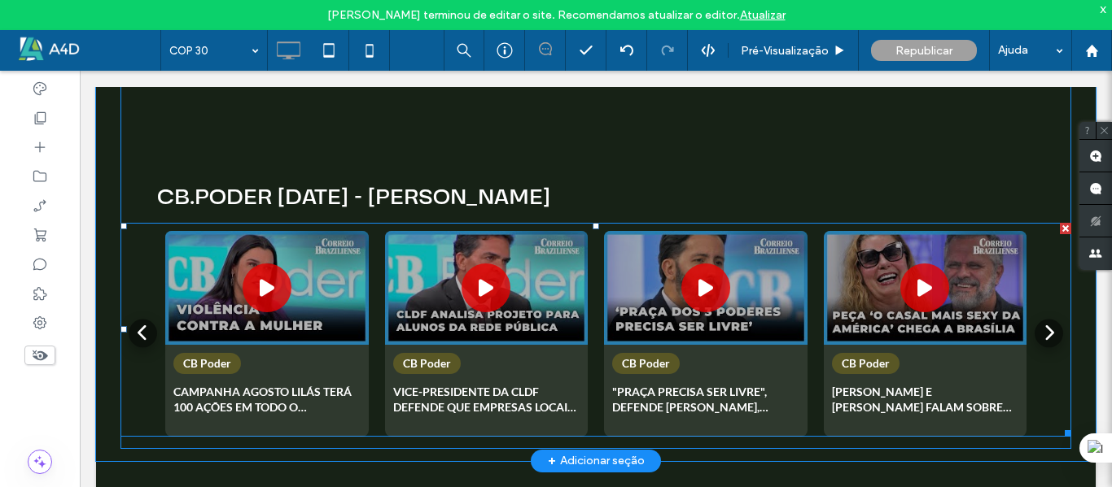
click at [1035, 282] on span at bounding box center [595, 330] width 950 height 214
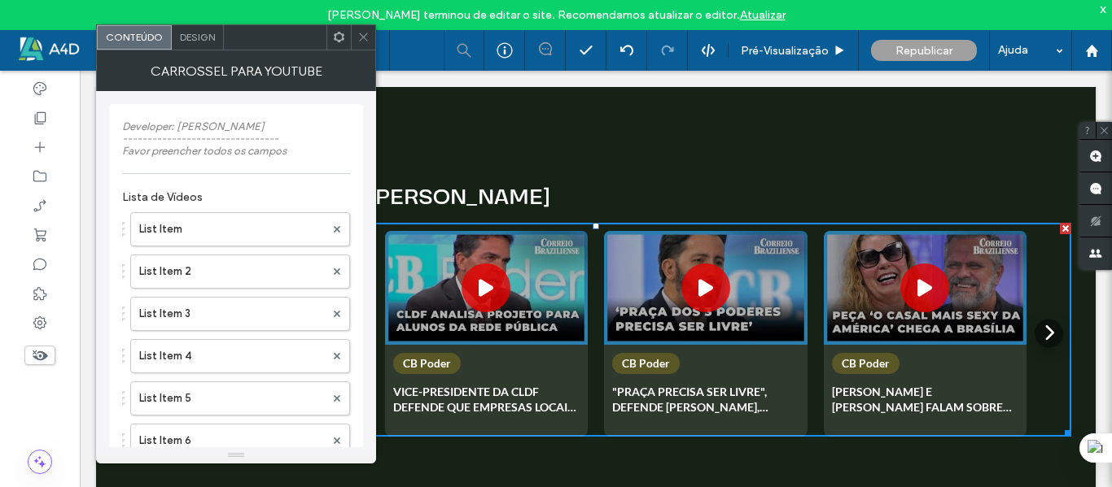
drag, startPoint x: 361, startPoint y: 36, endPoint x: 472, endPoint y: 33, distance: 110.7
click at [362, 36] on icon at bounding box center [363, 37] width 12 height 12
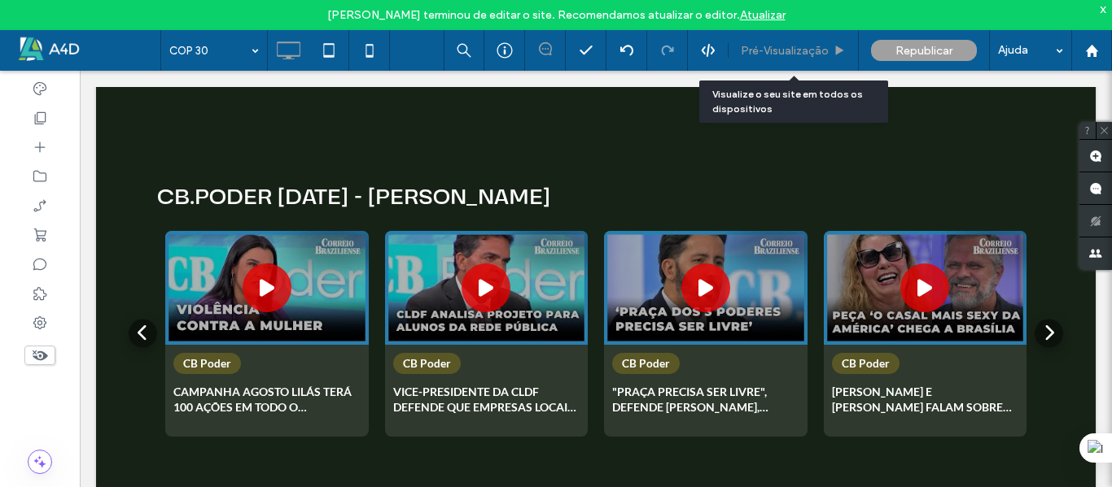
click at [771, 44] on span "Pré-Visualizaçāo" at bounding box center [785, 51] width 88 height 14
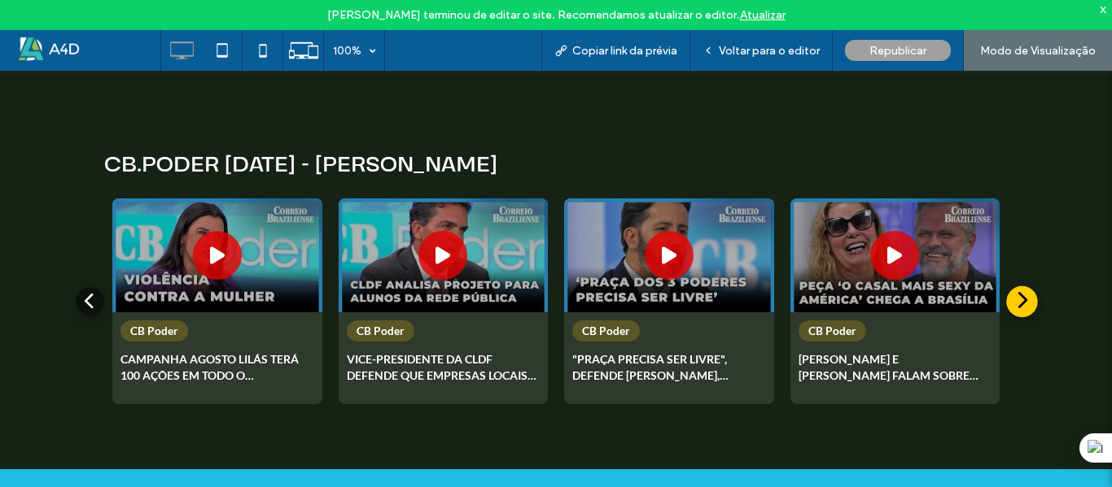
click at [1017, 292] on icon at bounding box center [1021, 301] width 11 height 19
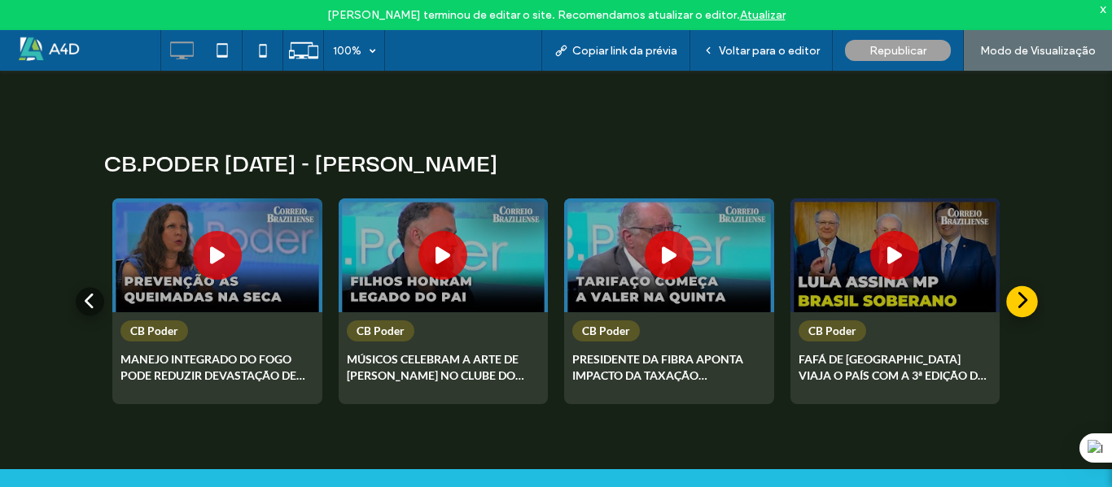
click at [1017, 292] on icon at bounding box center [1021, 301] width 11 height 19
click at [753, 44] on span "Voltar para o editor" at bounding box center [769, 51] width 101 height 14
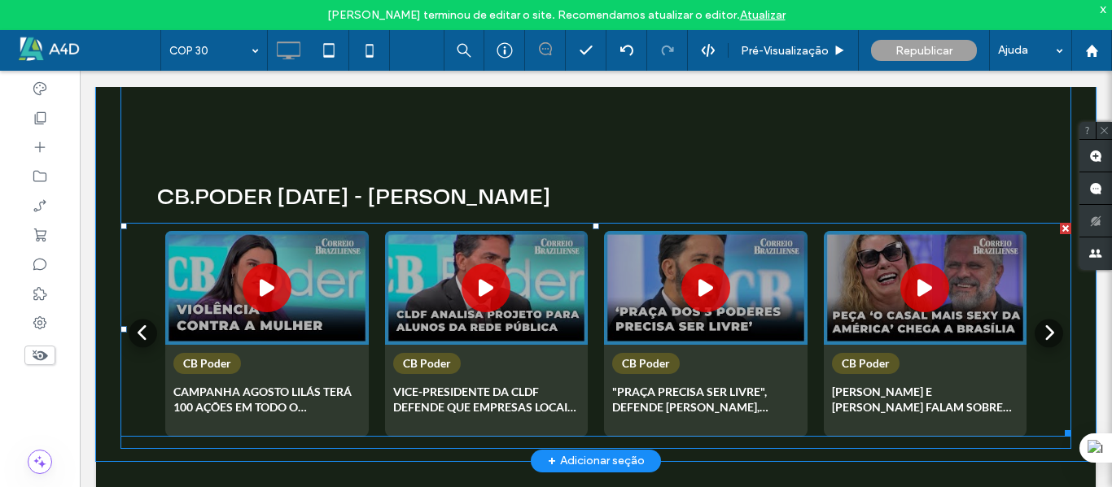
scroll to position [3073, 0]
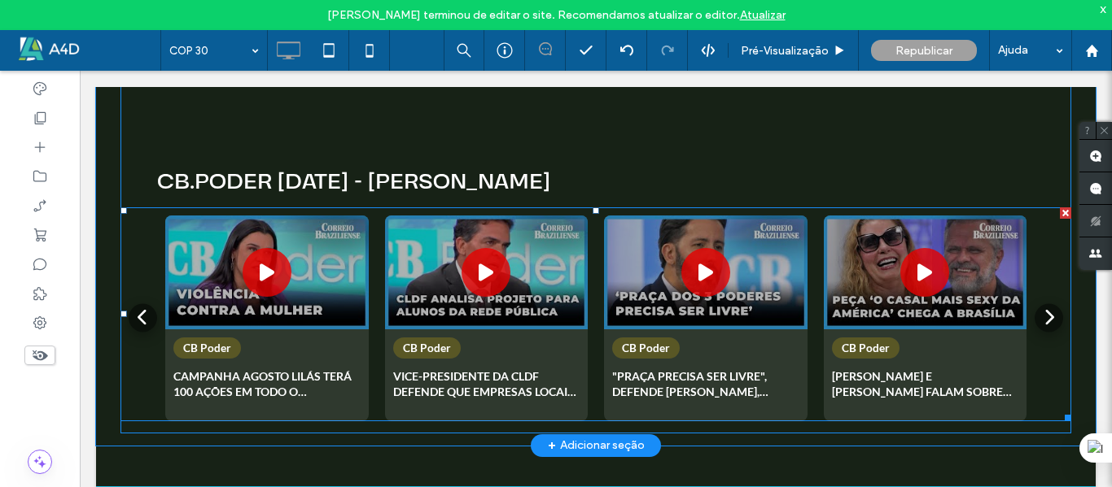
click at [412, 254] on span at bounding box center [595, 315] width 950 height 214
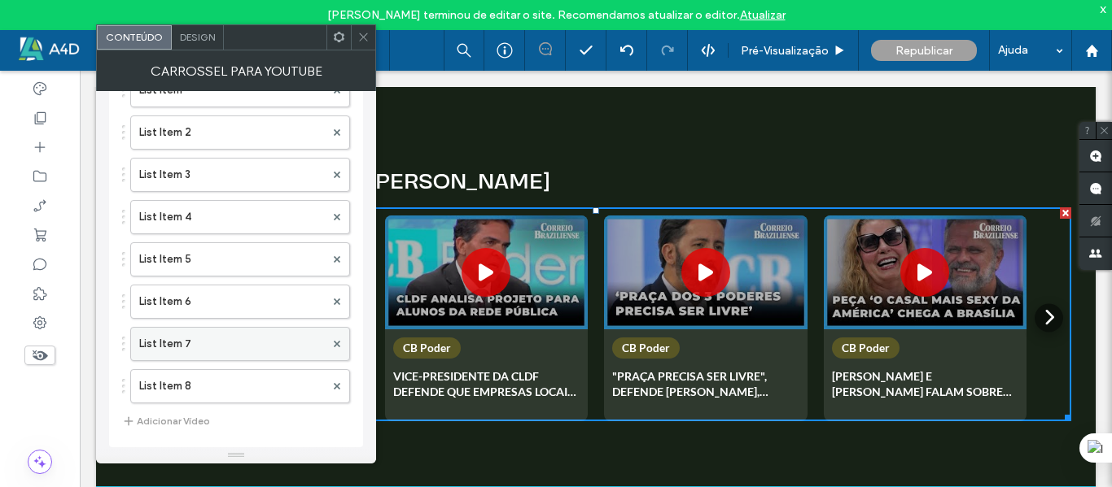
scroll to position [147, 0]
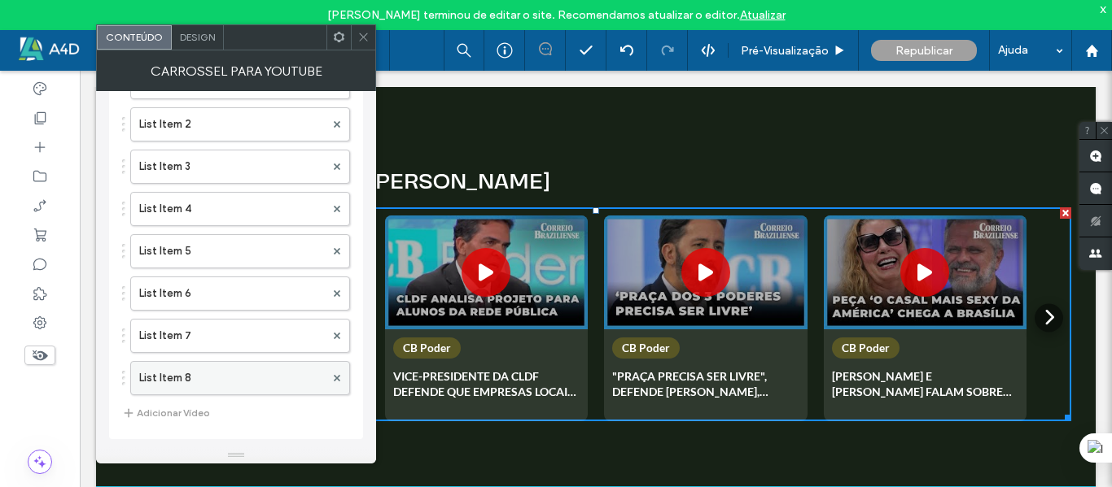
click at [222, 378] on label "List Item 8" at bounding box center [232, 378] width 186 height 33
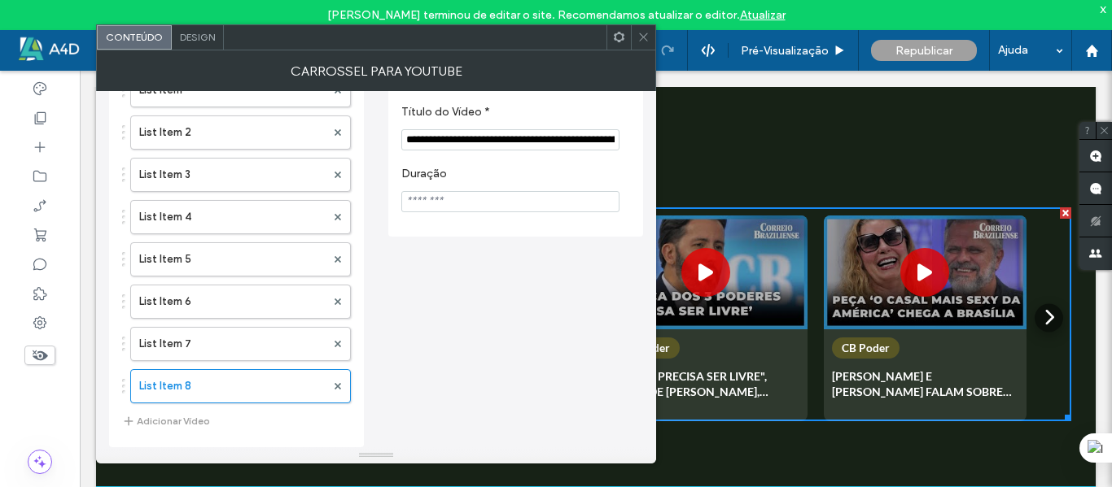
scroll to position [0, 0]
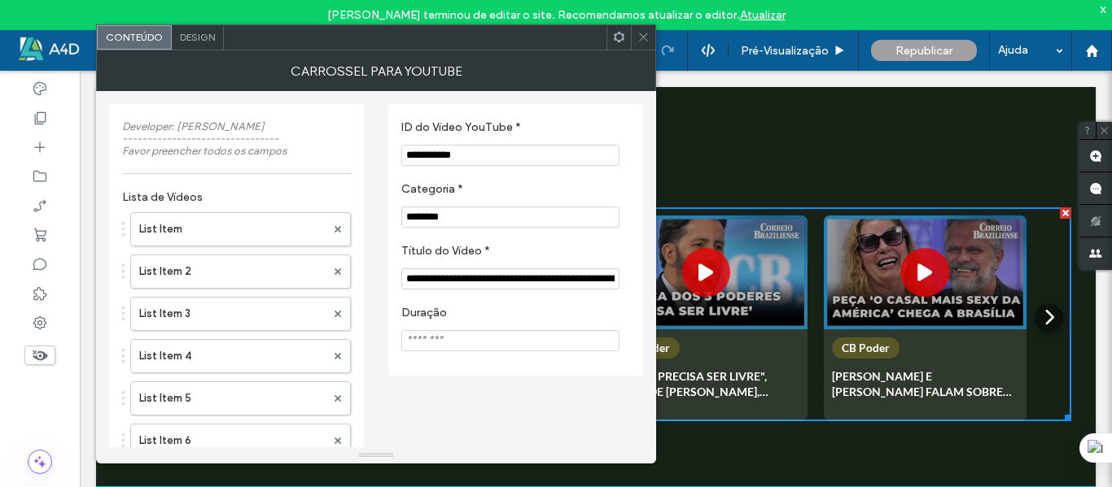
click at [641, 35] on use at bounding box center [643, 37] width 8 height 8
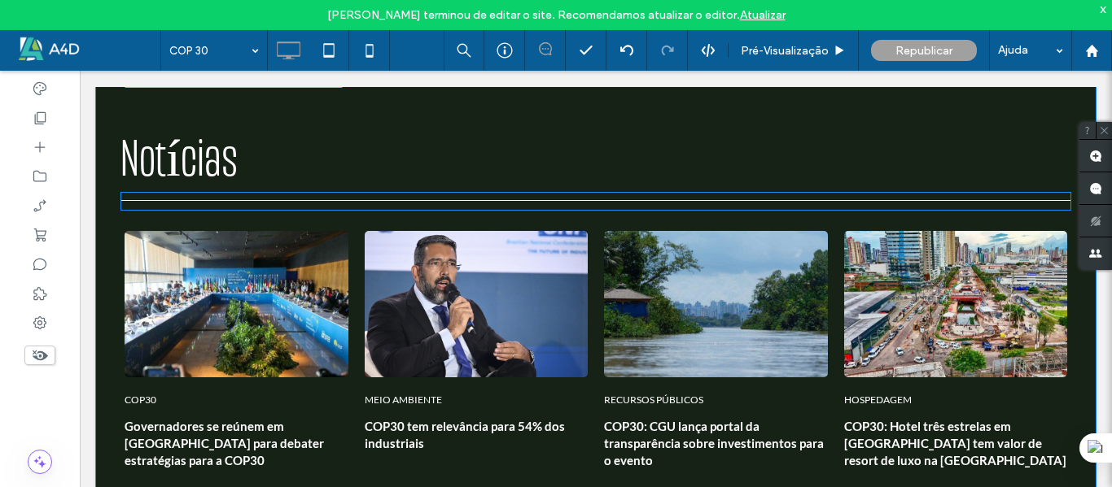
scroll to position [1364, 0]
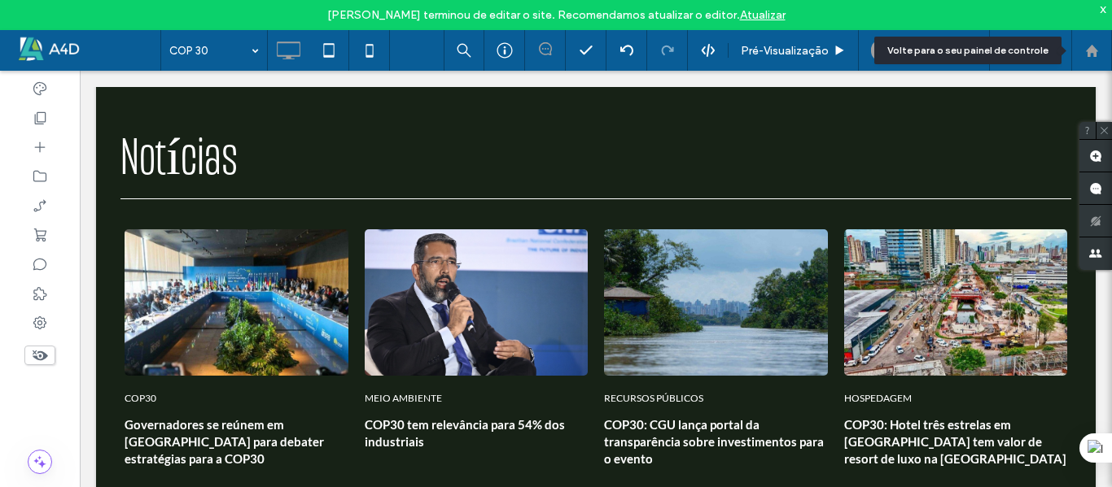
click at [1101, 65] on div at bounding box center [1091, 50] width 41 height 41
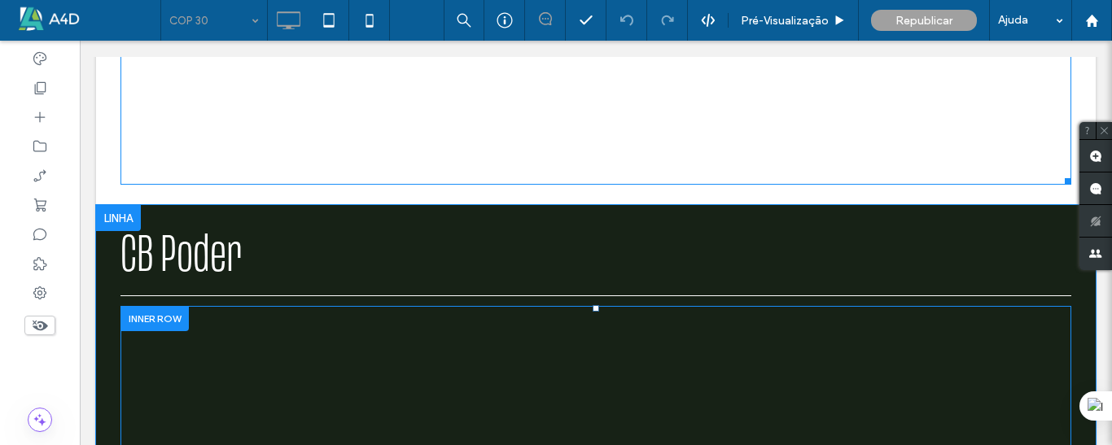
scroll to position [2517, 0]
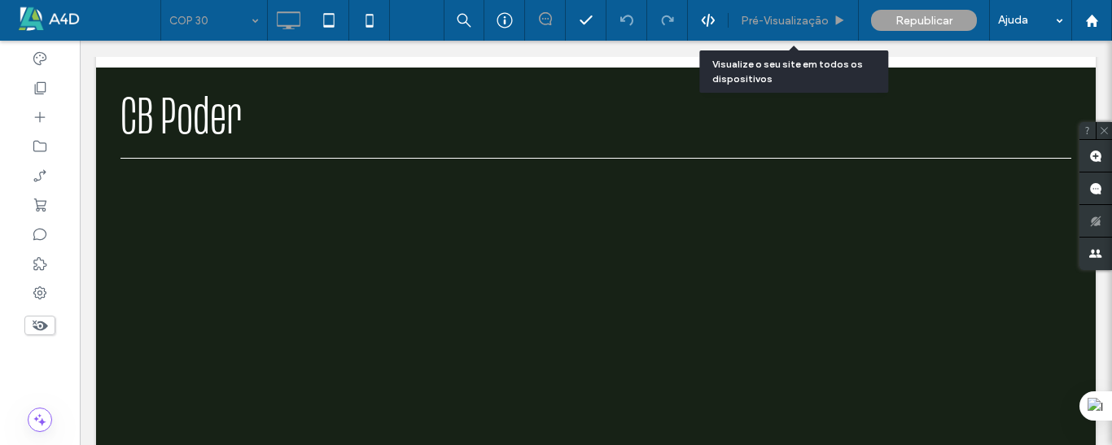
click at [781, 15] on span "Pré-Visualizaçāo" at bounding box center [785, 21] width 88 height 14
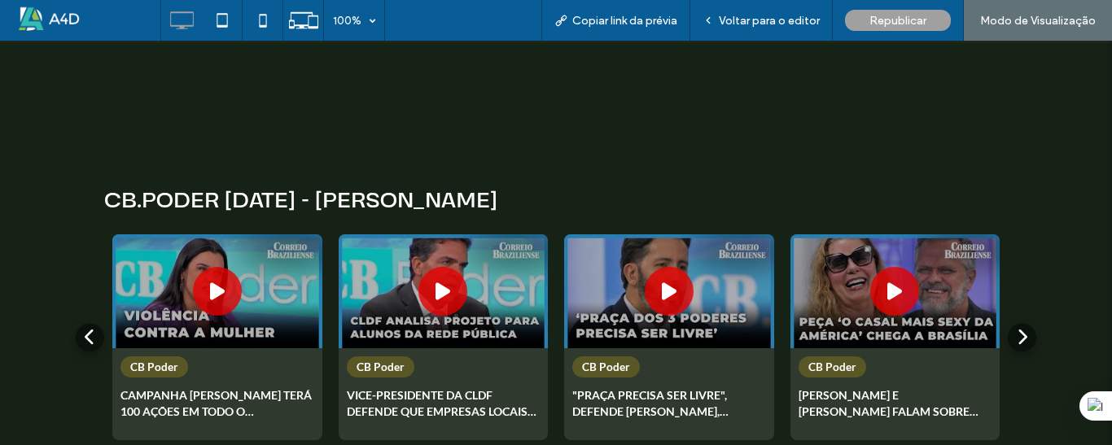
scroll to position [3005, 0]
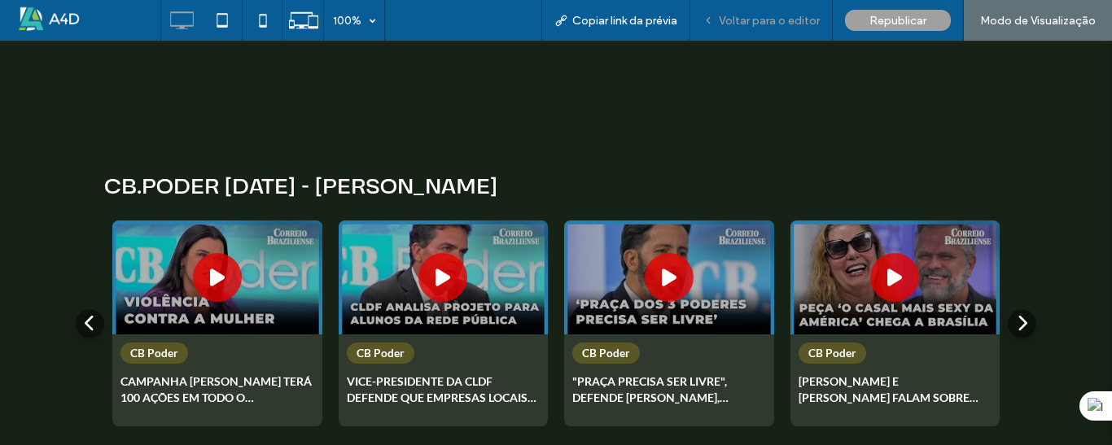
click at [768, 16] on span "Voltar para o editor" at bounding box center [769, 21] width 101 height 14
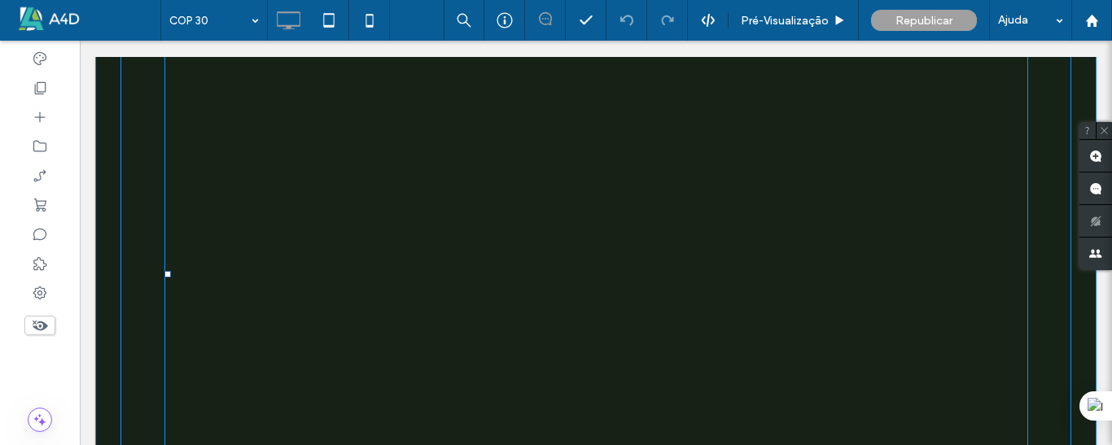
scroll to position [2695, 0]
click at [733, 171] on span at bounding box center [595, 253] width 863 height 485
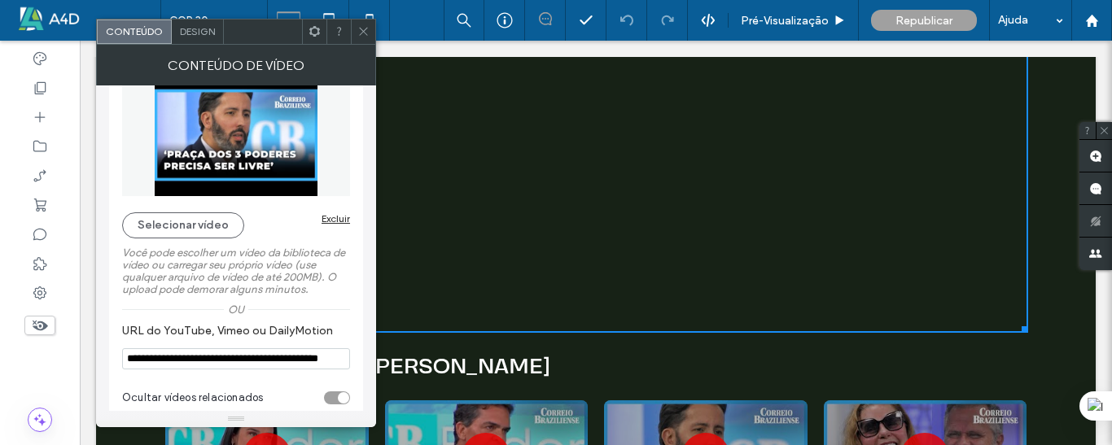
scroll to position [60, 0]
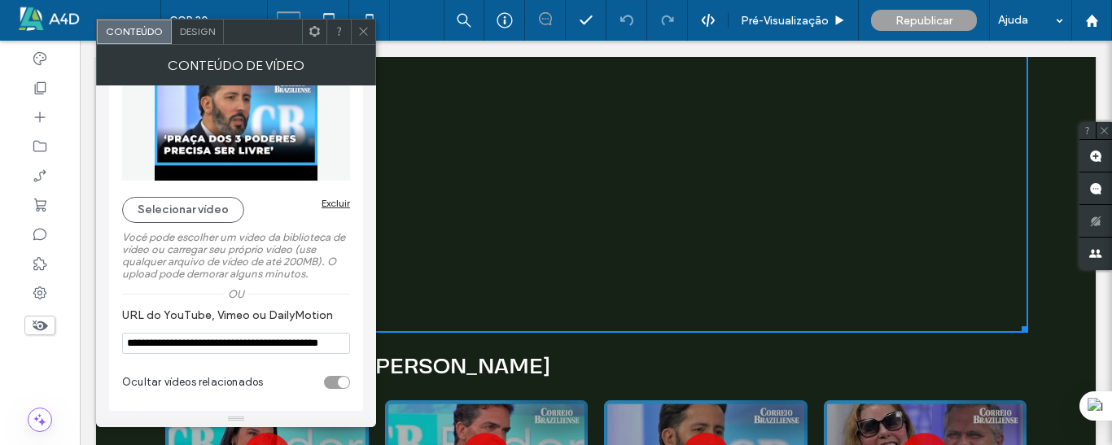
click at [193, 35] on span "Design" at bounding box center [197, 31] width 35 height 12
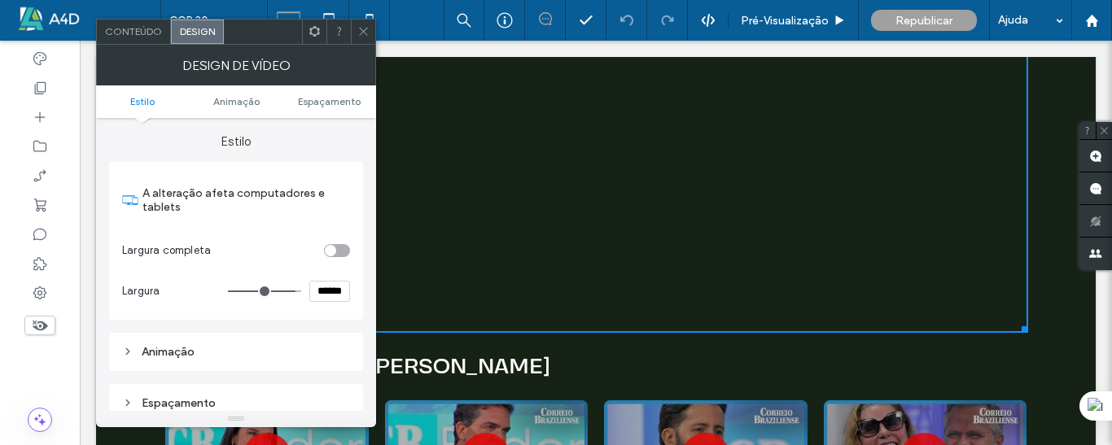
click at [361, 31] on icon at bounding box center [363, 31] width 12 height 12
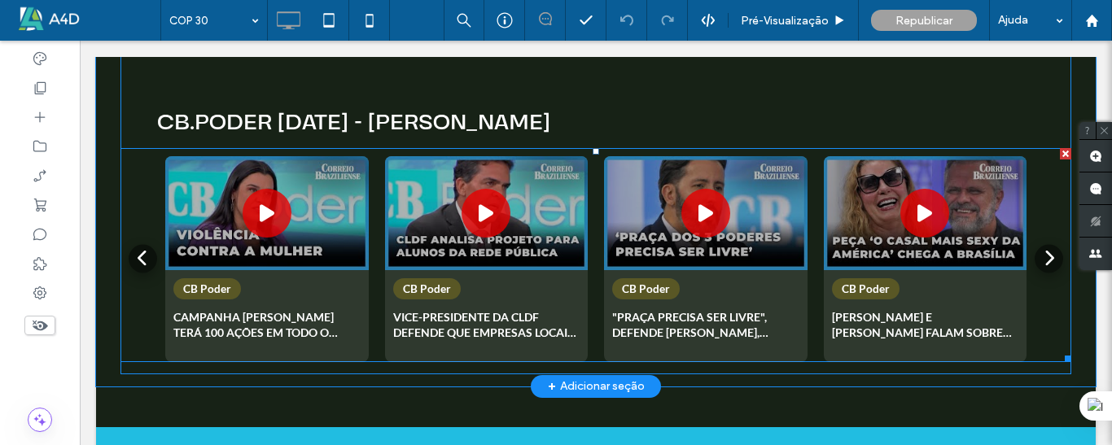
scroll to position [3102, 0]
click at [431, 194] on span at bounding box center [595, 255] width 950 height 214
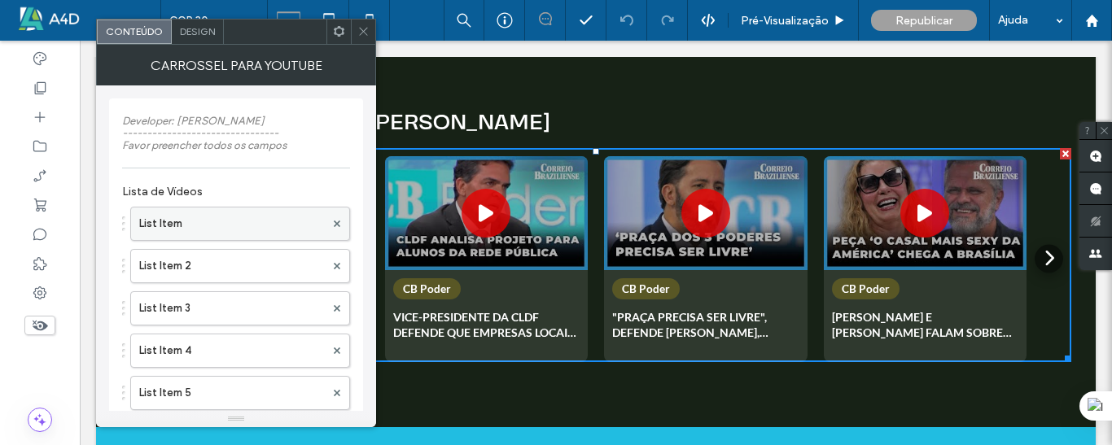
click at [192, 229] on label "List Item" at bounding box center [232, 224] width 186 height 33
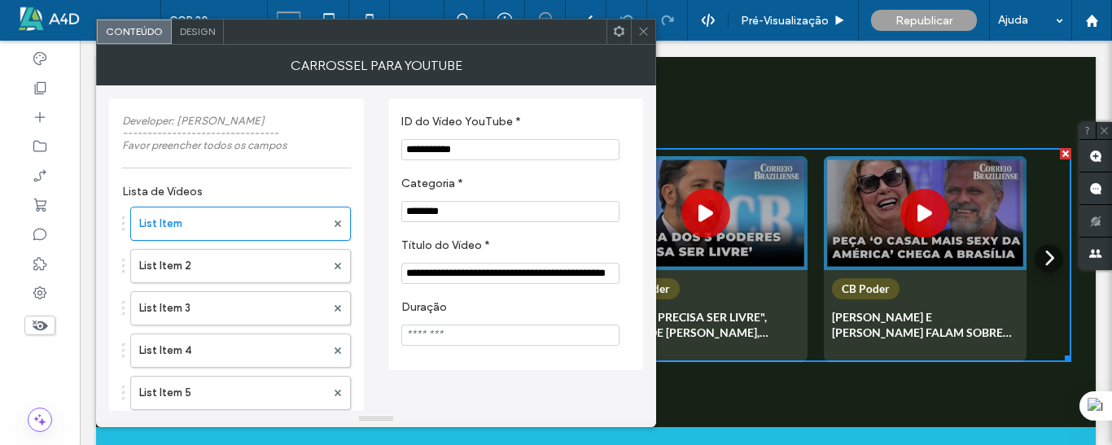
drag, startPoint x: 516, startPoint y: 153, endPoint x: 390, endPoint y: 153, distance: 126.1
click at [390, 153] on div "**********" at bounding box center [515, 234] width 255 height 272
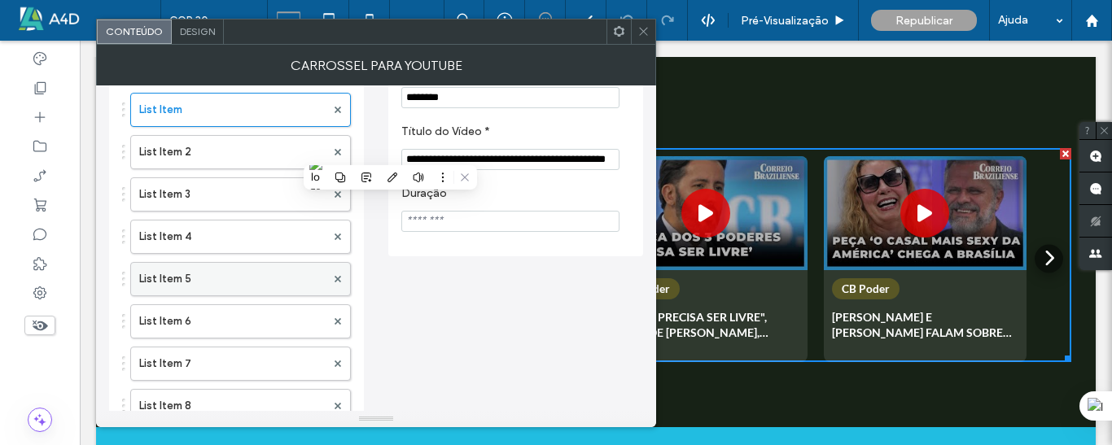
scroll to position [167, 0]
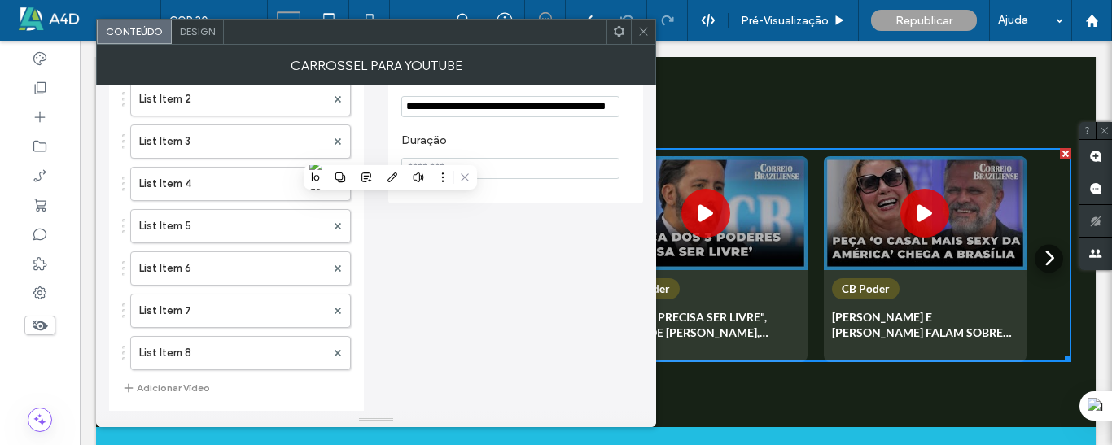
click at [190, 386] on button "Adicionar Vídeo" at bounding box center [166, 388] width 88 height 20
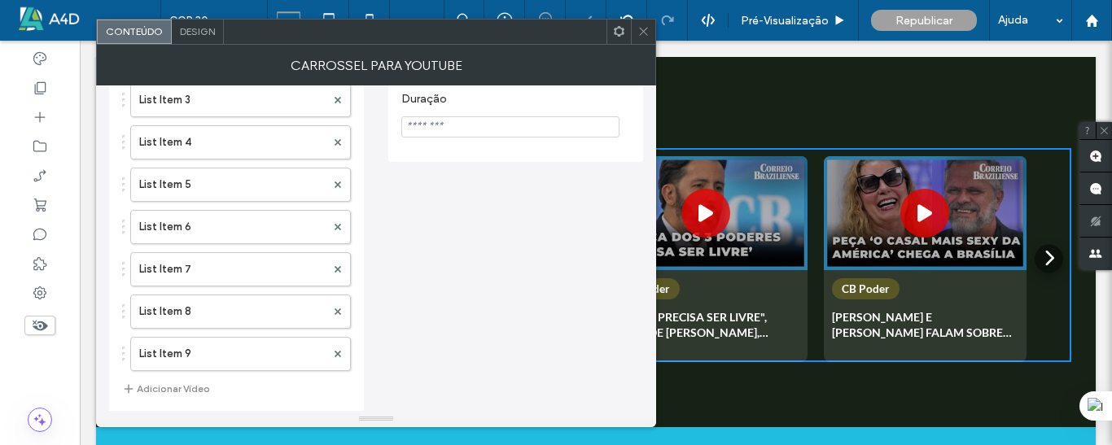
click at [168, 387] on button "Adicionar Vídeo" at bounding box center [166, 389] width 88 height 20
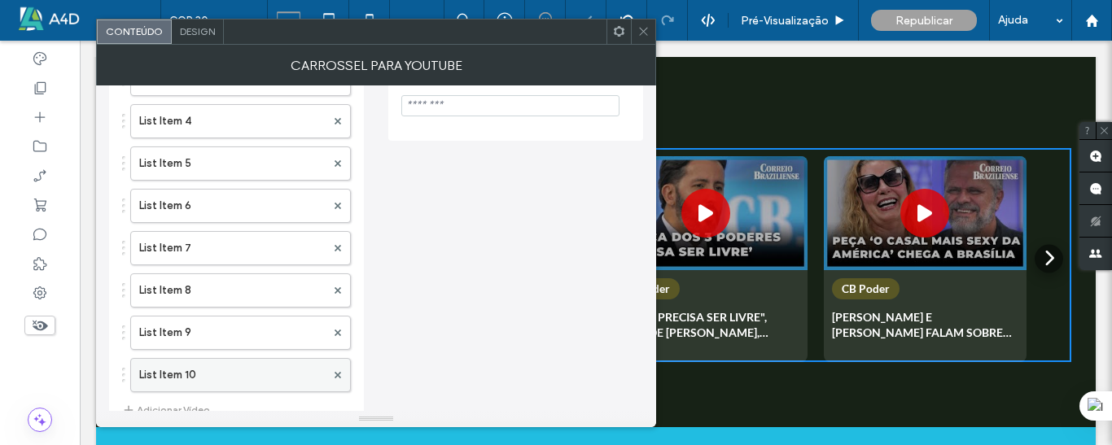
scroll to position [251, 0]
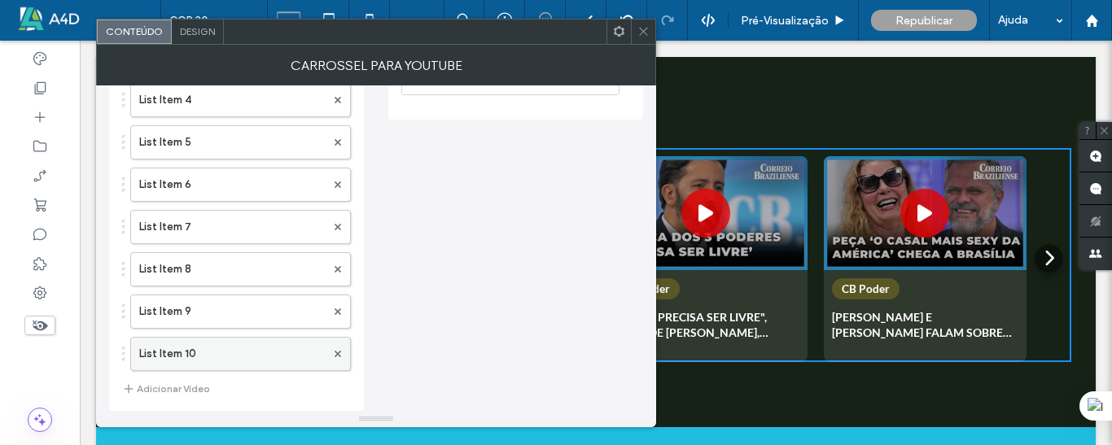
click at [343, 357] on div at bounding box center [338, 354] width 24 height 24
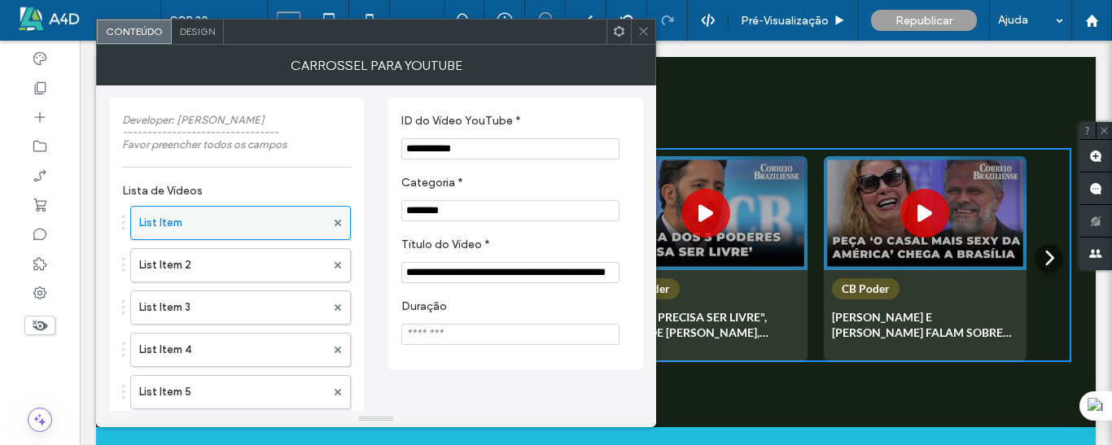
scroll to position [0, 0]
click at [472, 215] on input "********" at bounding box center [510, 211] width 218 height 21
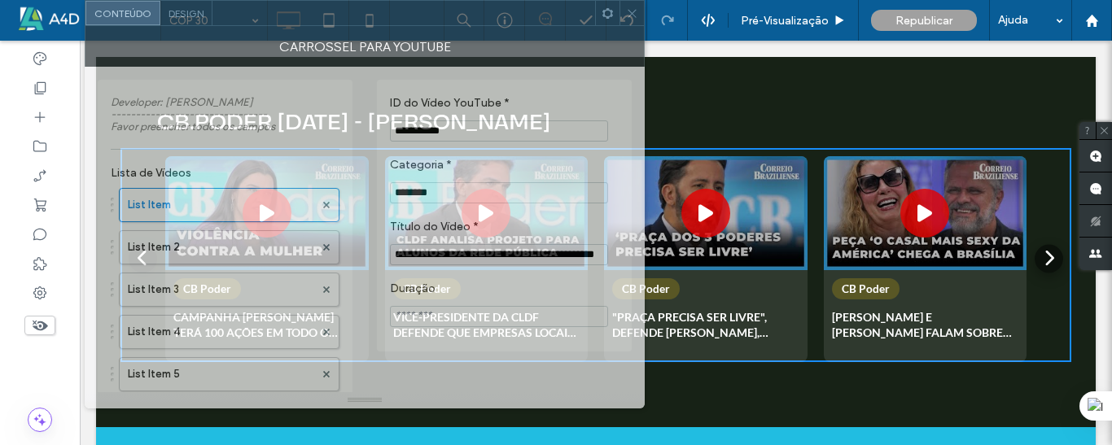
drag, startPoint x: 526, startPoint y: 38, endPoint x: 485, endPoint y: -13, distance: 65.5
click at [485, 0] on html ".wqwq-1{fill:#231f20;} .cls-1q, .cls-2q { fill-rule: evenodd; } .cls-2q { fill:…" at bounding box center [556, 222] width 1112 height 445
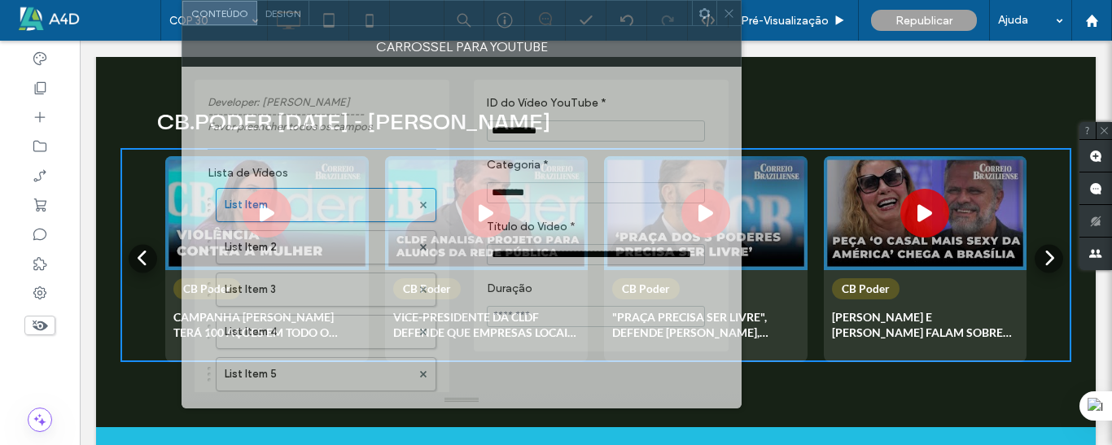
drag, startPoint x: 470, startPoint y: 14, endPoint x: 565, endPoint y: -4, distance: 96.9
click at [565, 0] on html ".wqwq-1{fill:#231f20;} .cls-1q, .cls-2q { fill-rule: evenodd; } .cls-2q { fill:…" at bounding box center [556, 222] width 1112 height 445
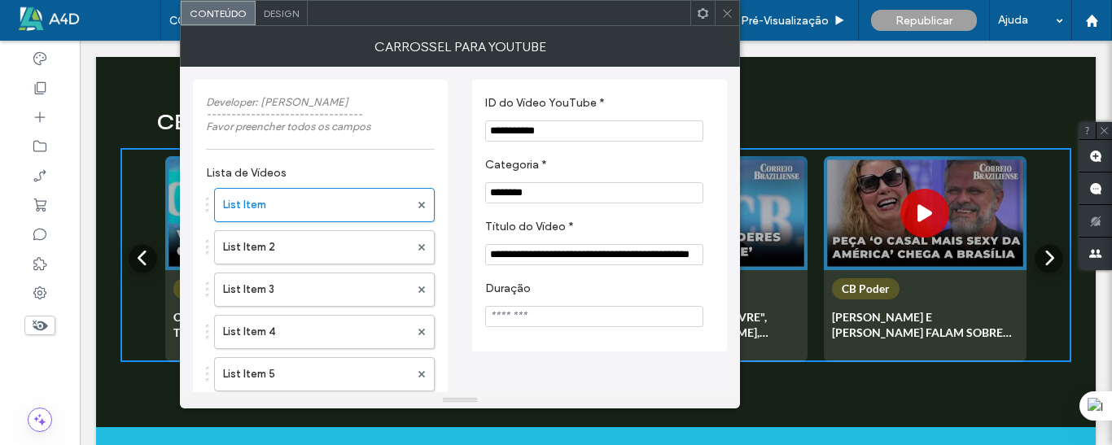
click at [532, 318] on input "Duração" at bounding box center [594, 316] width 218 height 21
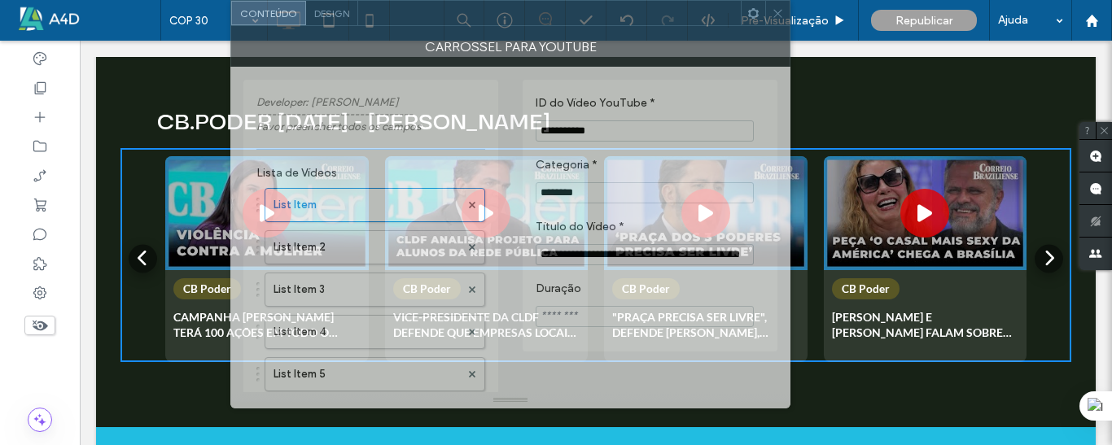
drag, startPoint x: 487, startPoint y: 21, endPoint x: 537, endPoint y: -2, distance: 55.7
click at [537, 0] on html ".wqwq-1{fill:#231f20;} .cls-1q, .cls-2q { fill-rule: evenodd; } .cls-2q { fill:…" at bounding box center [556, 222] width 1112 height 445
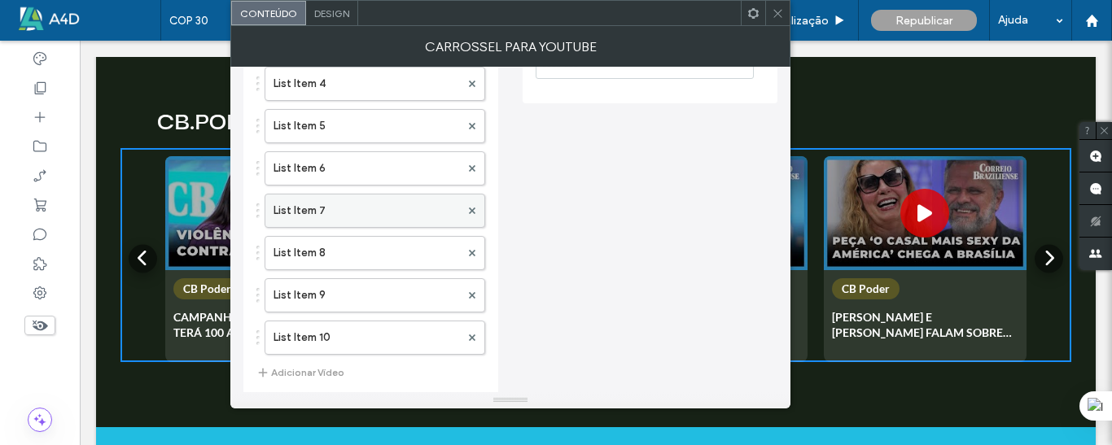
scroll to position [251, 0]
click at [333, 11] on span "Design" at bounding box center [331, 13] width 35 height 12
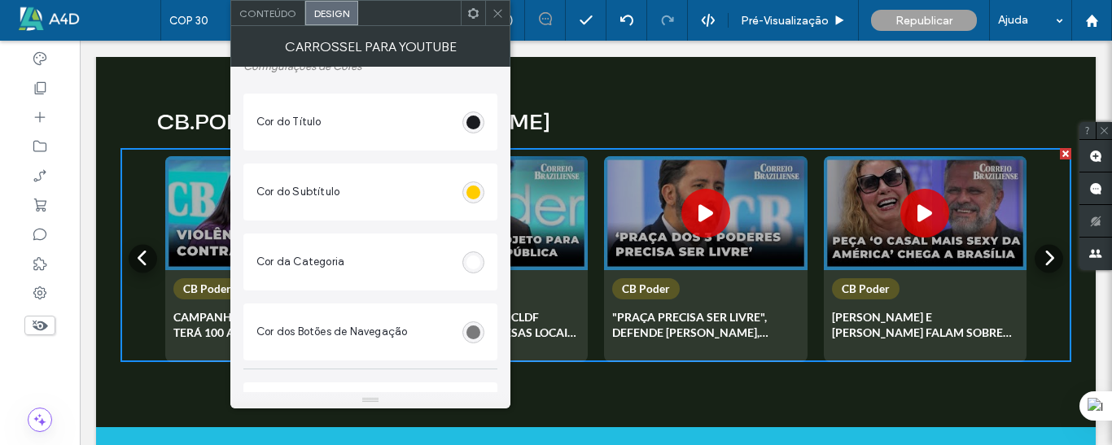
scroll to position [0, 0]
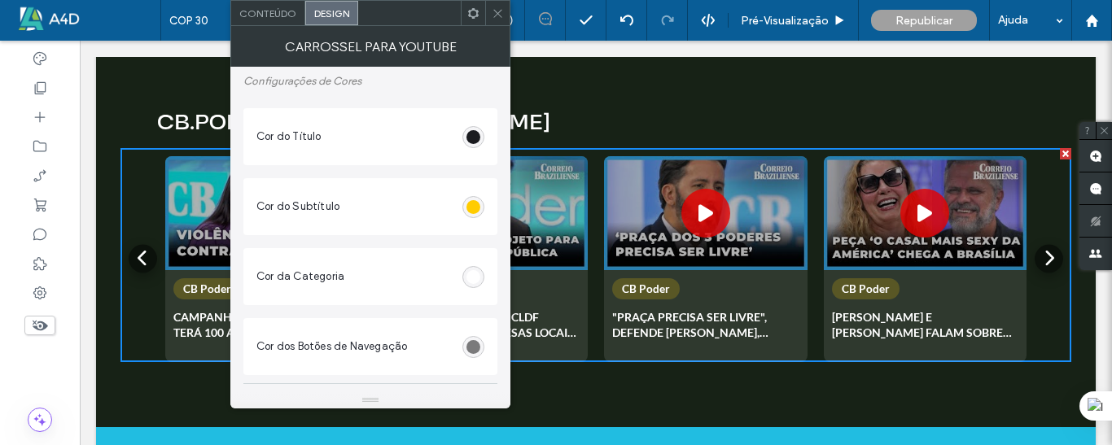
click at [272, 12] on span "Conteúdo" at bounding box center [267, 13] width 57 height 12
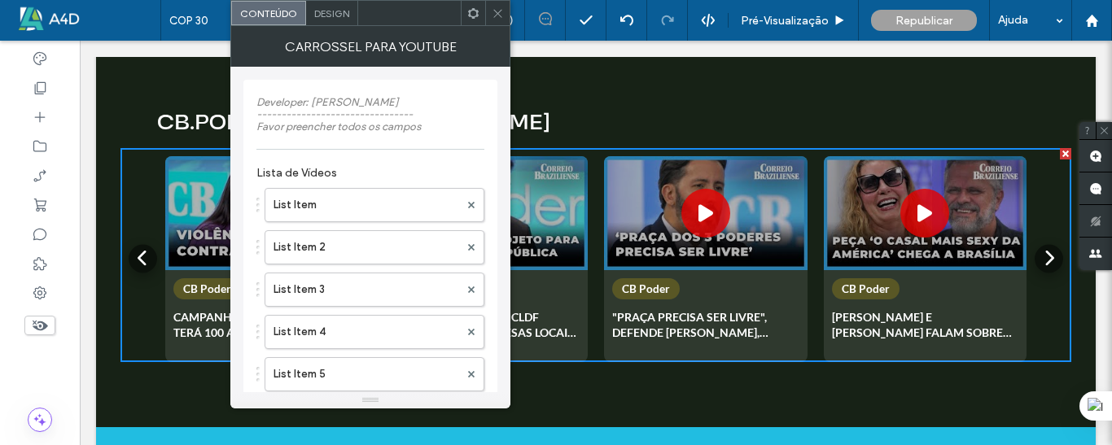
click at [500, 12] on icon at bounding box center [498, 13] width 12 height 12
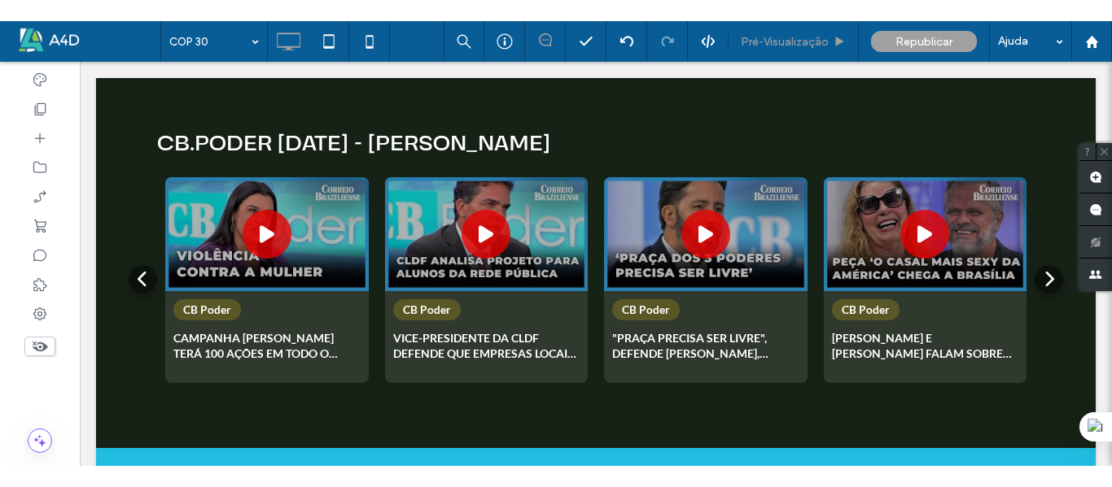
scroll to position [3103, 0]
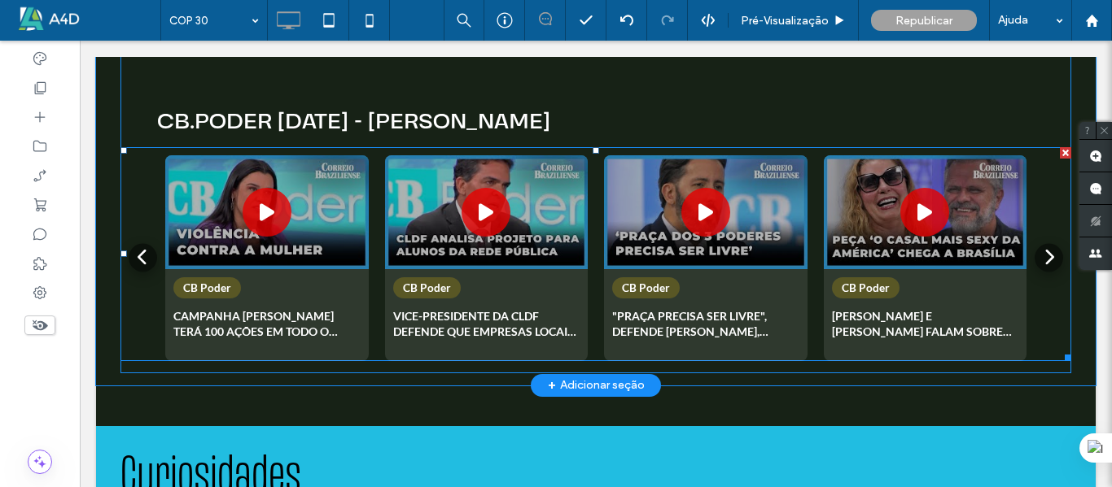
click at [520, 189] on span at bounding box center [595, 254] width 950 height 214
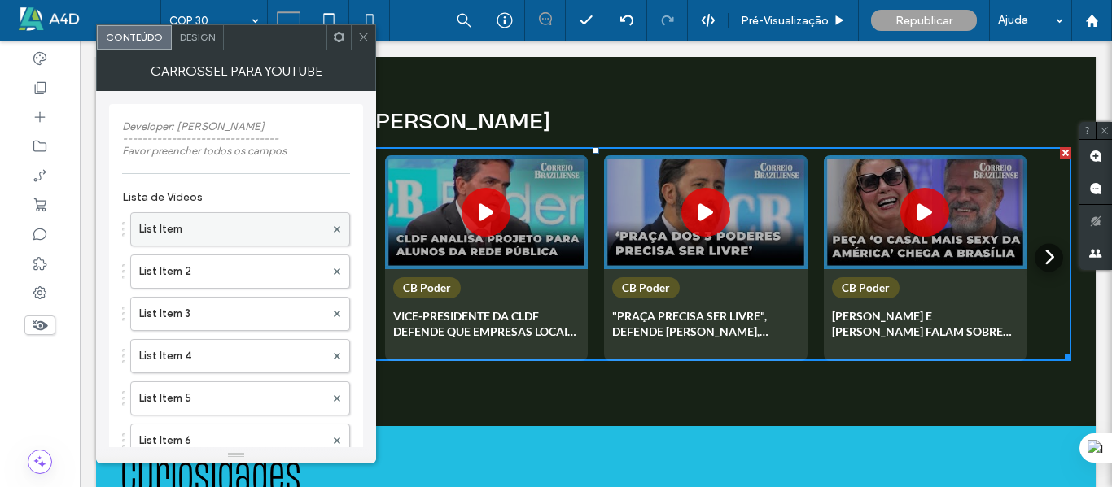
click at [212, 230] on label "List Item" at bounding box center [232, 229] width 186 height 33
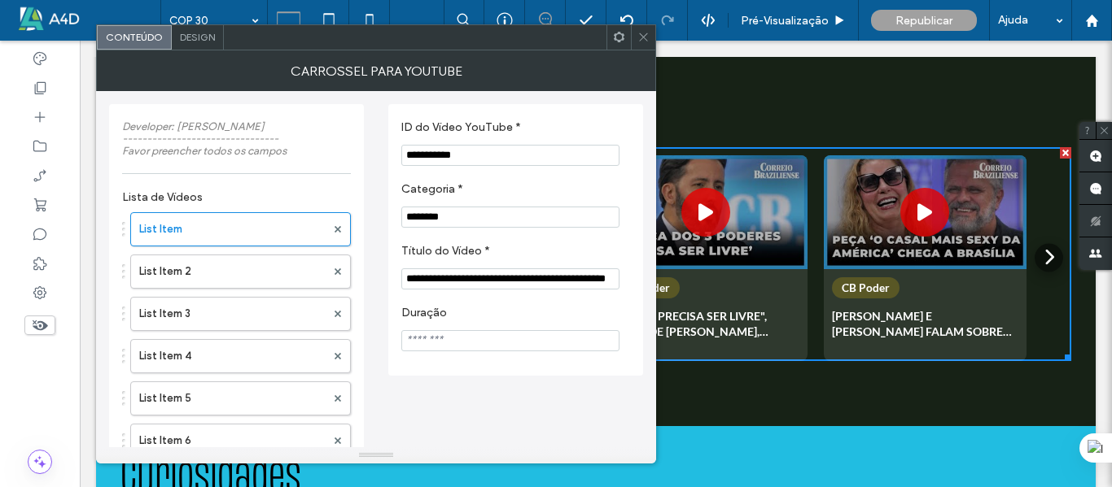
drag, startPoint x: 501, startPoint y: 154, endPoint x: 261, endPoint y: 144, distance: 240.3
click at [261, 144] on div "**********" at bounding box center [376, 381] width 534 height 580
paste input "ID do Vídeo YouTube *"
type input "**********"
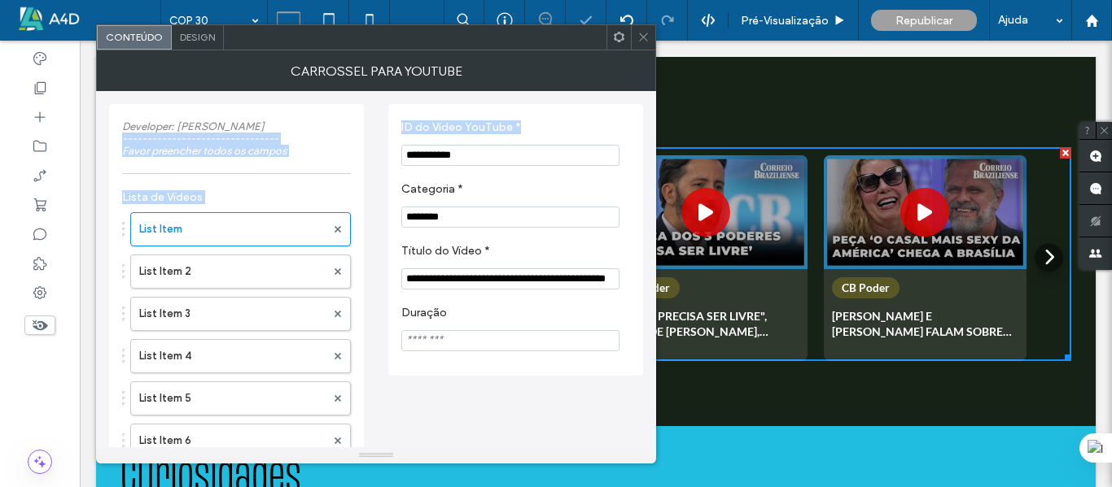
drag, startPoint x: 300, startPoint y: 142, endPoint x: 445, endPoint y: 156, distance: 145.5
click at [444, 156] on div "**********" at bounding box center [376, 381] width 534 height 580
click at [561, 111] on div "**********" at bounding box center [515, 240] width 255 height 272
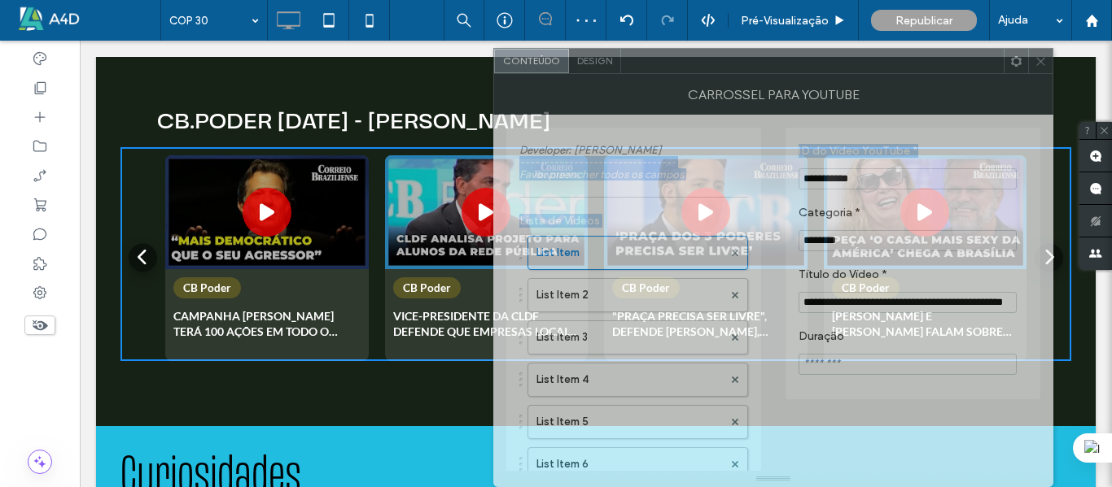
drag, startPoint x: 383, startPoint y: 42, endPoint x: 557, endPoint y: 258, distance: 276.7
click at [776, 229] on div "**********" at bounding box center [773, 267] width 560 height 439
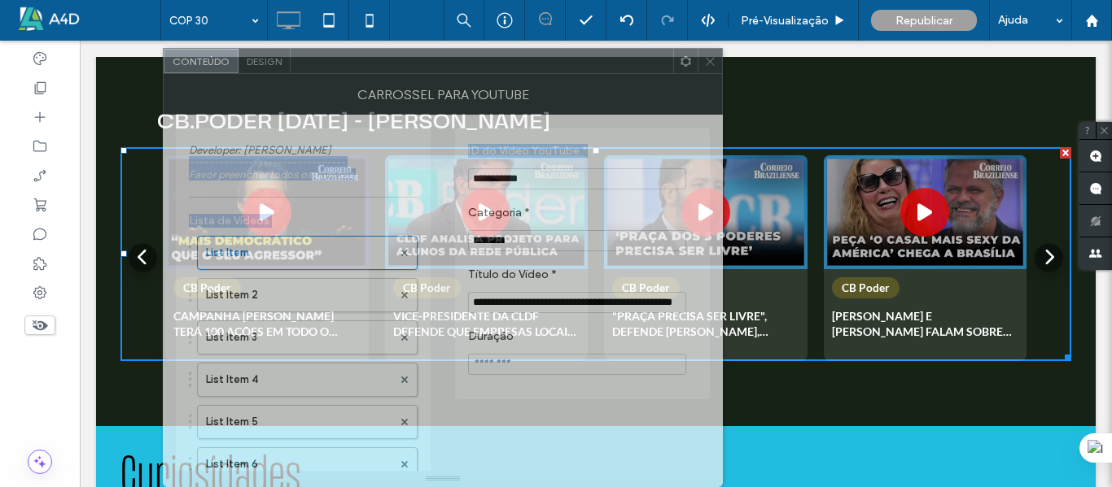
drag, startPoint x: 695, startPoint y: 68, endPoint x: 369, endPoint y: 70, distance: 326.3
click at [369, 70] on div at bounding box center [482, 61] width 382 height 24
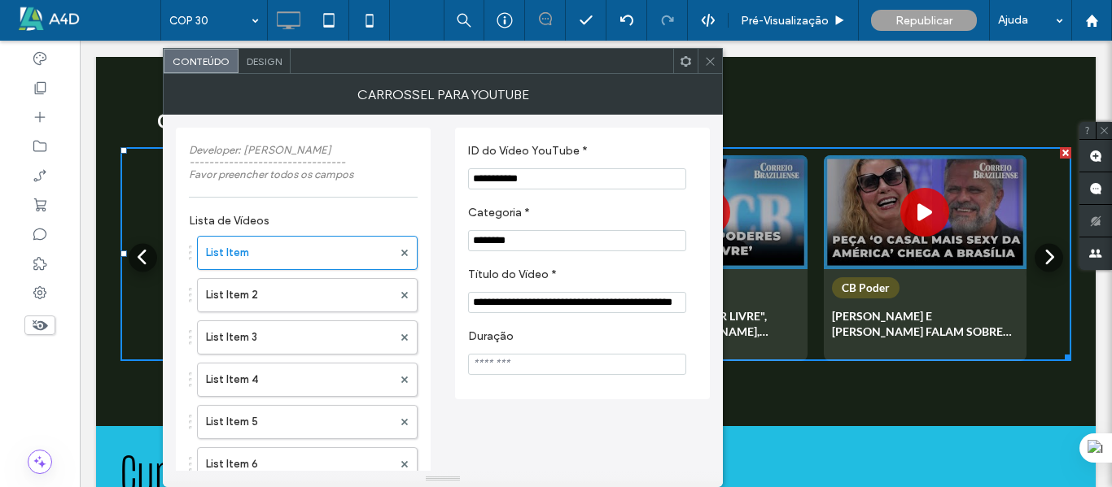
click at [709, 64] on icon at bounding box center [710, 61] width 12 height 12
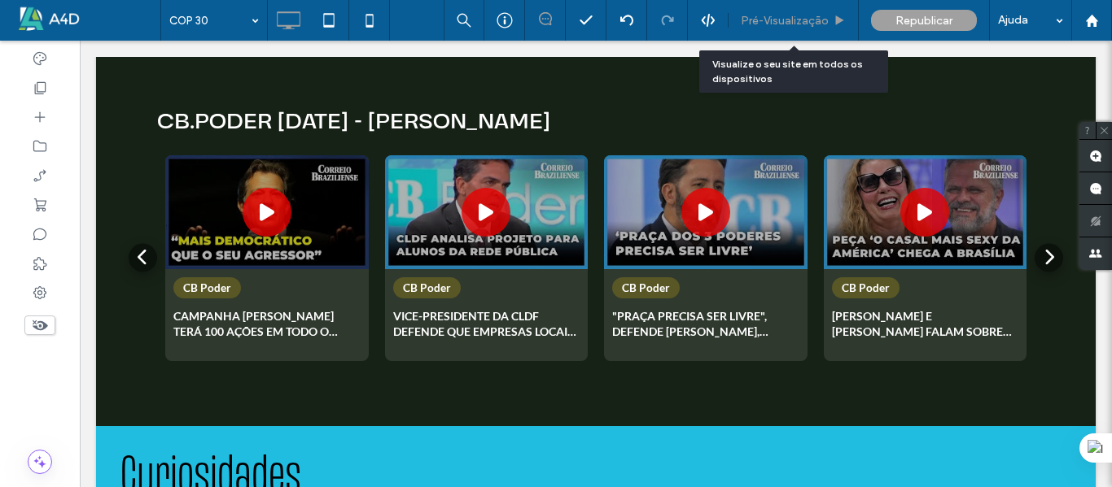
click at [801, 24] on span "Pré-Visualizaçāo" at bounding box center [785, 21] width 88 height 14
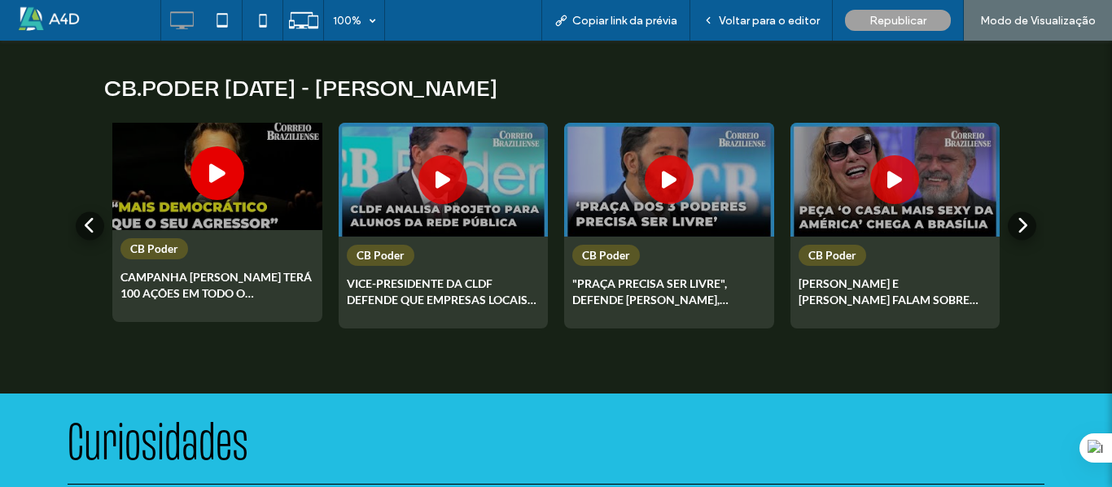
click at [209, 163] on icon at bounding box center [217, 173] width 16 height 21
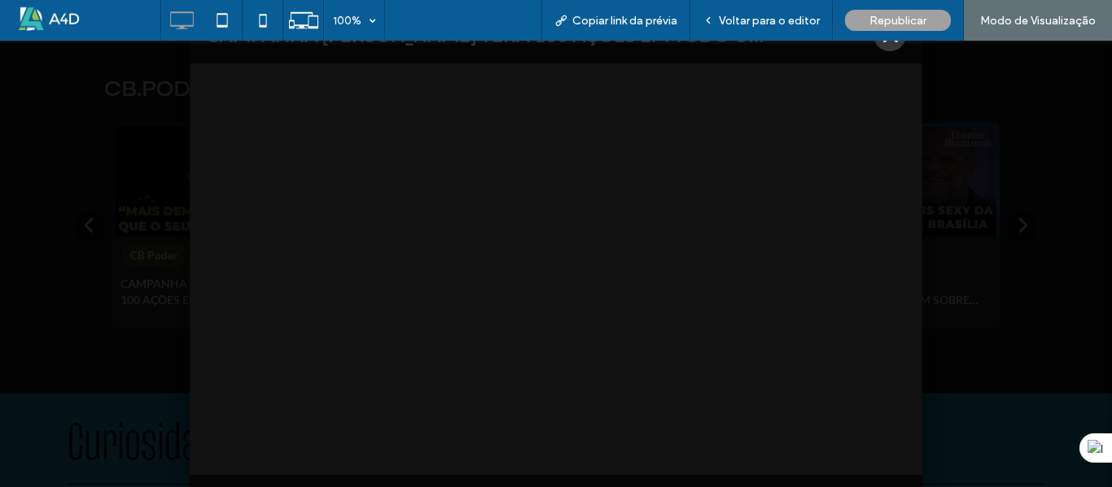
click at [894, 44] on button at bounding box center [889, 35] width 33 height 33
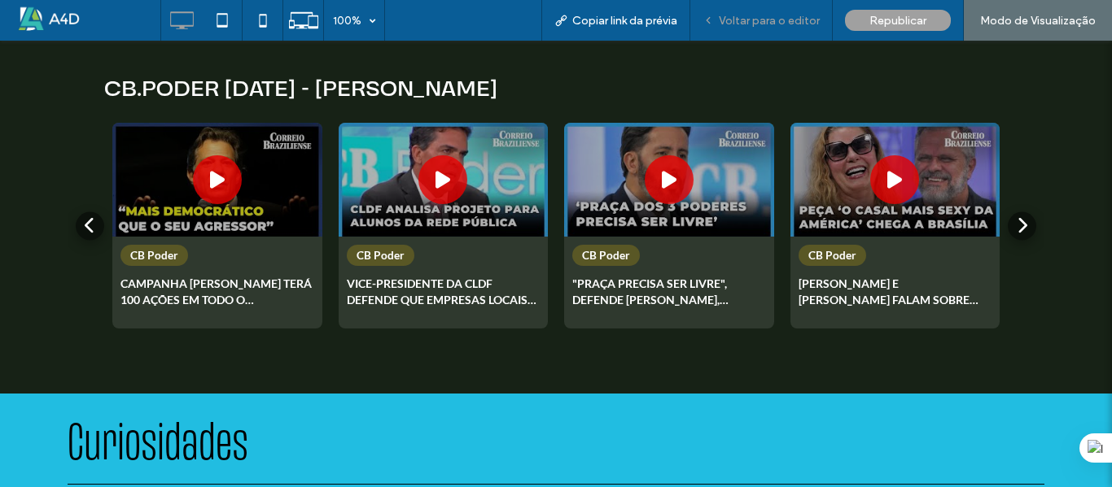
click at [759, 24] on span "Voltar para o editor" at bounding box center [769, 21] width 101 height 14
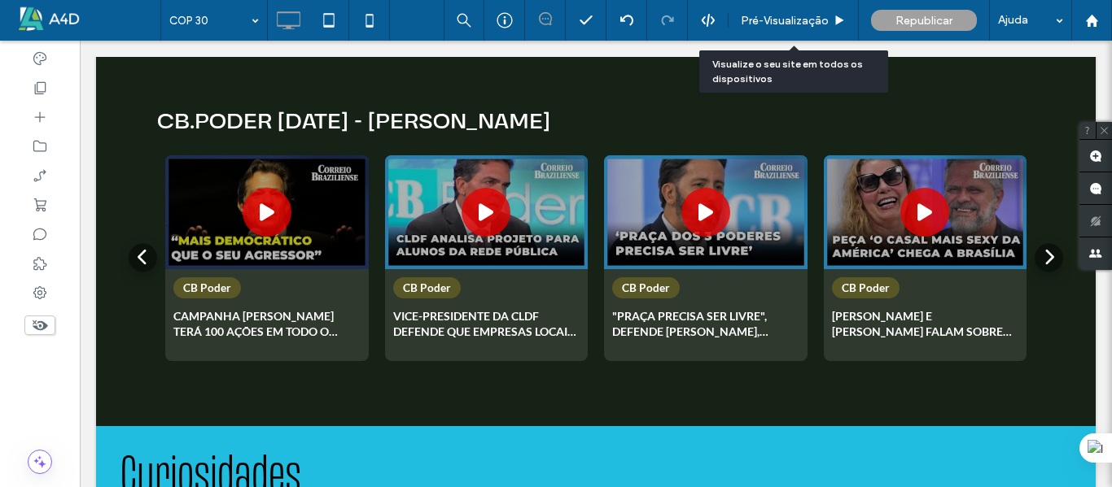
scroll to position [3119, 0]
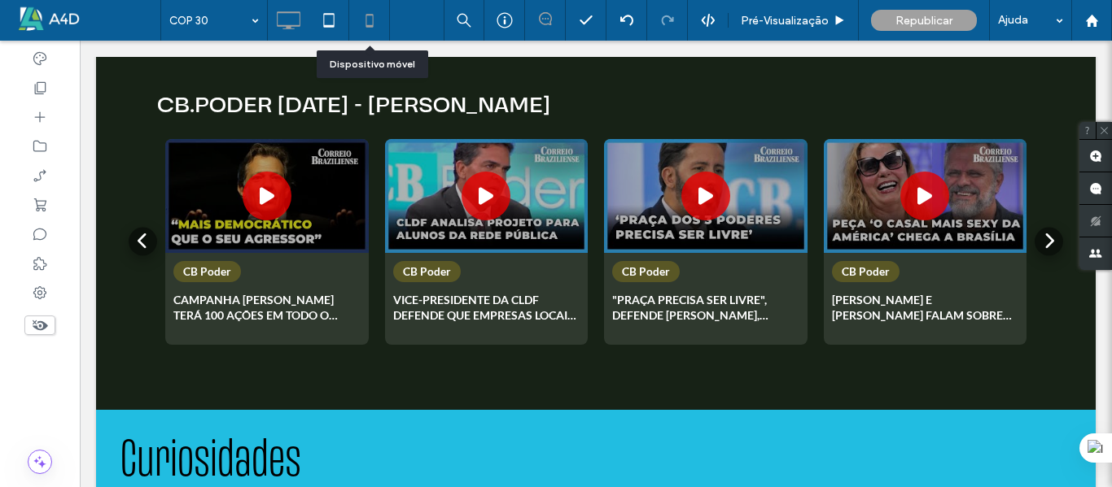
click at [373, 20] on use at bounding box center [368, 20] width 7 height 13
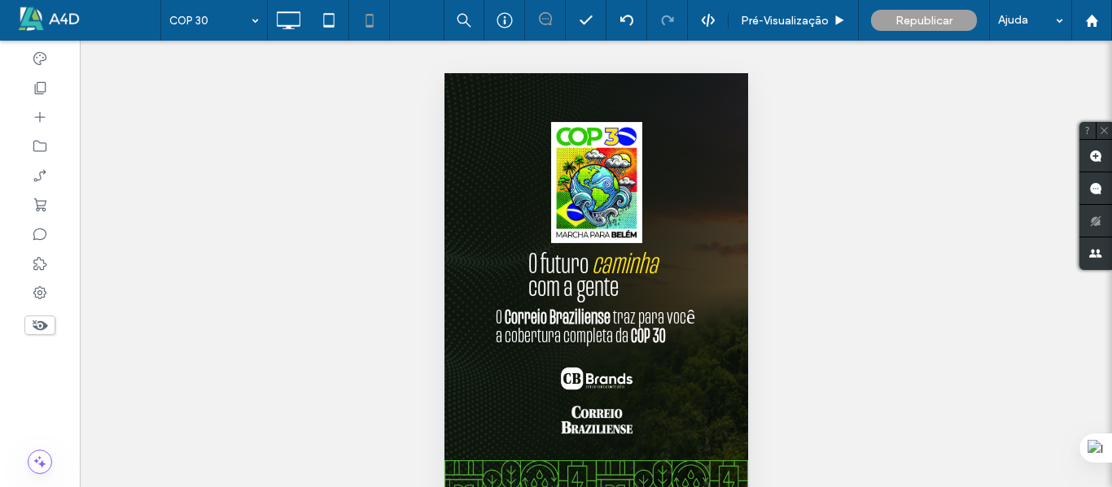
scroll to position [2441, 0]
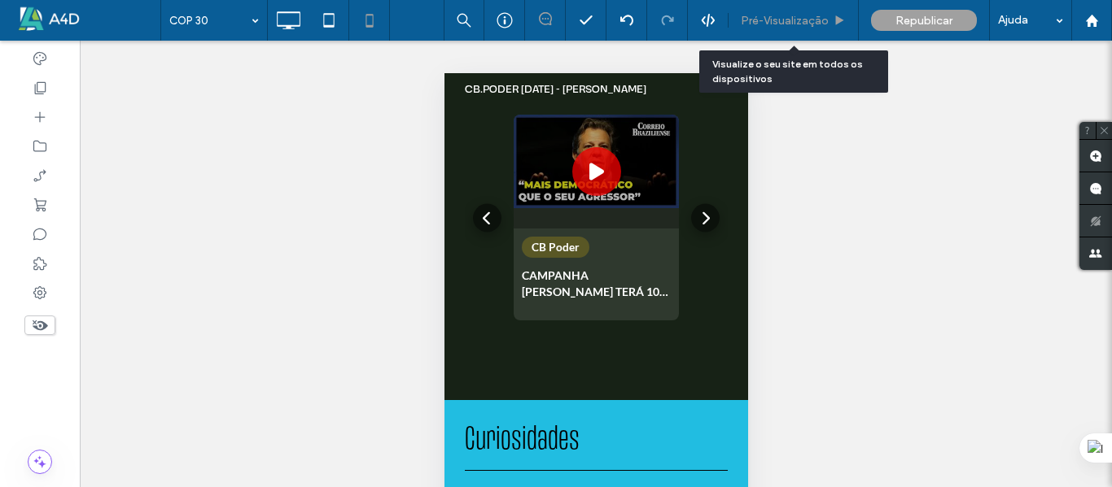
drag, startPoint x: 767, startPoint y: 17, endPoint x: 256, endPoint y: 94, distance: 516.7
click at [767, 17] on span "Pré-Visualizaçāo" at bounding box center [785, 21] width 88 height 14
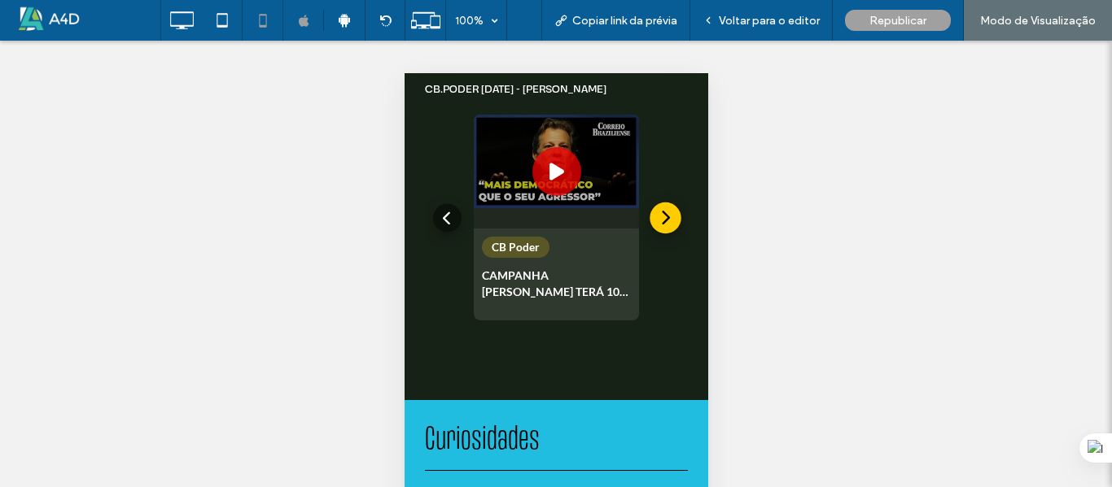
click at [659, 210] on icon at bounding box center [664, 217] width 10 height 15
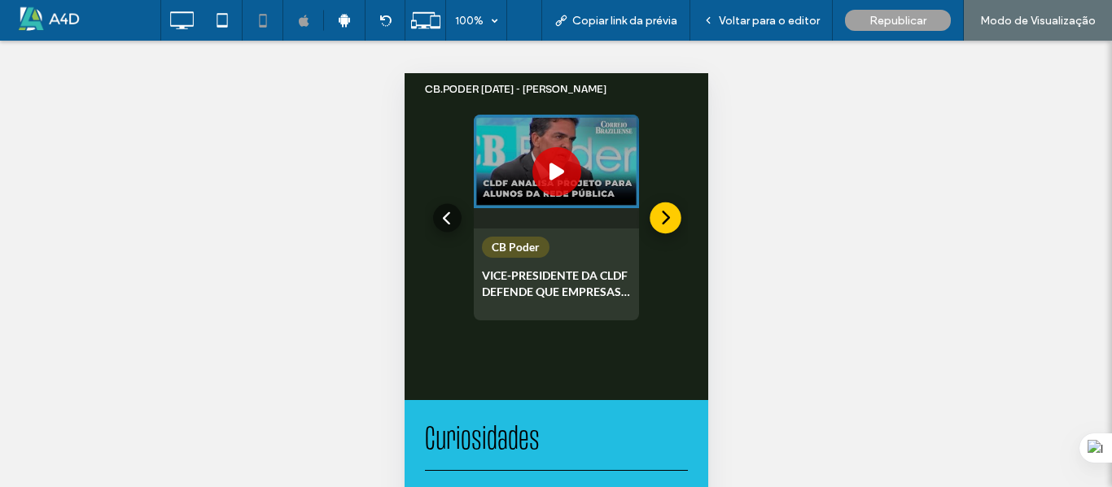
click at [659, 210] on icon at bounding box center [664, 217] width 10 height 15
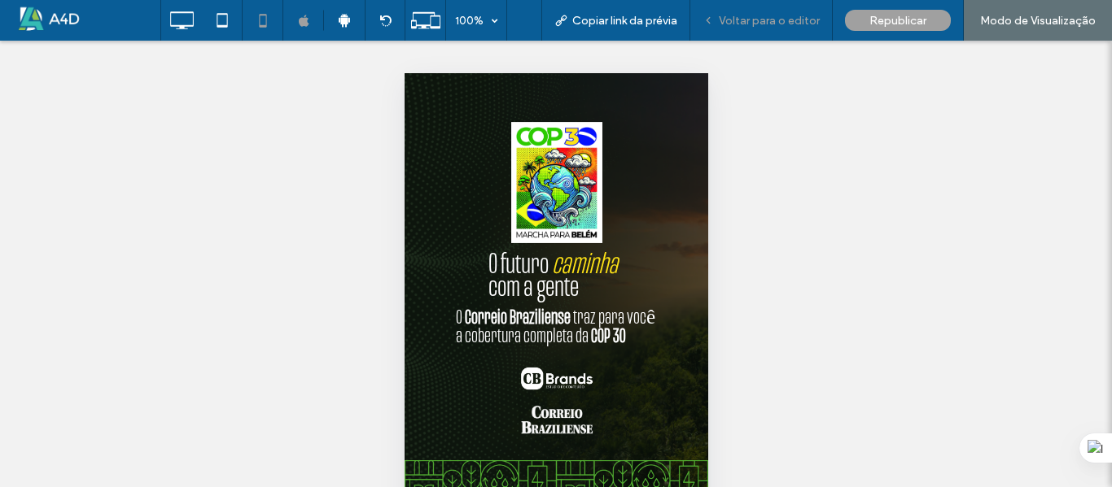
click at [731, 20] on span "Voltar para o editor" at bounding box center [769, 21] width 101 height 14
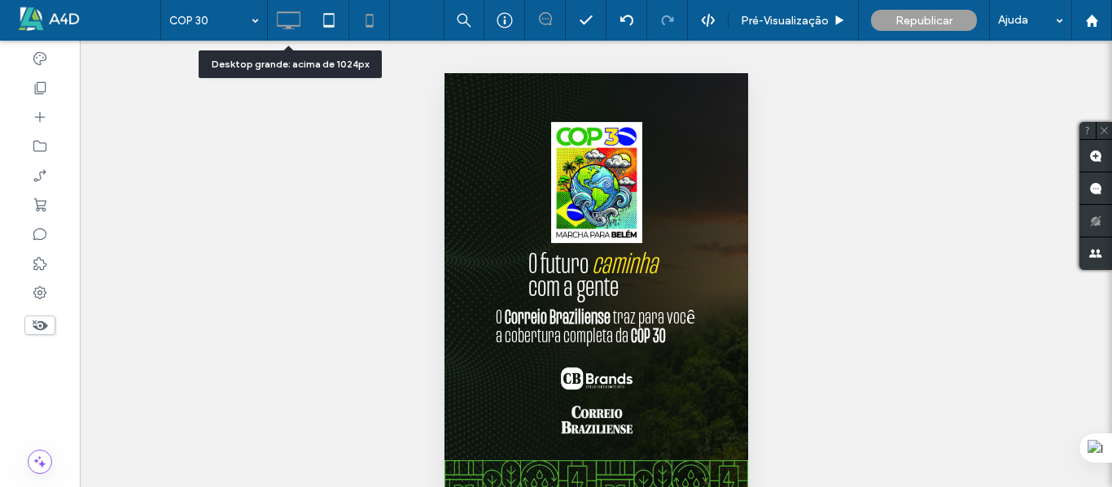
click at [289, 15] on icon at bounding box center [288, 20] width 33 height 33
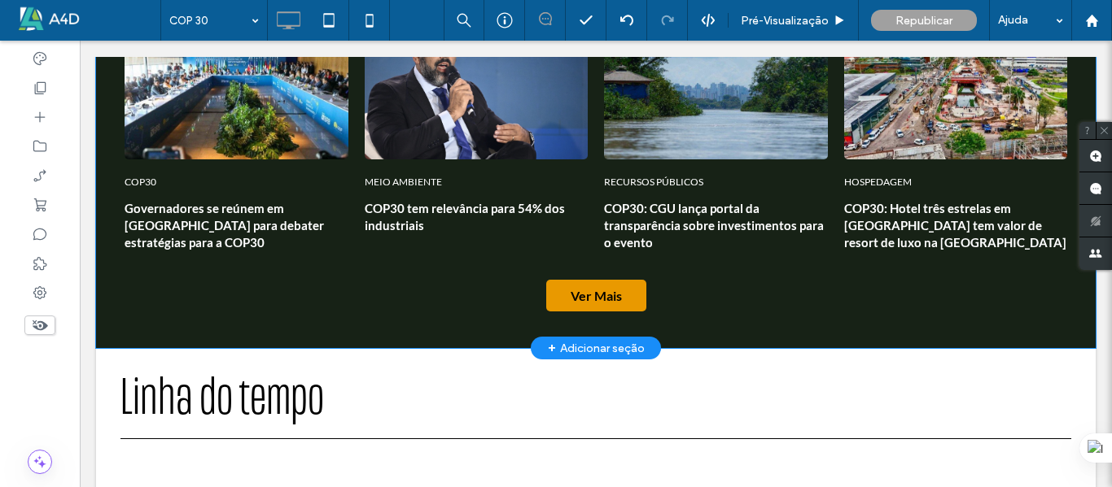
scroll to position [1465, 0]
